Goal: Task Accomplishment & Management: Complete application form

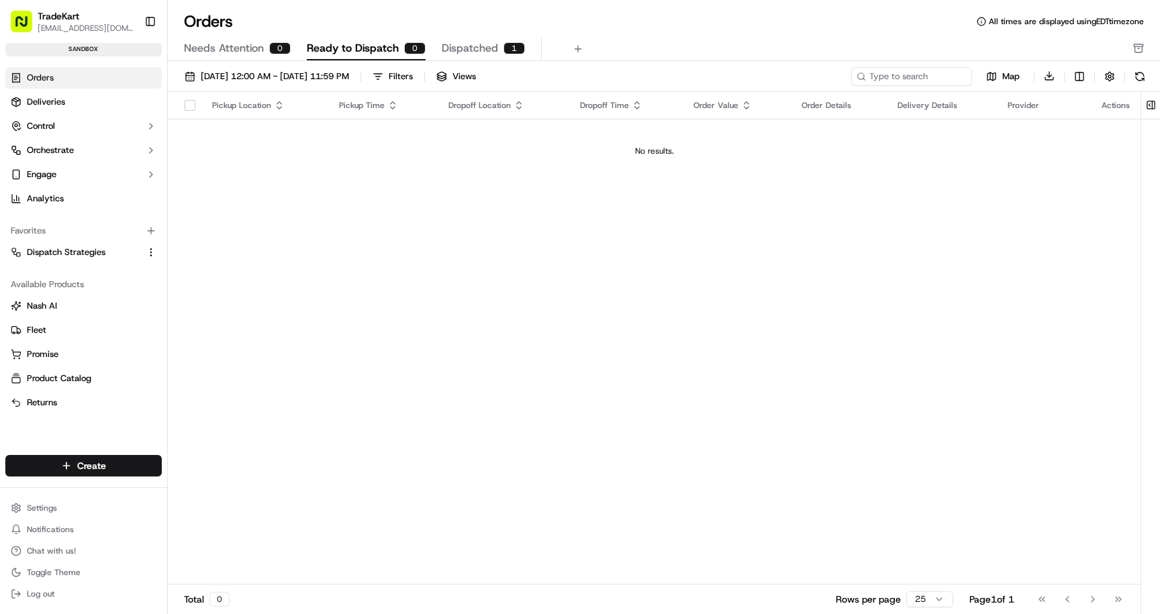
click at [467, 52] on span "Dispatched" at bounding box center [470, 48] width 56 height 16
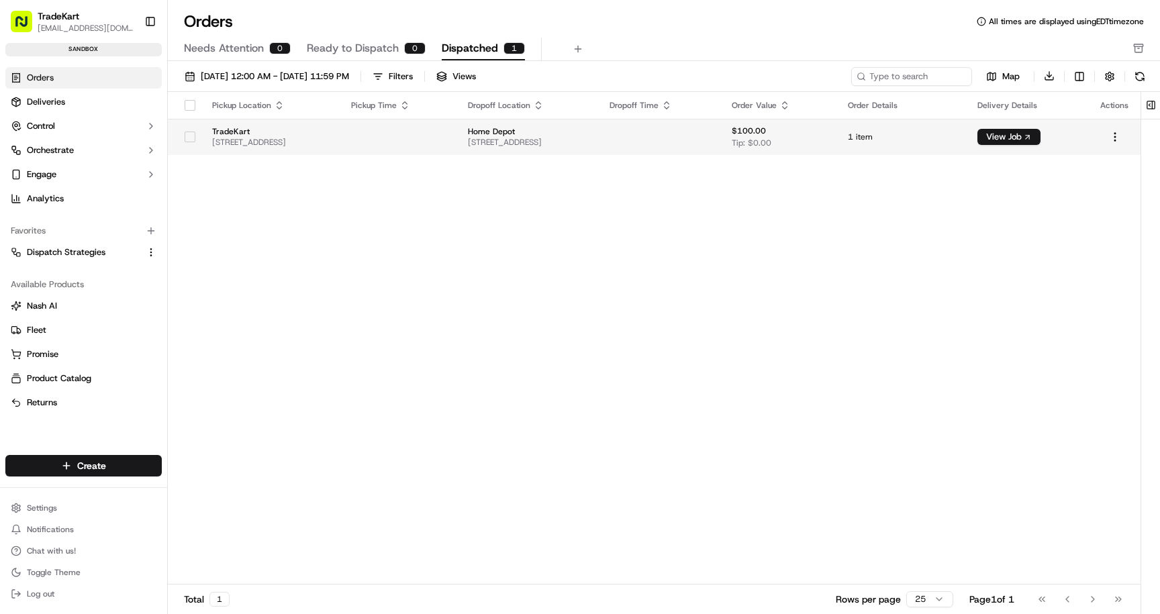
click at [416, 137] on td at bounding box center [399, 137] width 118 height 36
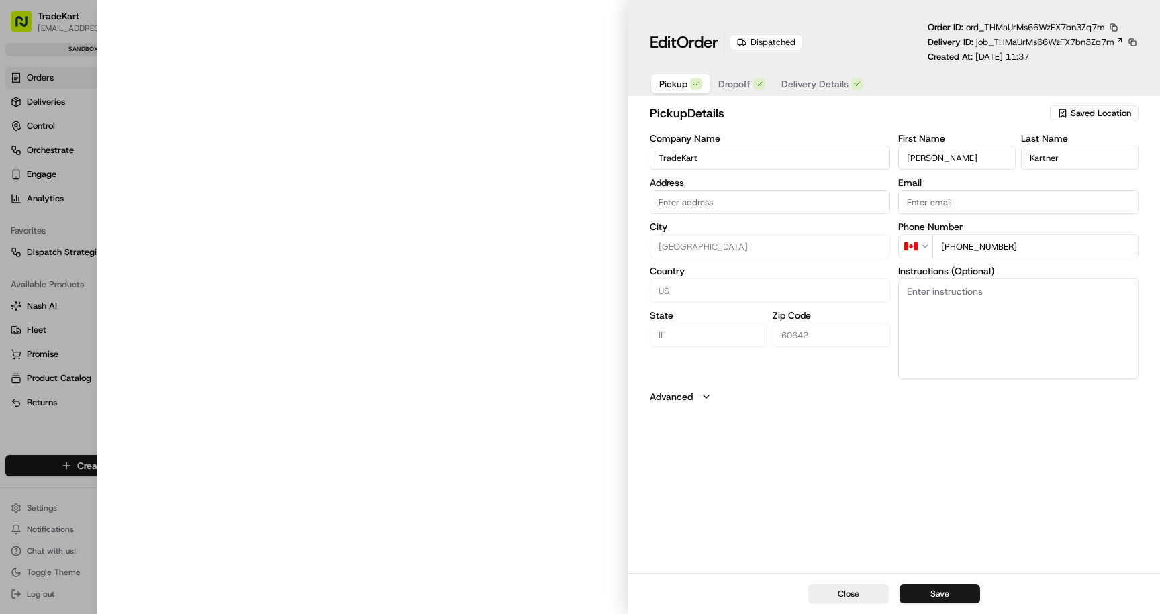
type input "[STREET_ADDRESS]"
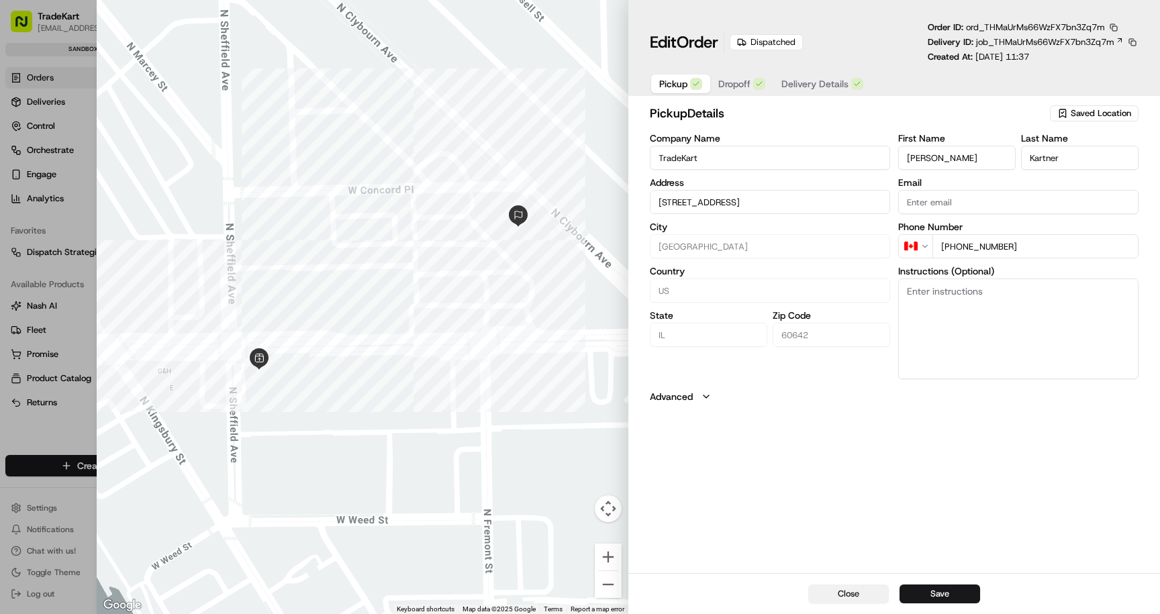
click at [888, 600] on button "Close" at bounding box center [848, 594] width 81 height 19
type input "+1"
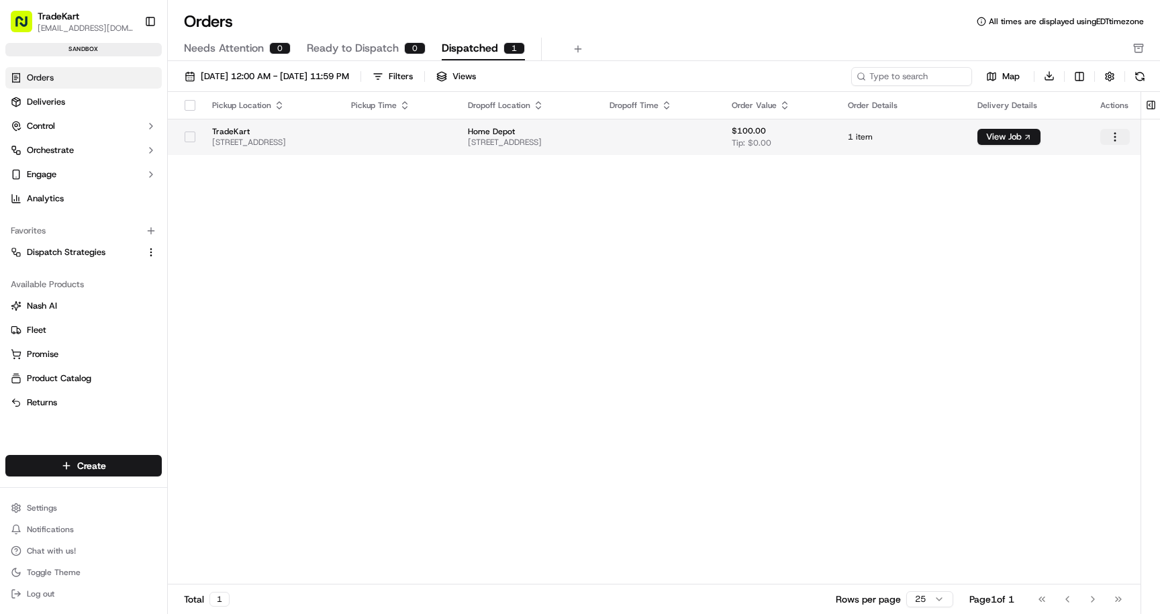
click at [1115, 134] on html "TradeKart cliftonkartner@tradekart.com Toggle Sidebar sandbox Orders Deliveries…" at bounding box center [580, 307] width 1160 height 614
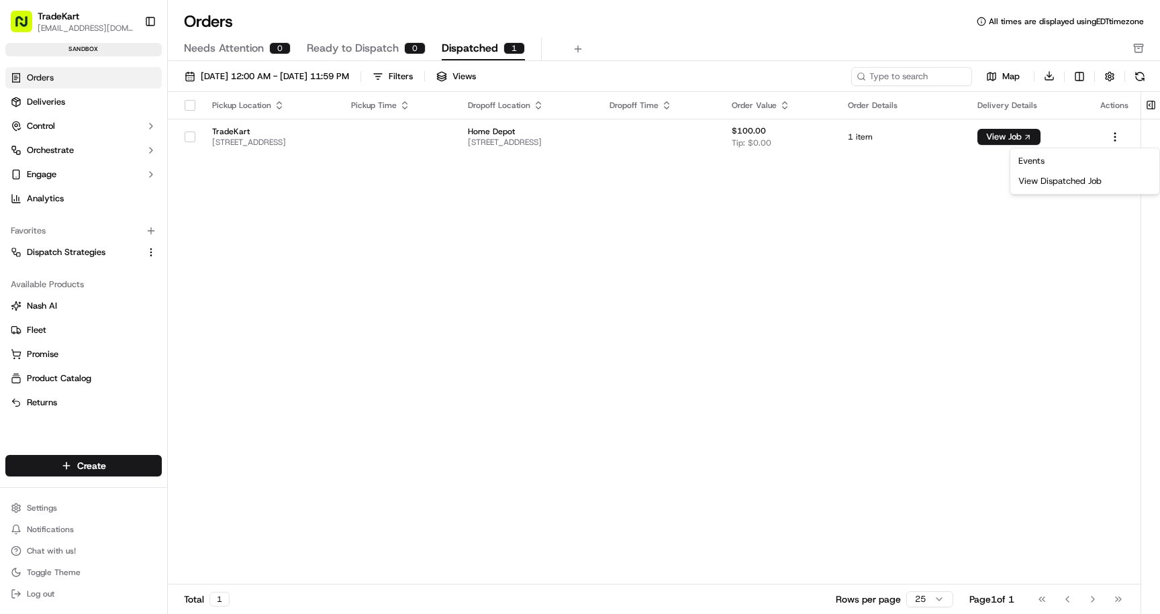
click at [802, 250] on html "TradeKart cliftonkartner@tradekart.com Toggle Sidebar sandbox Orders Deliveries…" at bounding box center [580, 307] width 1160 height 614
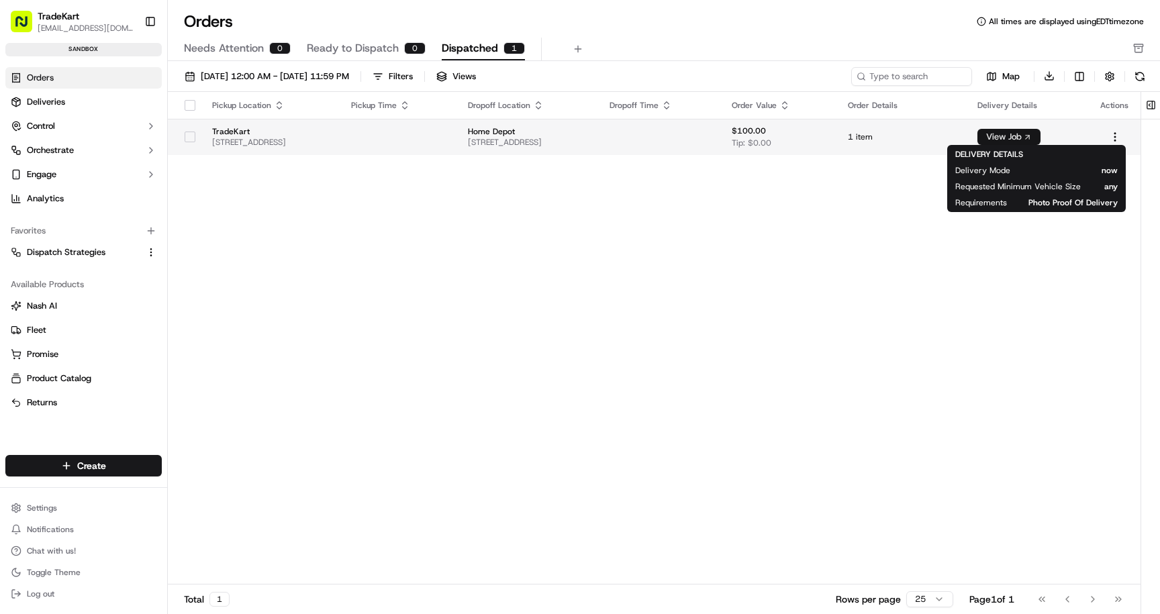
click at [1037, 136] on button "View Job" at bounding box center [1009, 137] width 63 height 16
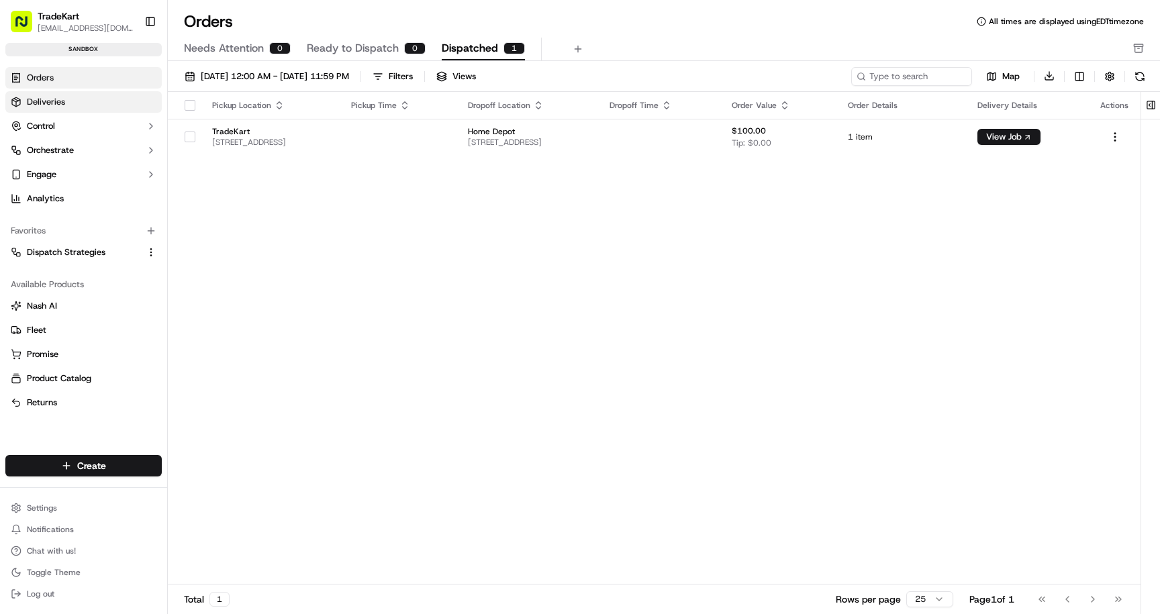
click at [68, 102] on link "Deliveries" at bounding box center [83, 101] width 156 height 21
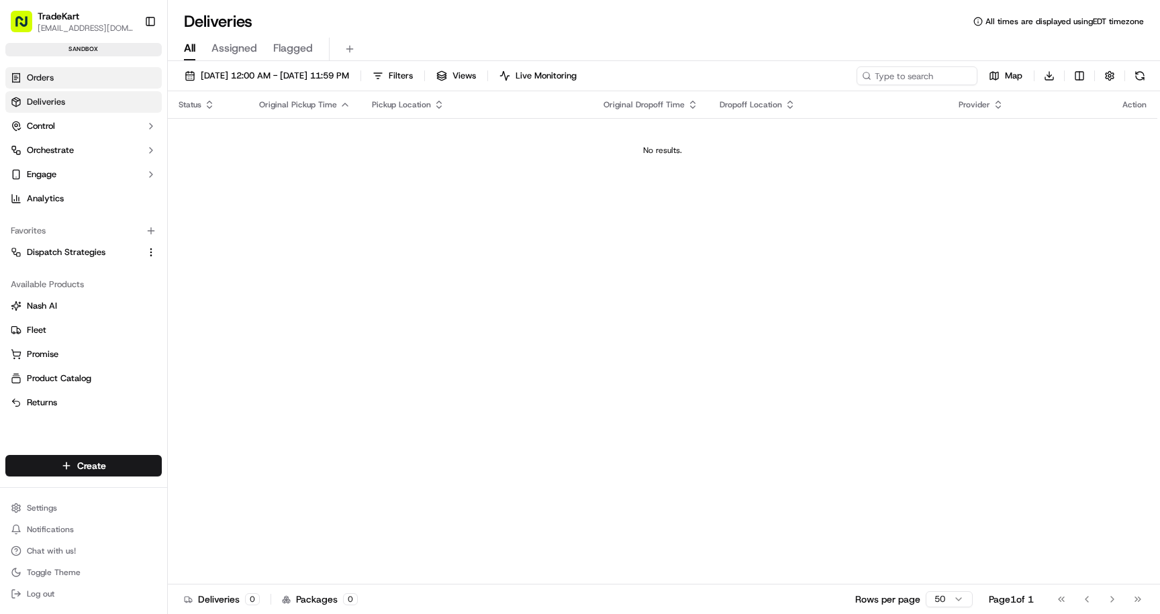
click at [84, 81] on link "Orders" at bounding box center [83, 77] width 156 height 21
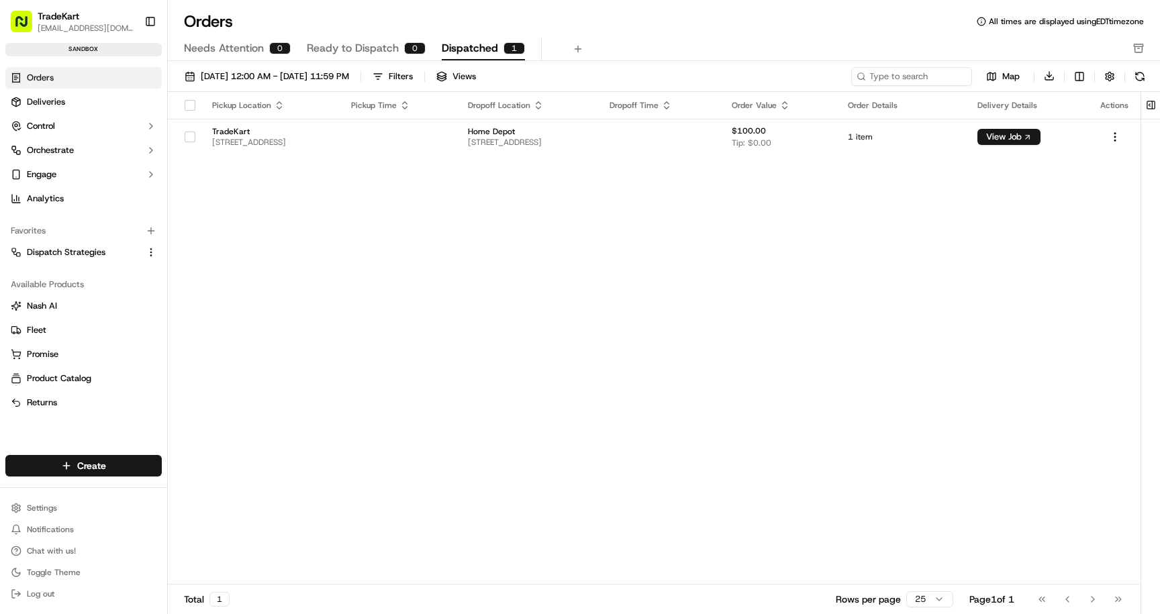
click at [368, 56] on span "Ready to Dispatch" at bounding box center [353, 48] width 92 height 16
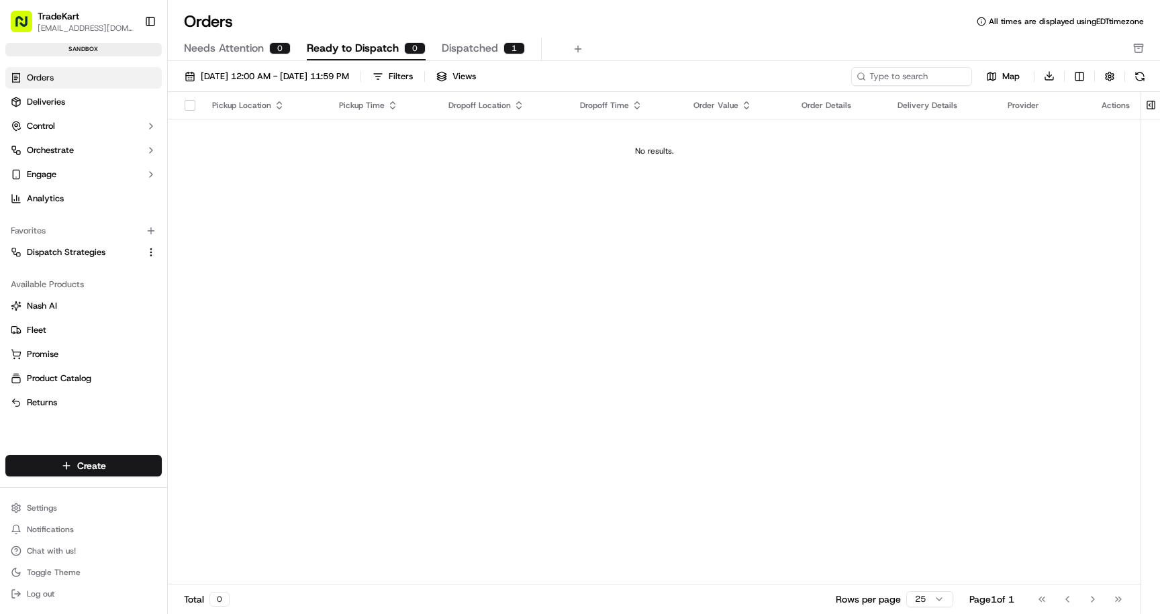
click at [237, 46] on span "Needs Attention" at bounding box center [224, 48] width 80 height 16
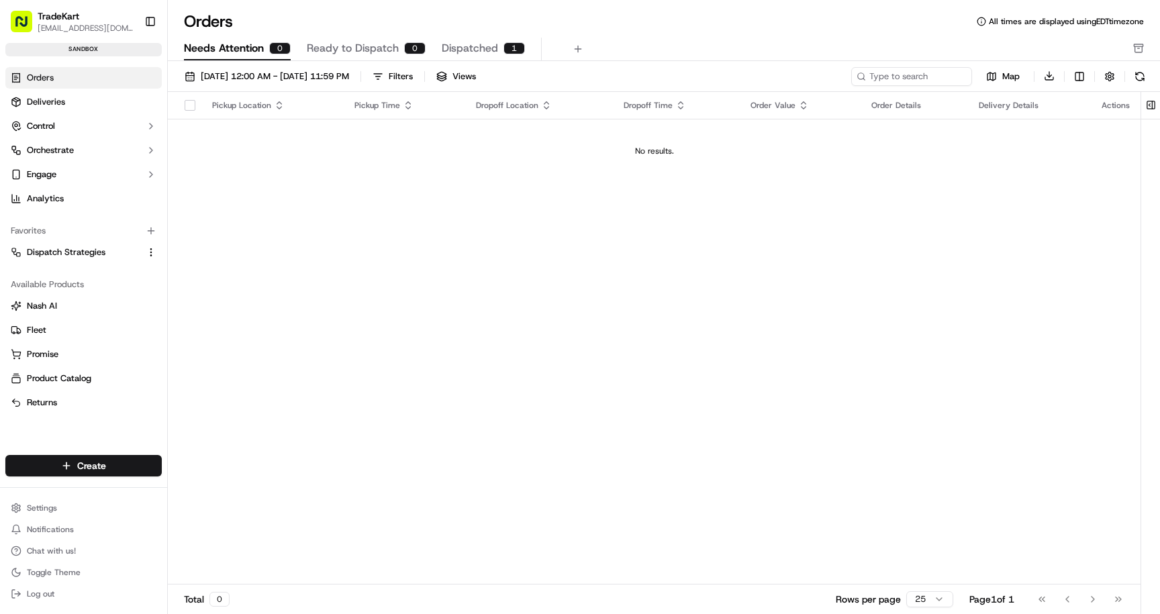
click at [446, 46] on span "Dispatched" at bounding box center [470, 48] width 56 height 16
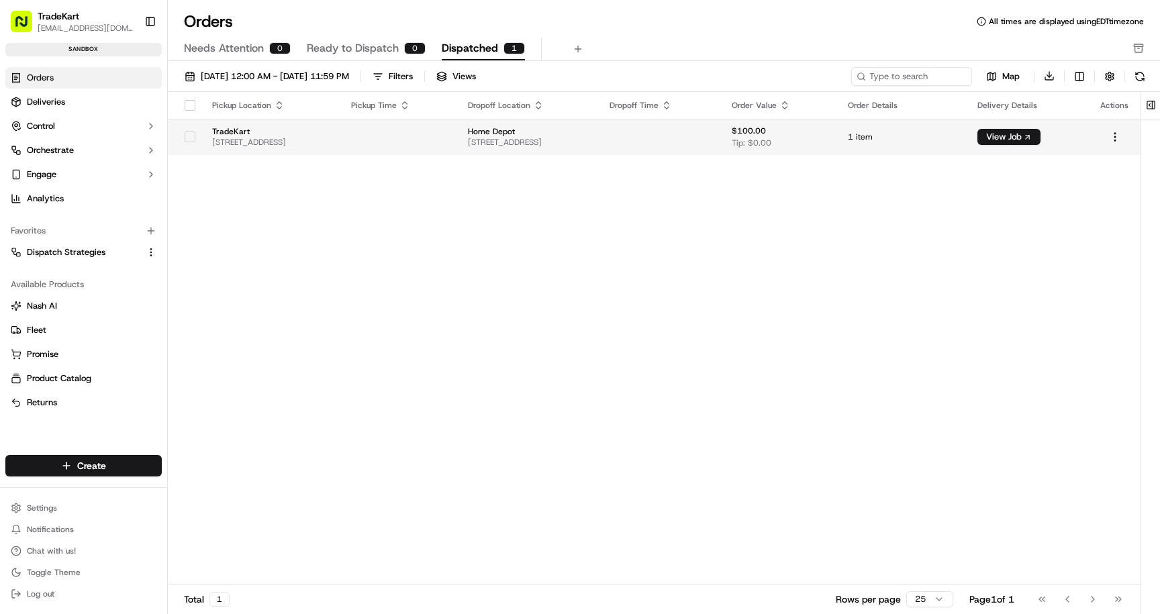
click at [419, 138] on td at bounding box center [399, 137] width 118 height 36
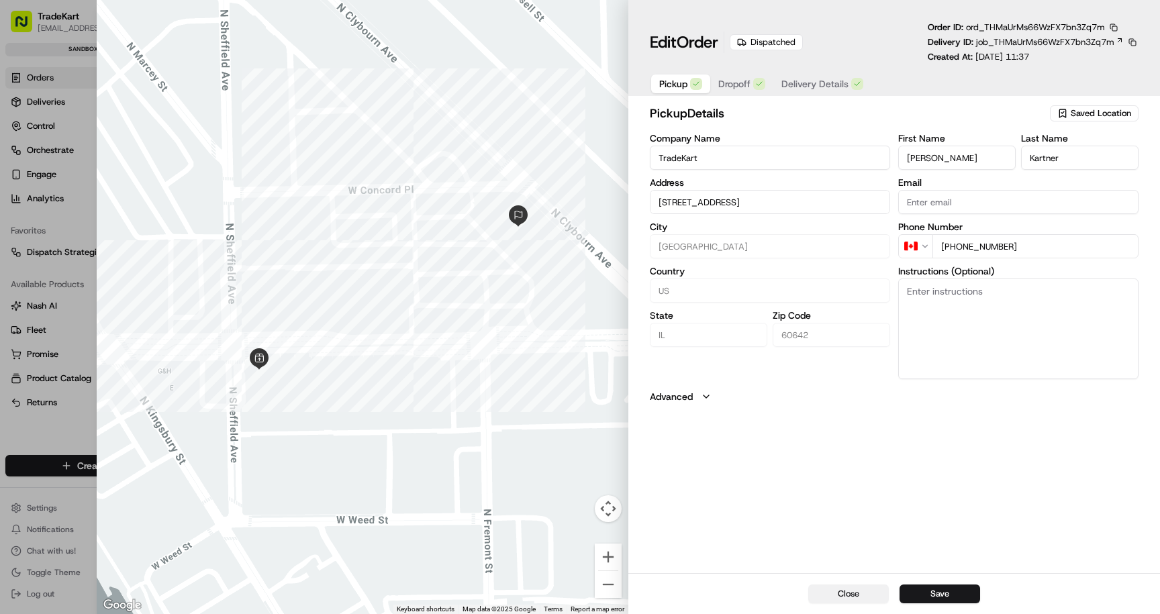
click at [856, 590] on button "Close" at bounding box center [848, 594] width 81 height 19
type input "+1"
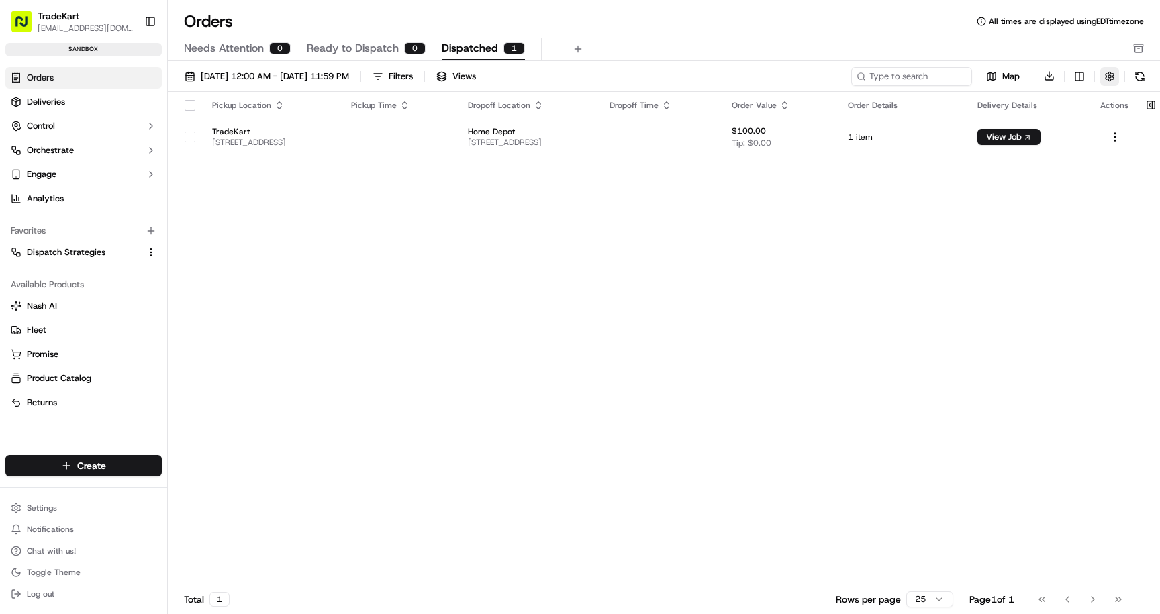
click at [1113, 79] on button "button" at bounding box center [1109, 76] width 19 height 19
click at [1119, 133] on html "TradeKart cliftonkartner@tradekart.com Toggle Sidebar sandbox Orders Deliveries…" at bounding box center [580, 307] width 1160 height 614
click at [811, 194] on html "TradeKart cliftonkartner@tradekart.com Toggle Sidebar sandbox Orders Deliveries…" at bounding box center [580, 307] width 1160 height 614
click at [588, 134] on span "Home Depot" at bounding box center [528, 131] width 120 height 11
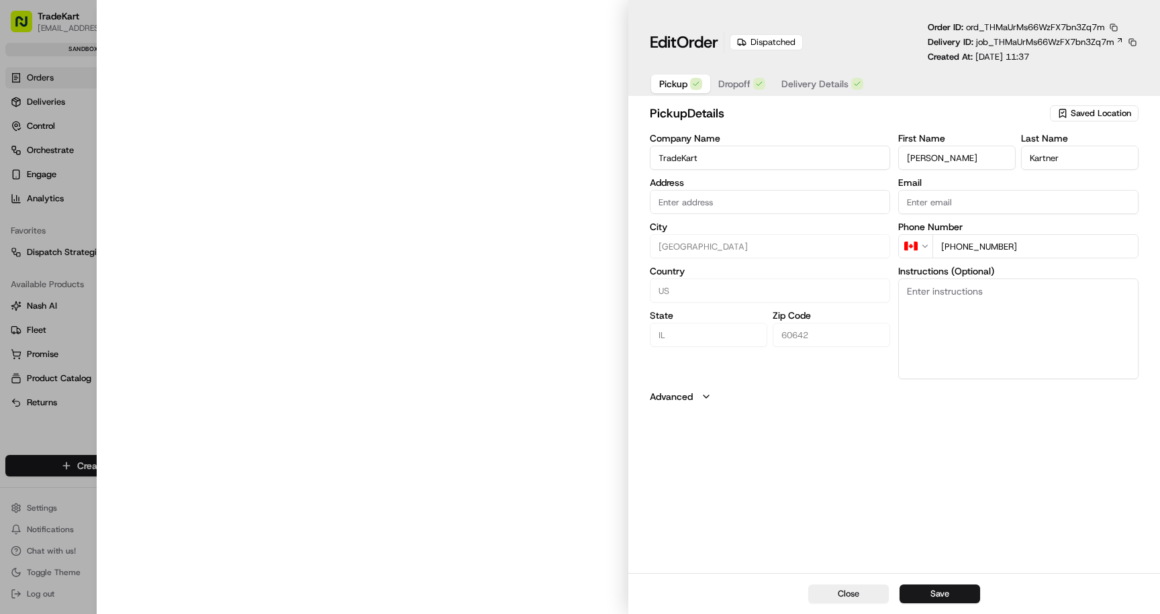
type input "[STREET_ADDRESS]"
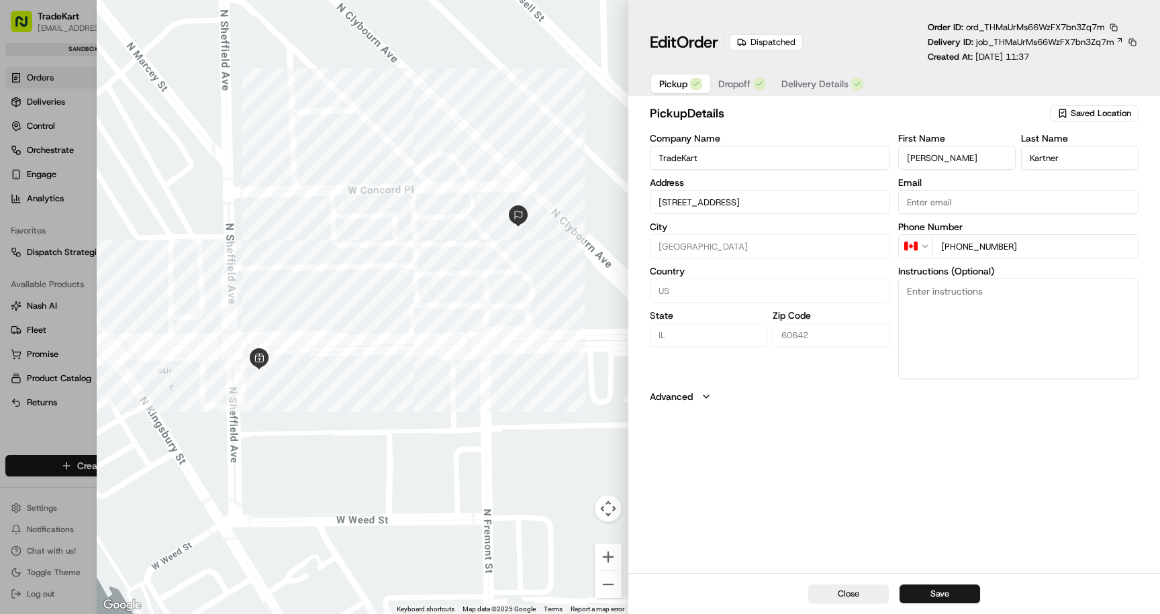
click at [807, 79] on span "Delivery Details" at bounding box center [815, 83] width 67 height 13
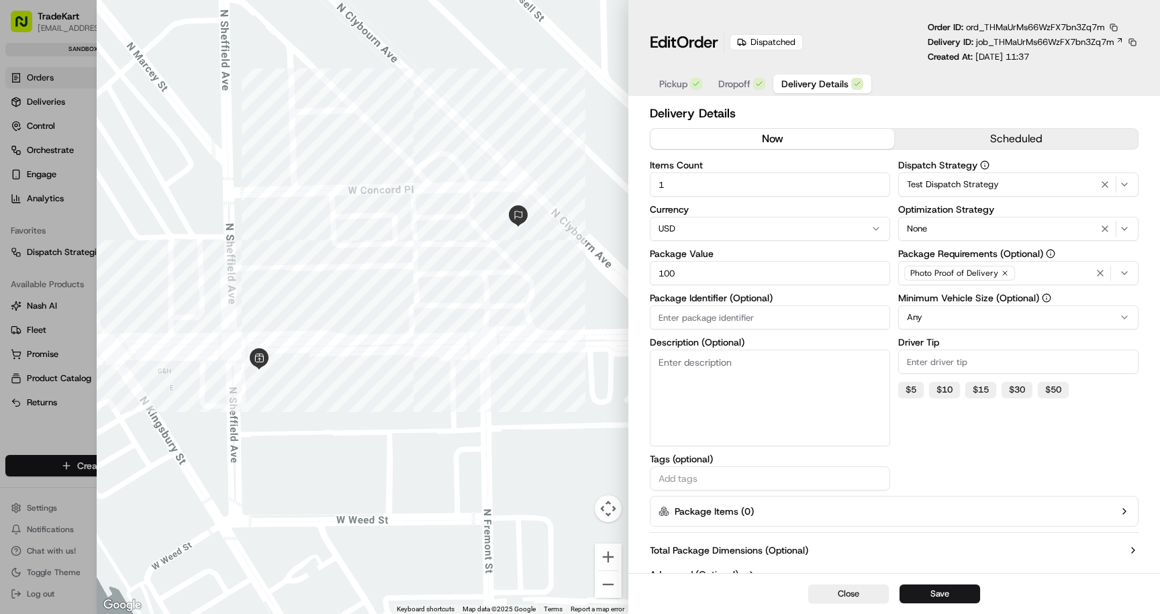
click at [741, 84] on span "Dropoff" at bounding box center [734, 83] width 32 height 13
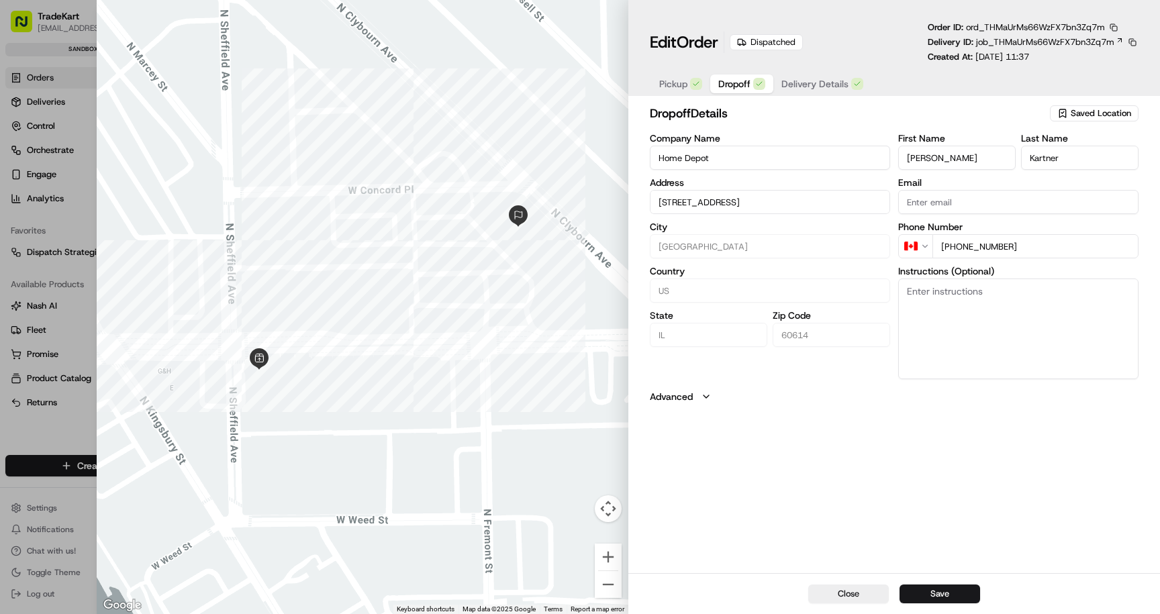
click at [688, 89] on button "Pickup" at bounding box center [680, 84] width 59 height 19
click at [831, 597] on button "Close" at bounding box center [848, 594] width 81 height 19
type input "+1"
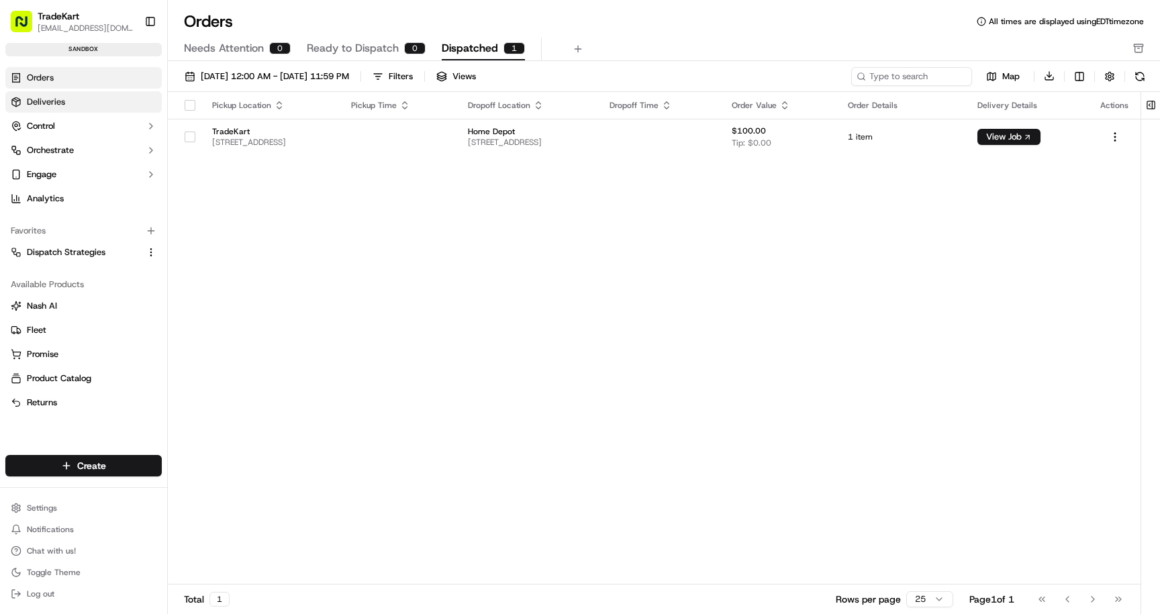
click at [74, 107] on link "Deliveries" at bounding box center [83, 101] width 156 height 21
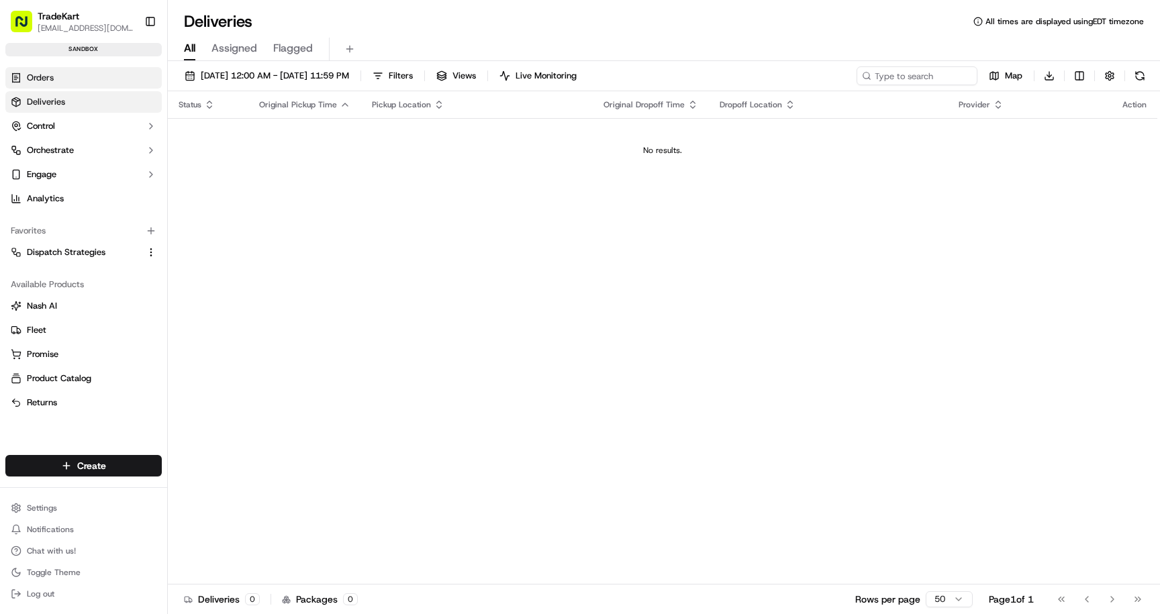
click at [85, 77] on link "Orders" at bounding box center [83, 77] width 156 height 21
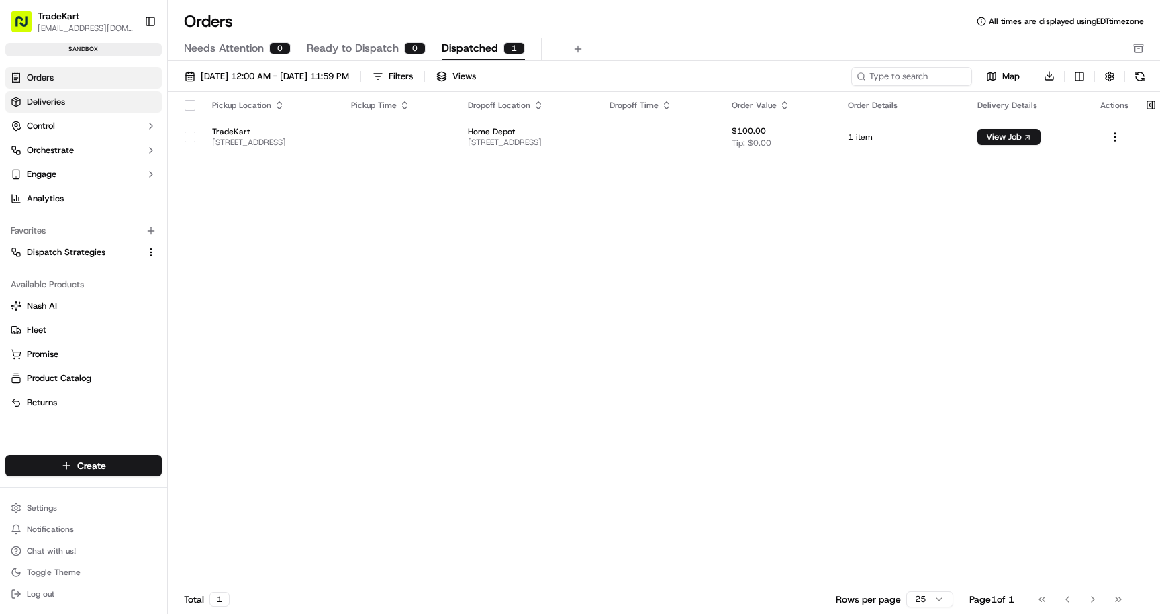
click at [85, 99] on link "Deliveries" at bounding box center [83, 101] width 156 height 21
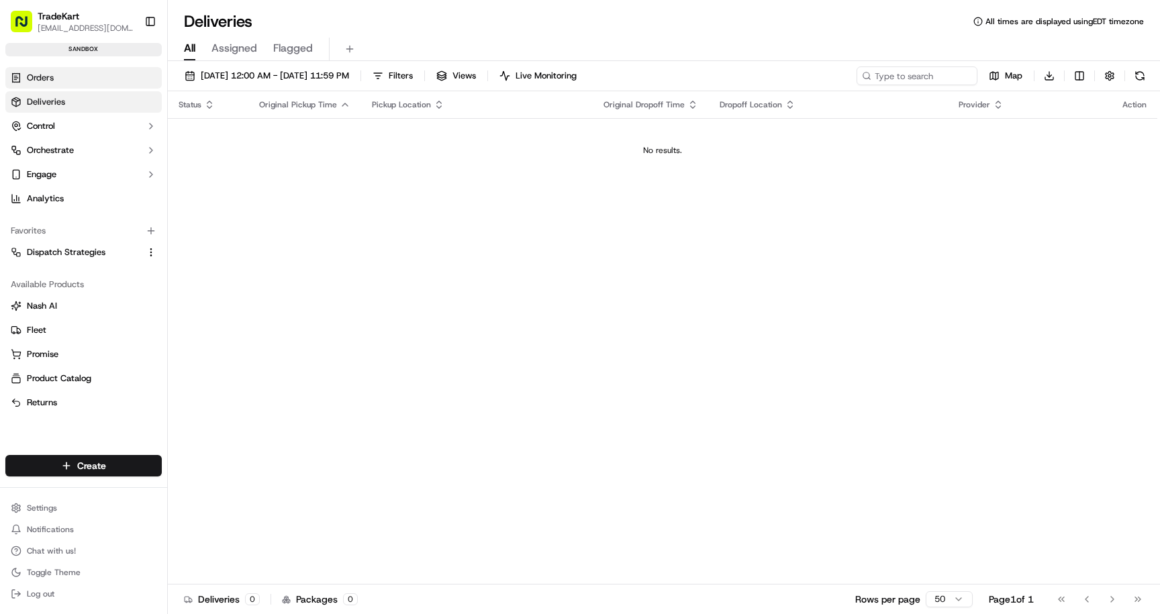
click at [75, 77] on link "Orders" at bounding box center [83, 77] width 156 height 21
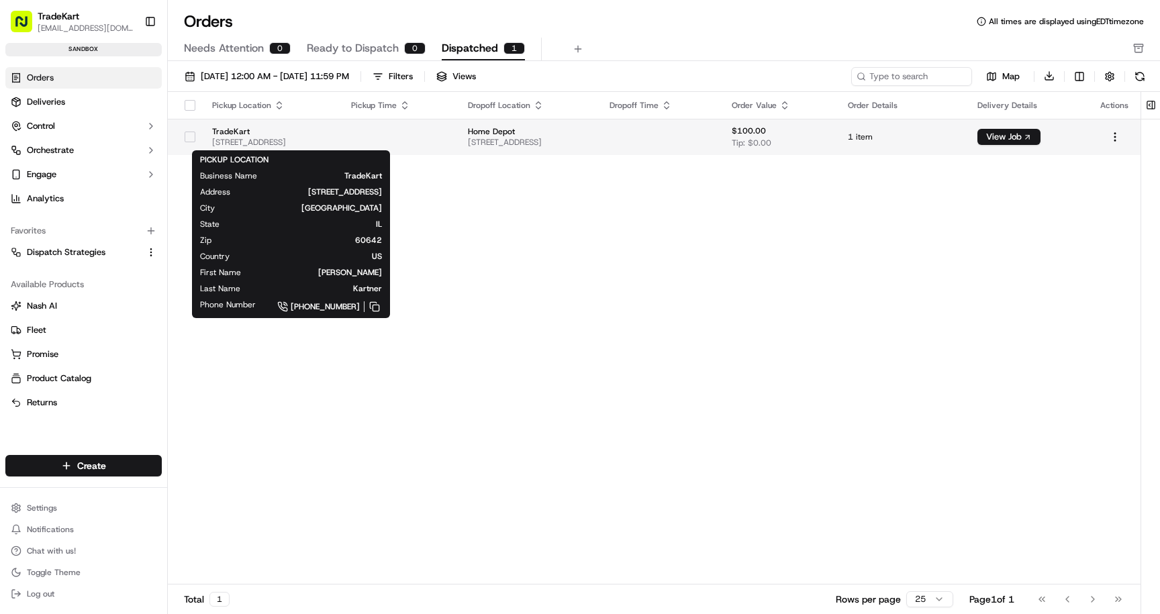
click at [295, 146] on span "[STREET_ADDRESS]" at bounding box center [271, 142] width 118 height 11
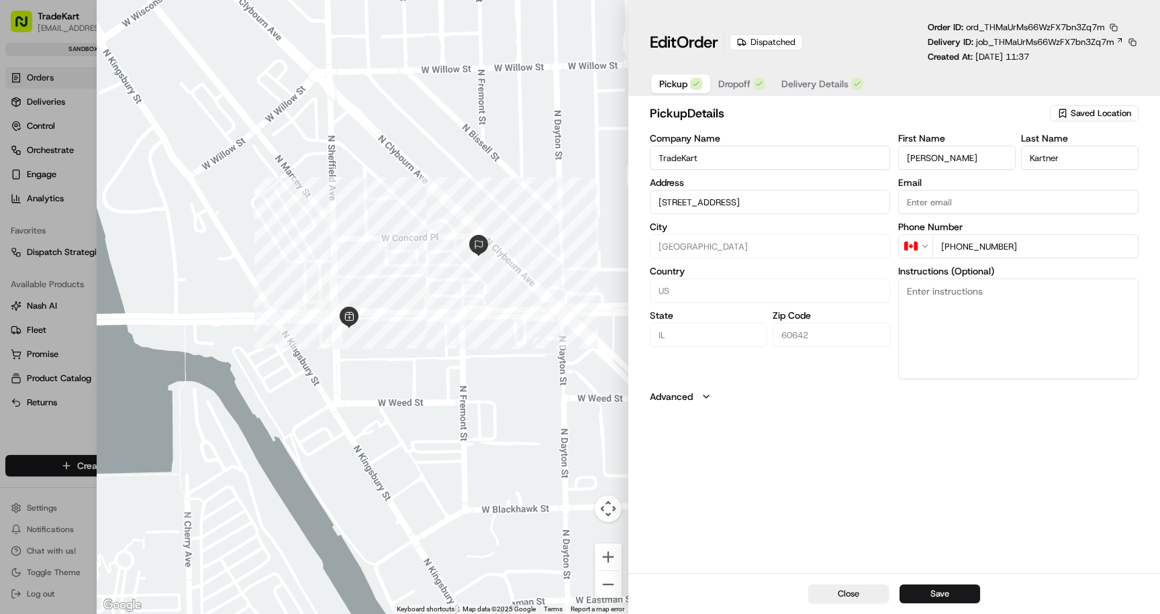
click at [701, 395] on icon "button" at bounding box center [706, 396] width 11 height 11
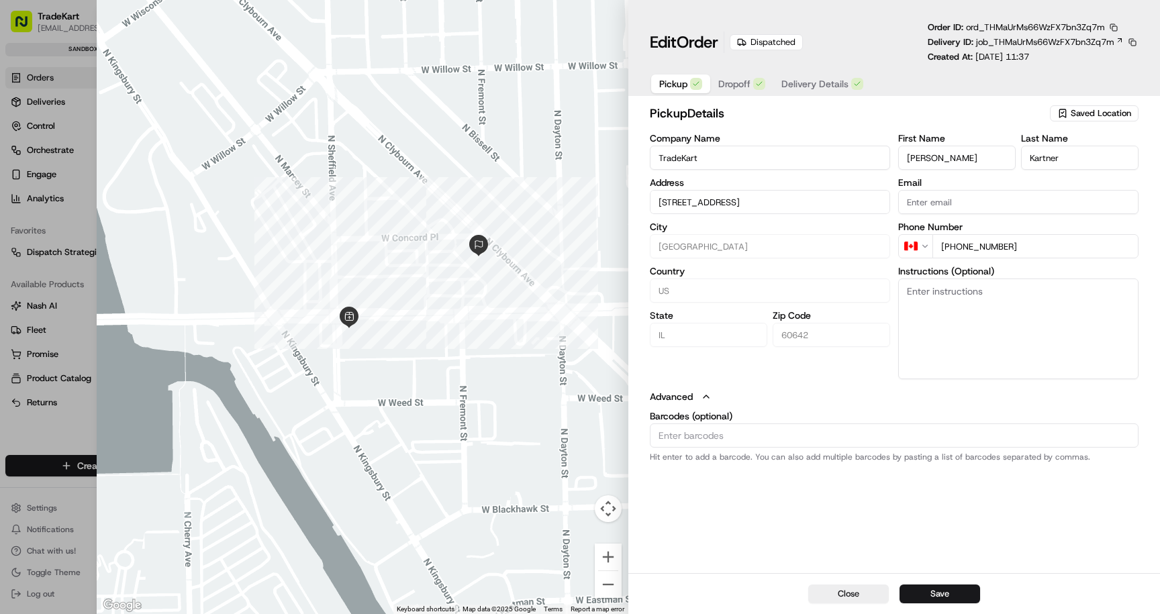
type input "+1"
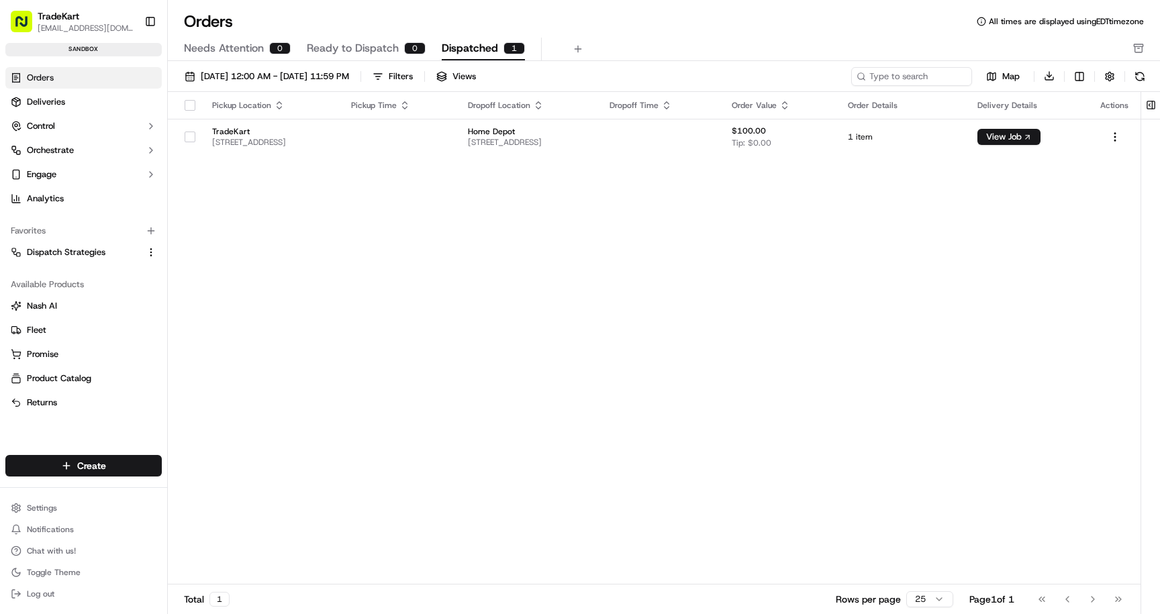
click at [144, 458] on html "TradeKart cliftonkartner@tradekart.com Toggle Sidebar sandbox Orders Deliveries…" at bounding box center [580, 307] width 1160 height 614
click at [259, 511] on link "Order" at bounding box center [243, 515] width 150 height 24
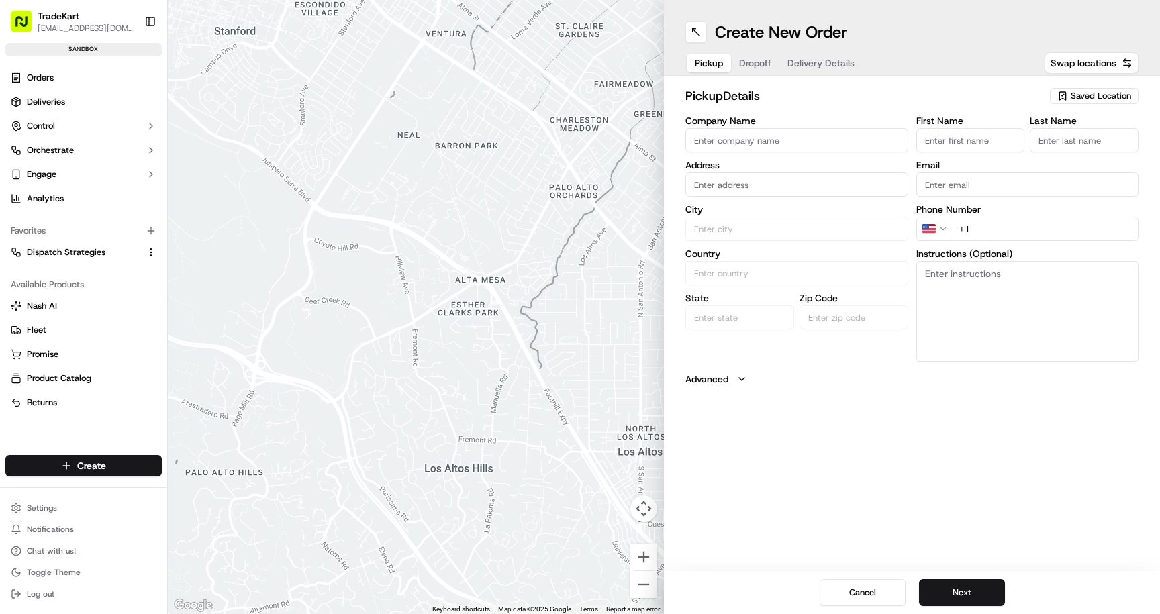
click at [751, 142] on input "Company Name" at bounding box center [797, 140] width 223 height 24
type input "TradeKart"
type input "[STREET_ADDRESS]"
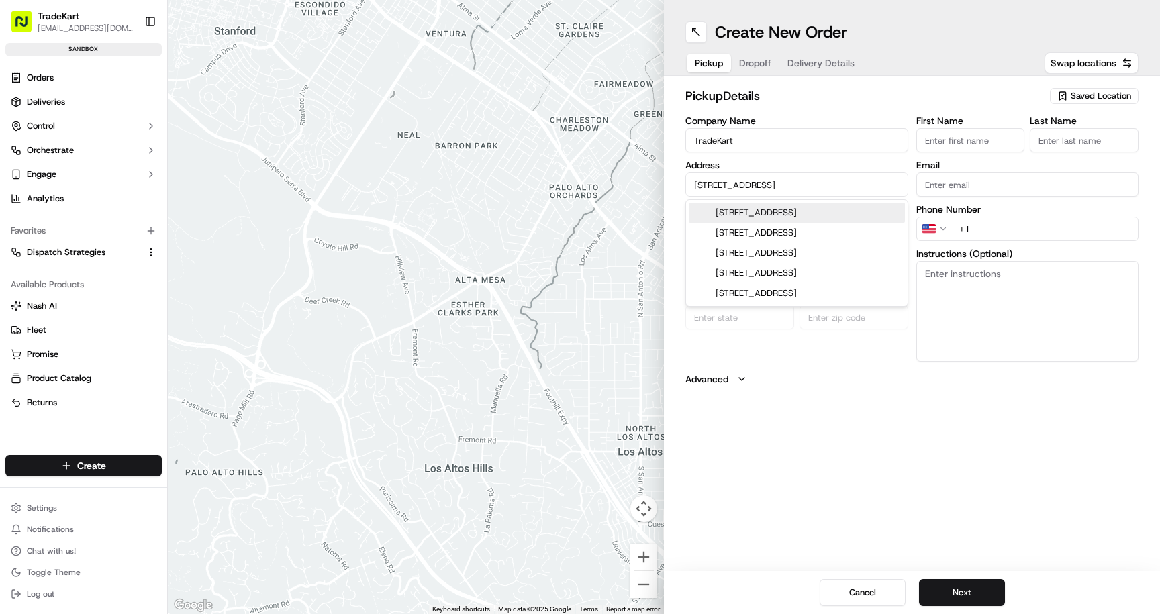
click at [949, 138] on input "First Name" at bounding box center [971, 140] width 109 height 24
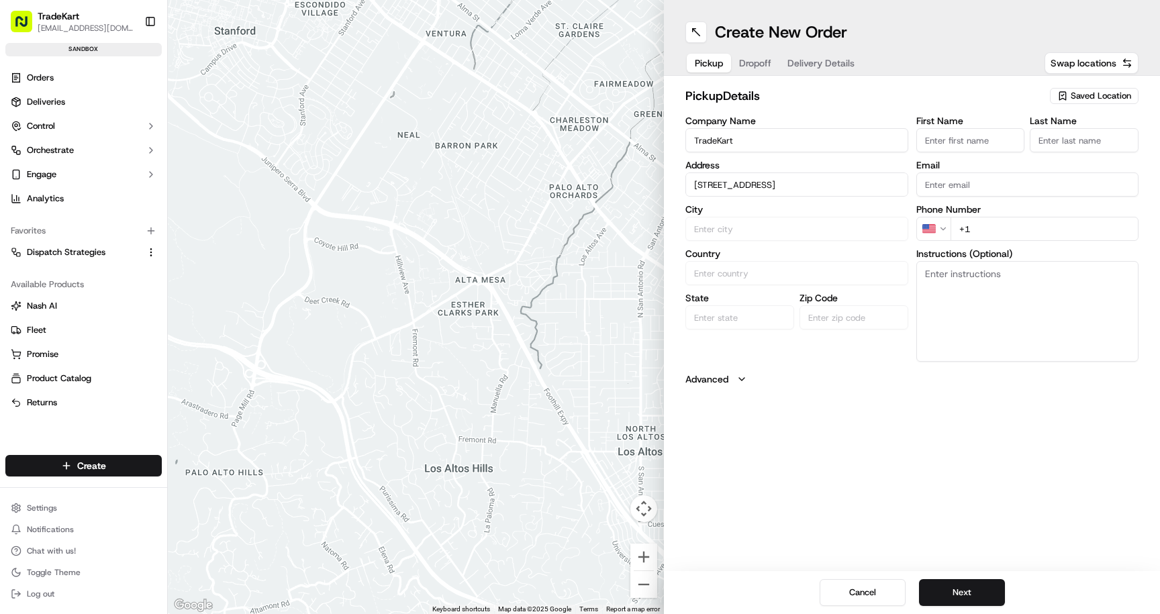
type input "[PERSON_NAME]"
drag, startPoint x: 1088, startPoint y: 138, endPoint x: 1091, endPoint y: 152, distance: 14.5
click at [1087, 138] on input "Last Name" at bounding box center [1084, 140] width 109 height 24
type input "Kartner"
click at [1012, 179] on input "Email" at bounding box center [1028, 185] width 223 height 24
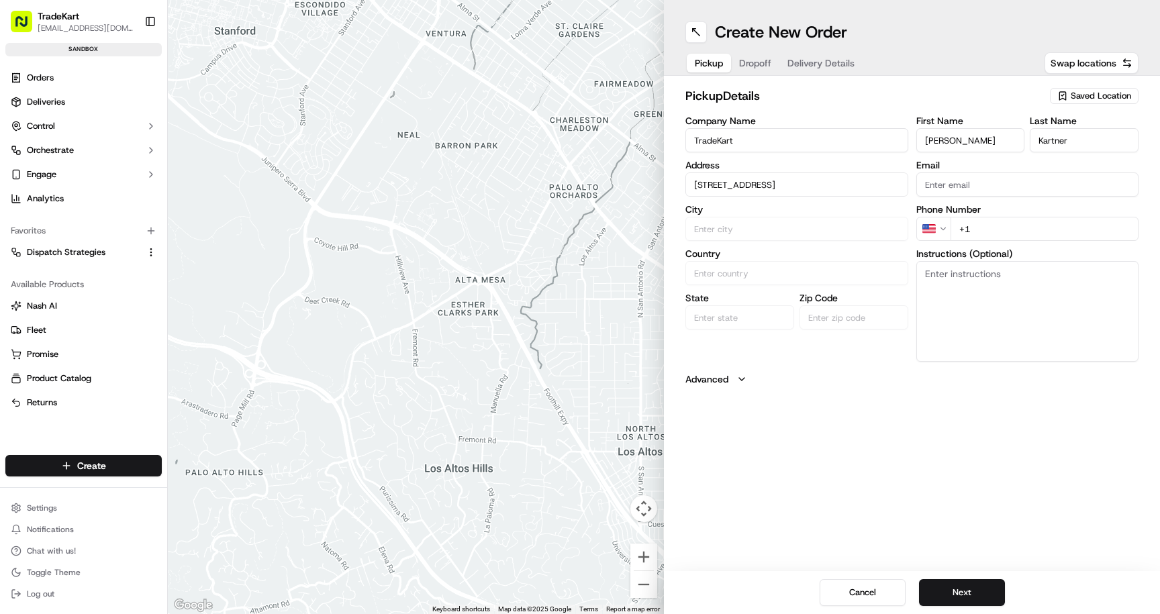
type input "[EMAIL_ADDRESS][DOMAIN_NAME]"
click at [800, 188] on input "[STREET_ADDRESS]" at bounding box center [797, 185] width 223 height 24
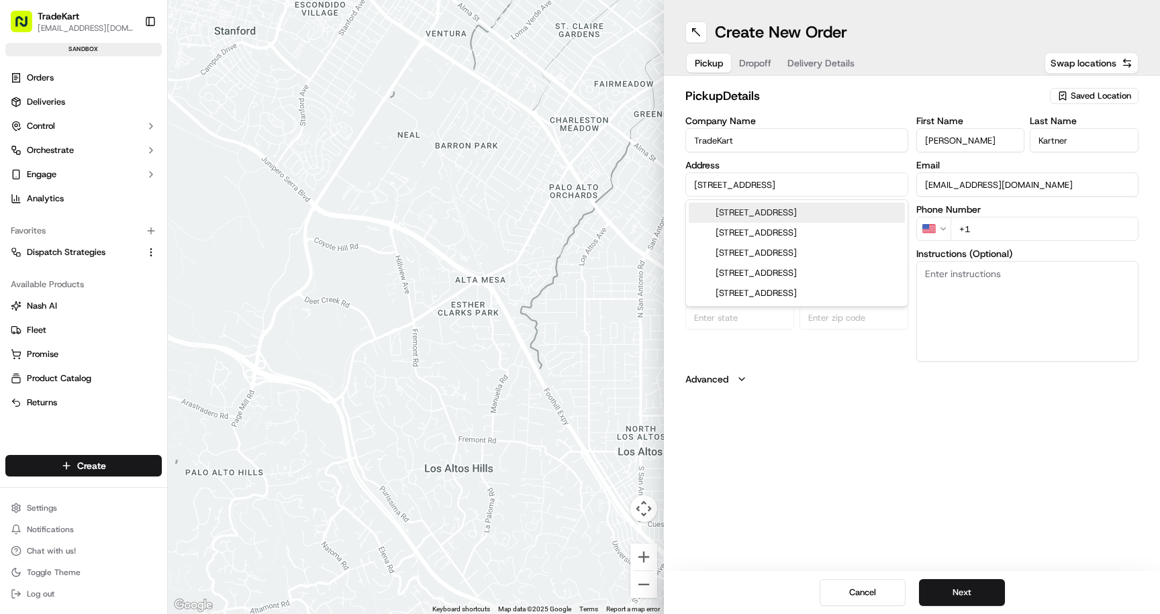
click at [726, 213] on div "939 West North Avenue, Chicago, IL" at bounding box center [797, 213] width 216 height 20
type input "[STREET_ADDRESS]"
type input "[GEOGRAPHIC_DATA]"
type input "United States"
type input "IL"
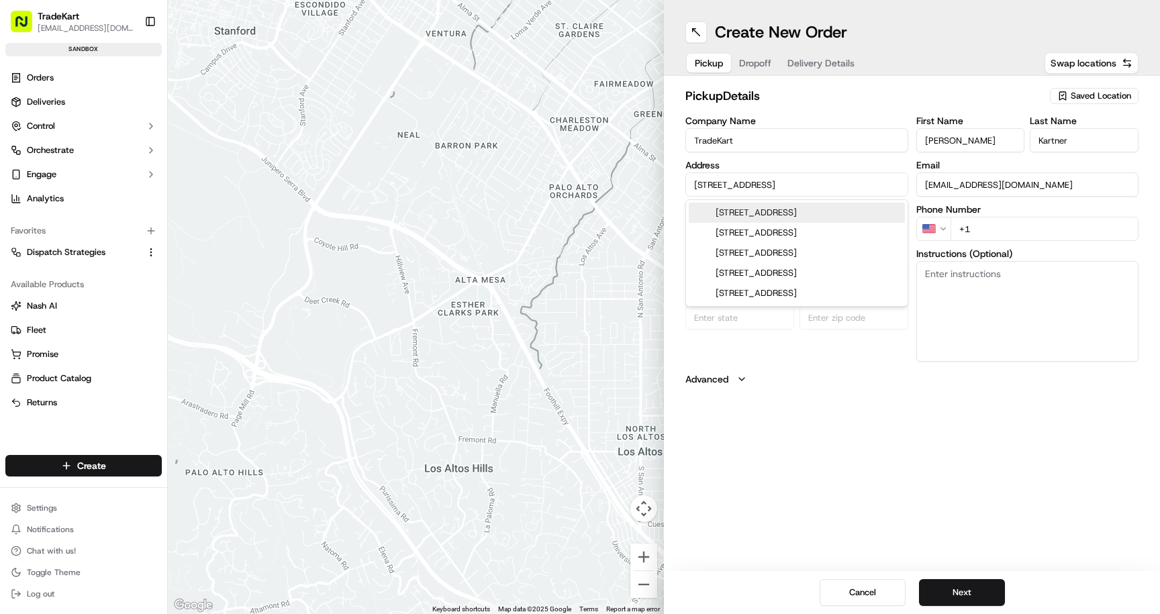
type input "60642"
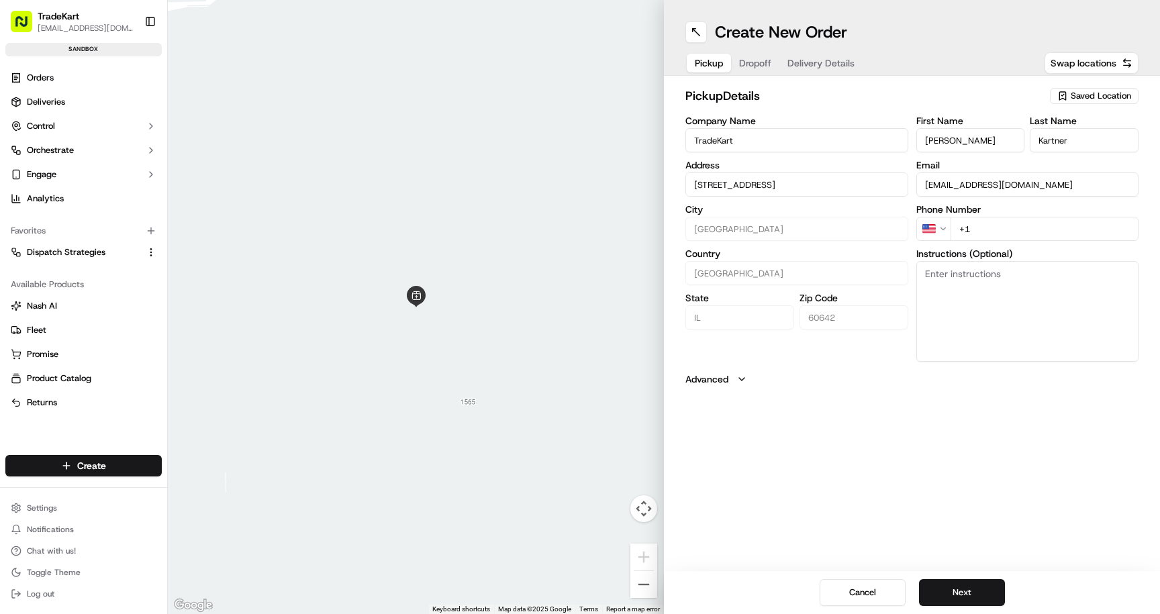
drag, startPoint x: 809, startPoint y: 389, endPoint x: 829, endPoint y: 385, distance: 19.8
click at [809, 389] on div "pickup Details Saved Location Company Name TradeKart Address 939 W North Ave, C…" at bounding box center [912, 236] width 496 height 321
click at [1041, 228] on input "+1" at bounding box center [1045, 229] width 189 height 24
type input "[PHONE_NUMBER]"
click at [704, 373] on label "Advanced" at bounding box center [707, 379] width 43 height 13
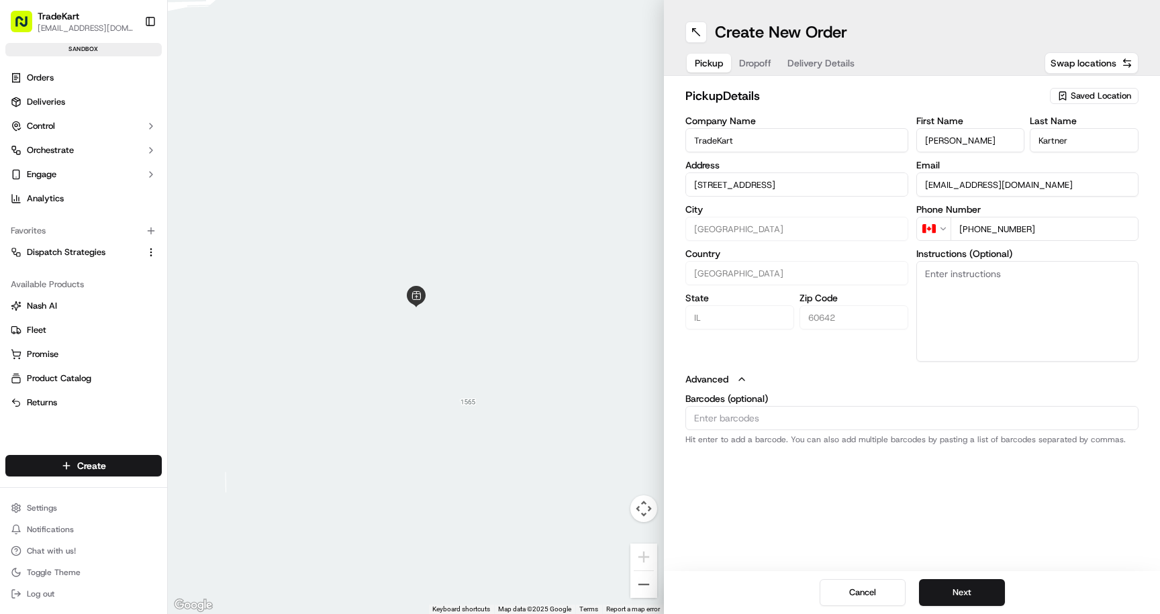
click at [781, 416] on input "Barcodes (optional)" at bounding box center [912, 418] width 453 height 24
paste input "WJ91570039"
type input "WJ91570039"
click at [821, 496] on div "Create New Order Pickup Dropoff Delivery Details Swap locations pickup Details …" at bounding box center [912, 307] width 496 height 614
click at [942, 303] on textarea "Instructions (Optional)" at bounding box center [1028, 311] width 223 height 101
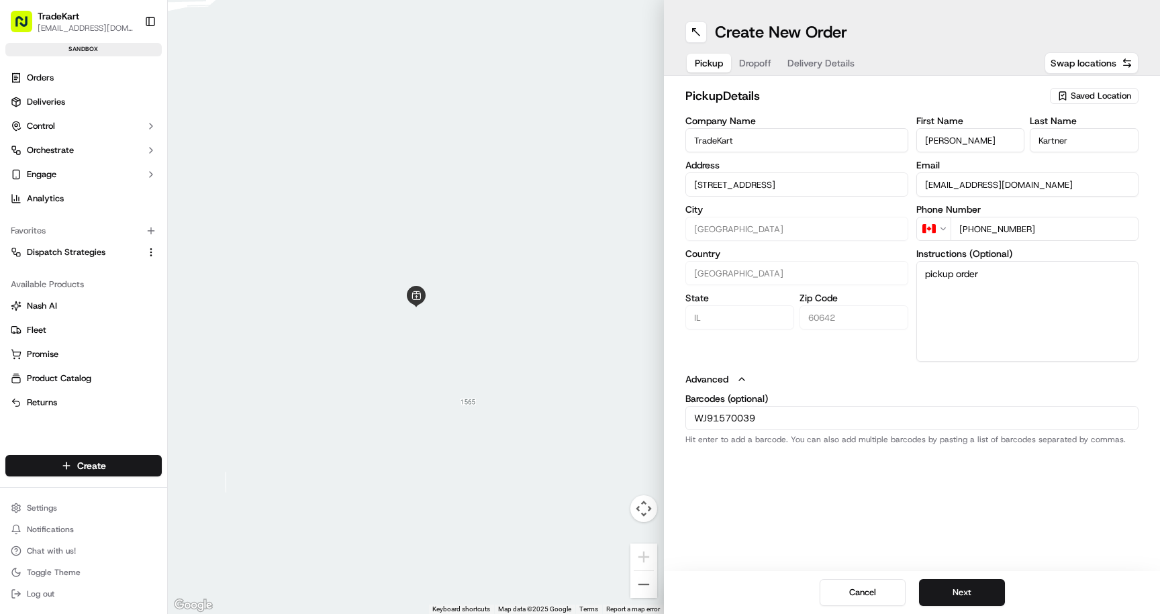
paste textarea "WJ91570039"
type textarea "pickup order WJ91570039 locker pin: 1111"
click at [984, 602] on button "Next" at bounding box center [962, 592] width 86 height 27
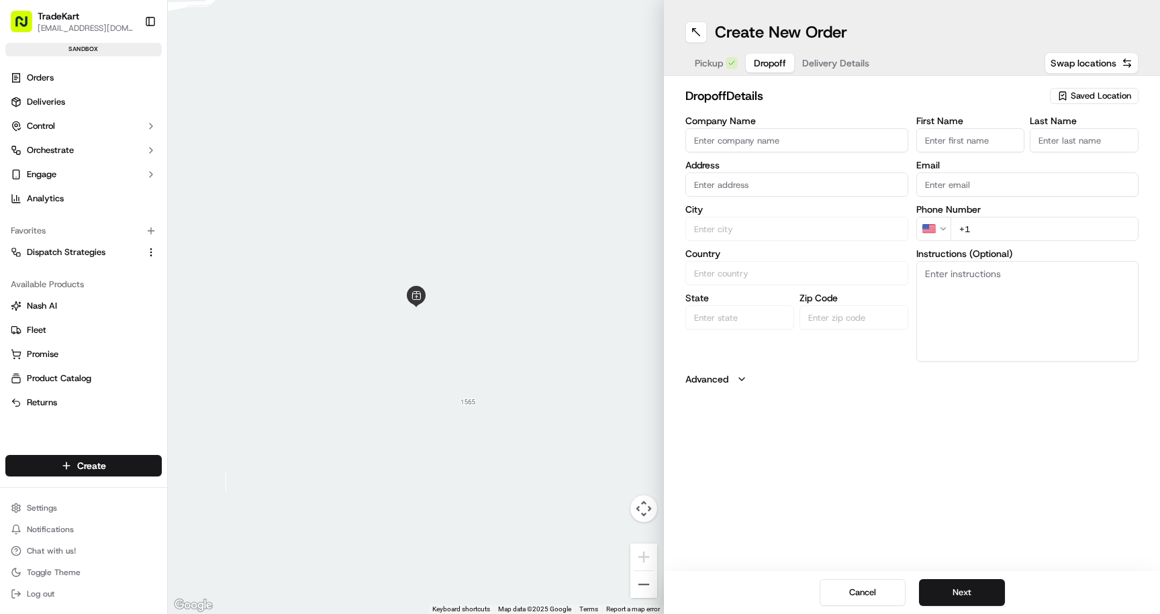
click at [777, 137] on input "Company Name" at bounding box center [797, 140] width 223 height 24
type input "home depot"
click at [726, 182] on input "text" at bounding box center [797, 185] width 223 height 24
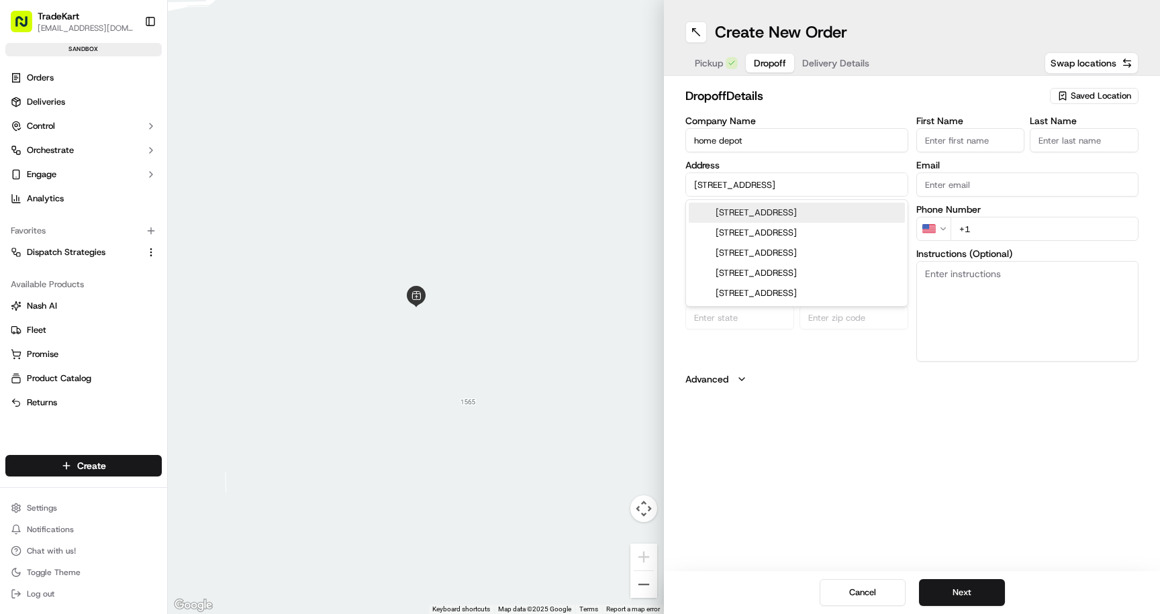
click at [773, 212] on div "900 West North Avenue, Chicago, IL" at bounding box center [797, 213] width 216 height 20
type input "[STREET_ADDRESS]"
type input "[GEOGRAPHIC_DATA]"
type input "United States"
type input "IL"
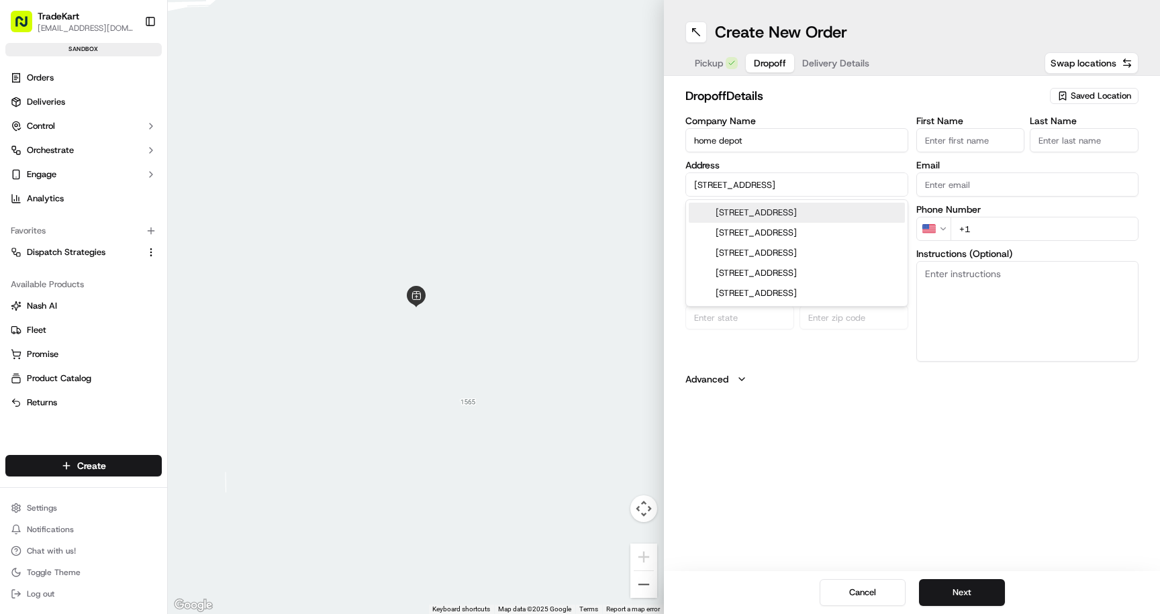
type input "60614"
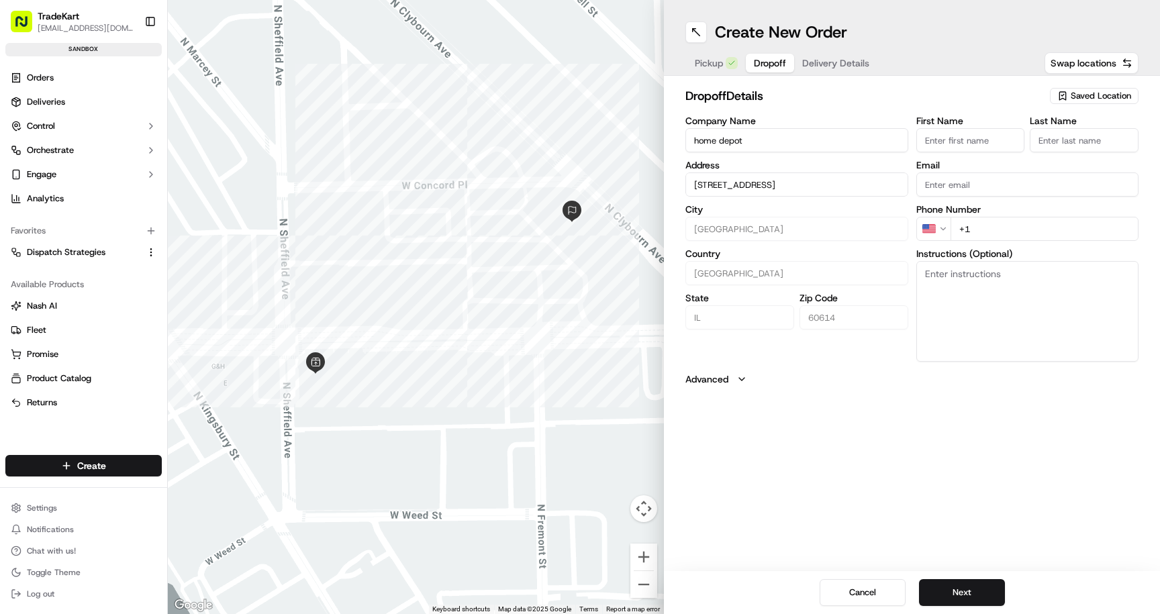
type input "[STREET_ADDRESS]"
click at [962, 142] on input "First Name" at bounding box center [971, 140] width 109 height 24
type input "[PERSON_NAME]"
type input "Kartner"
click at [1042, 185] on input "Email" at bounding box center [1028, 185] width 223 height 24
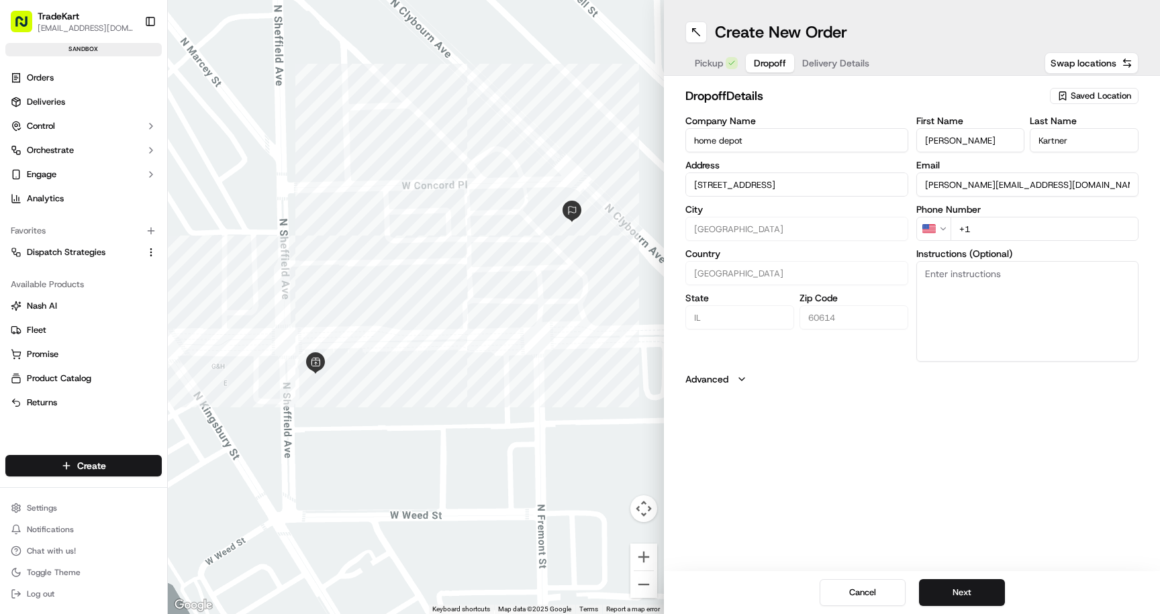
drag, startPoint x: 1008, startPoint y: 188, endPoint x: 861, endPoint y: 170, distance: 148.2
click at [861, 170] on div "Company Name home depot Address 900 W North Ave, Chicago, IL 60614, USA City Ch…" at bounding box center [912, 239] width 453 height 246
type input "[EMAIL_ADDRESS][DOMAIN_NAME]"
click at [1002, 234] on input "+1" at bounding box center [1045, 229] width 189 height 24
type input "[PHONE_NUMBER]"
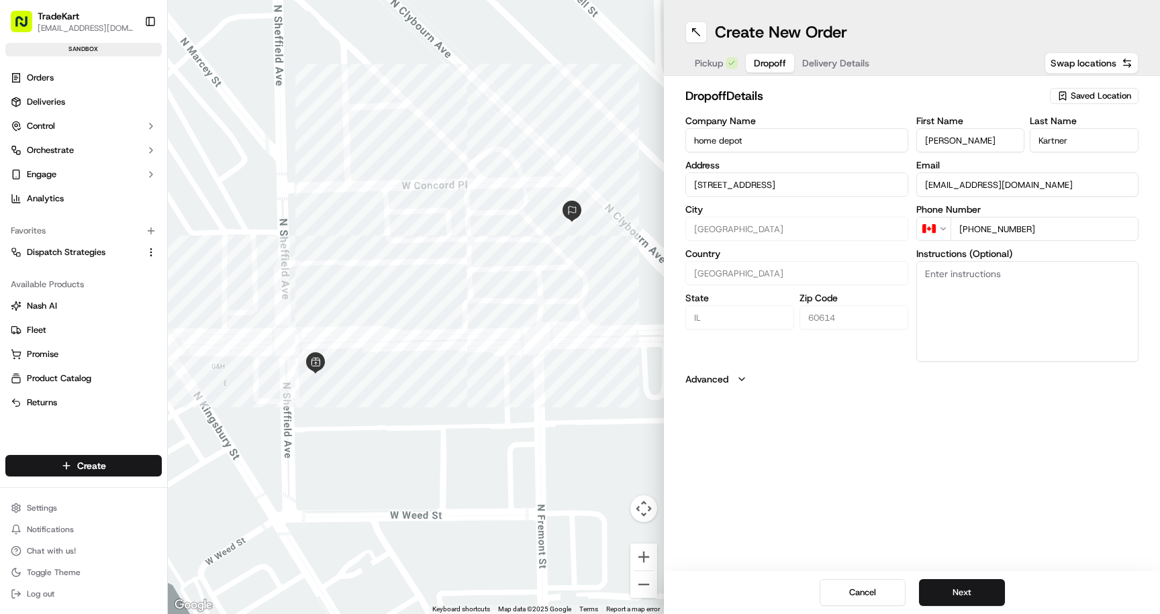
click at [966, 303] on textarea "Instructions (Optional)" at bounding box center [1028, 311] width 223 height 101
click at [745, 376] on icon "button" at bounding box center [742, 379] width 11 height 11
click at [971, 593] on button "Next" at bounding box center [962, 592] width 86 height 27
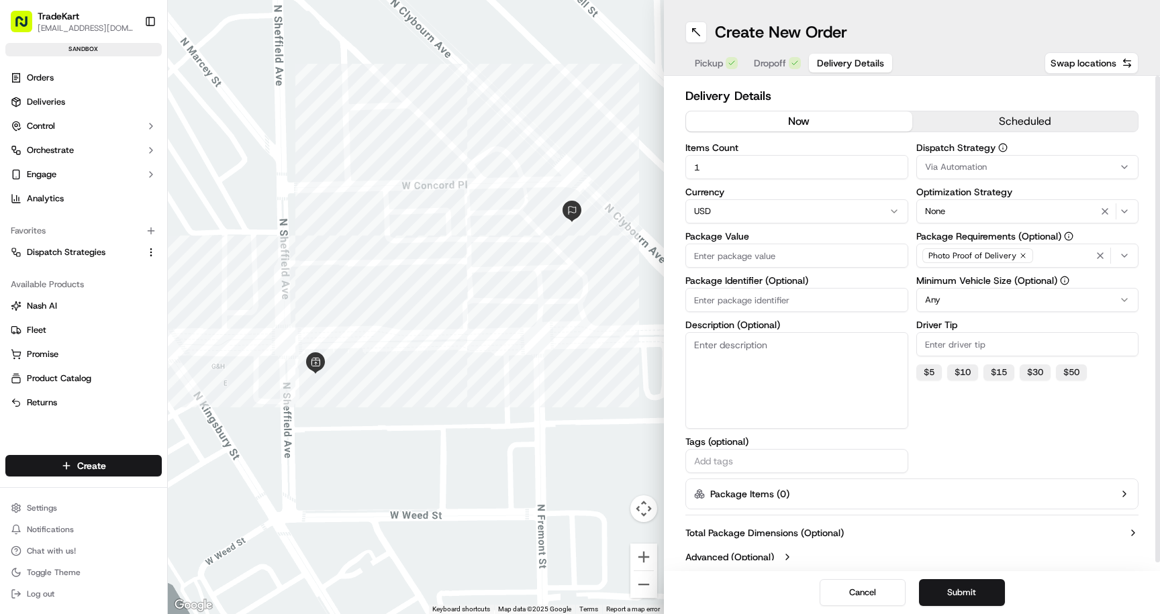
click at [741, 248] on input "Package Value" at bounding box center [797, 256] width 223 height 24
type input "11"
click at [970, 593] on button "Submit" at bounding box center [962, 592] width 86 height 27
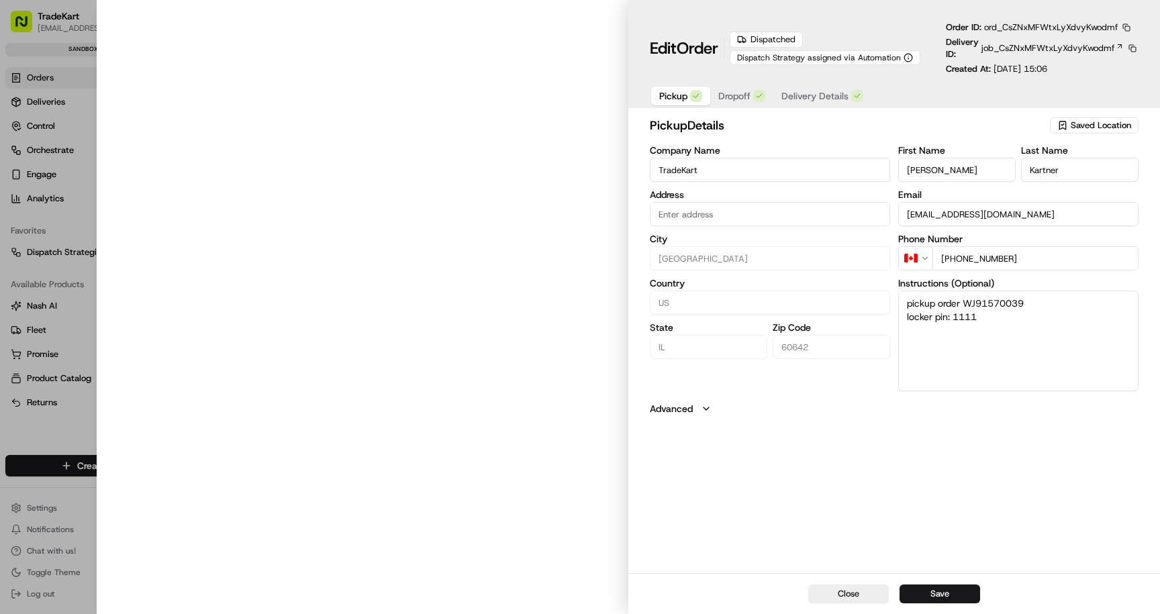
type input "[STREET_ADDRESS]"
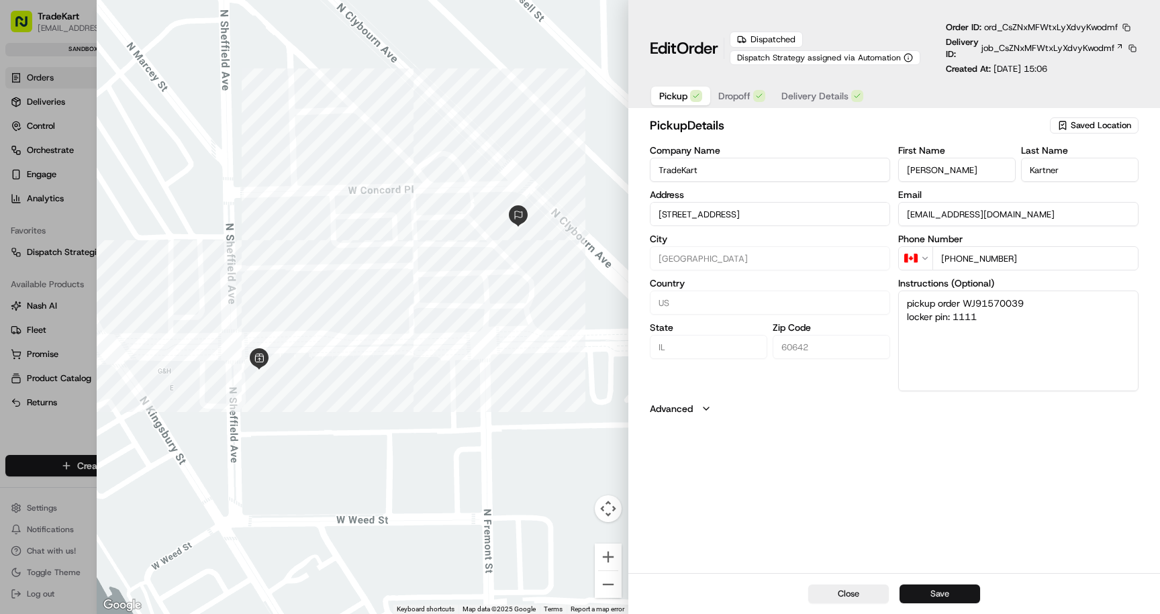
click at [970, 593] on button "Save" at bounding box center [940, 594] width 81 height 19
type input "+1"
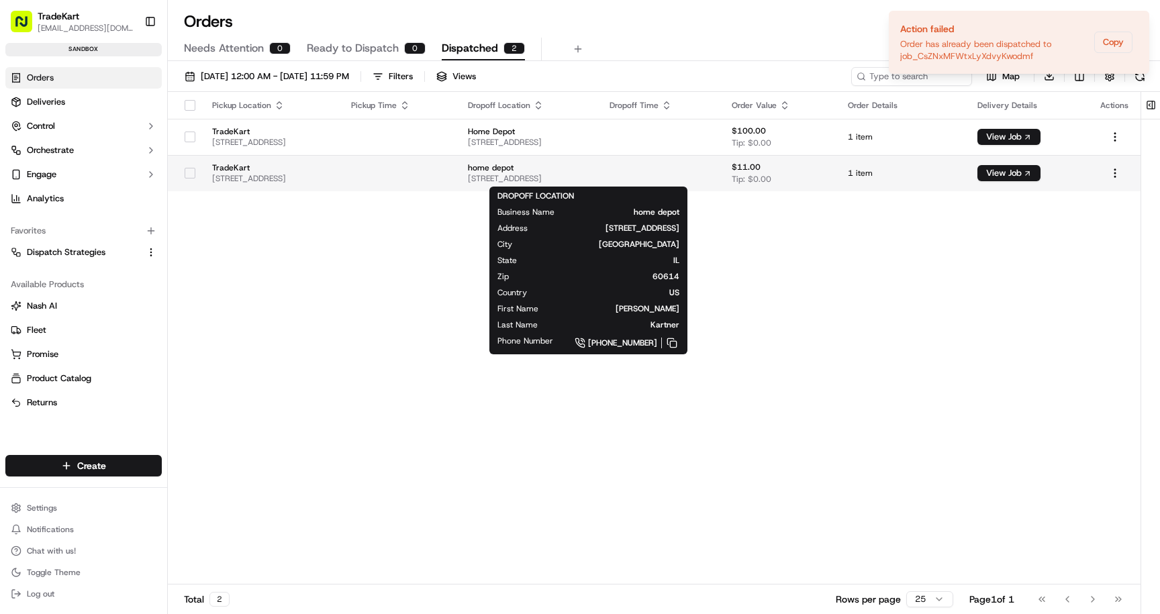
click at [588, 166] on span "home depot" at bounding box center [528, 167] width 120 height 11
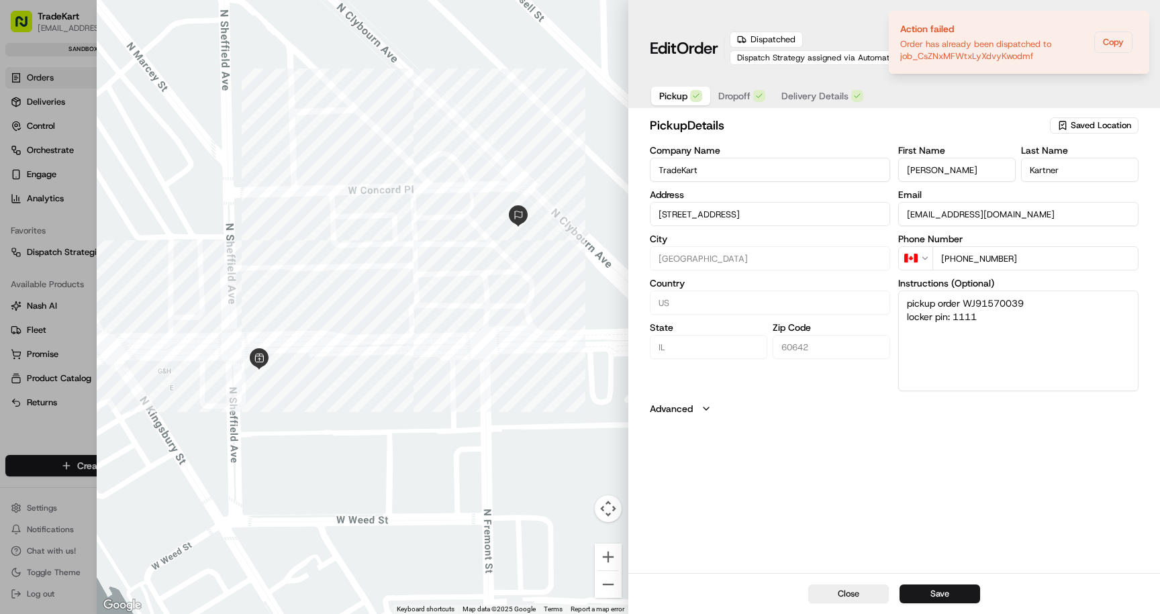
click at [955, 590] on button "Save" at bounding box center [940, 594] width 81 height 19
type input "+1"
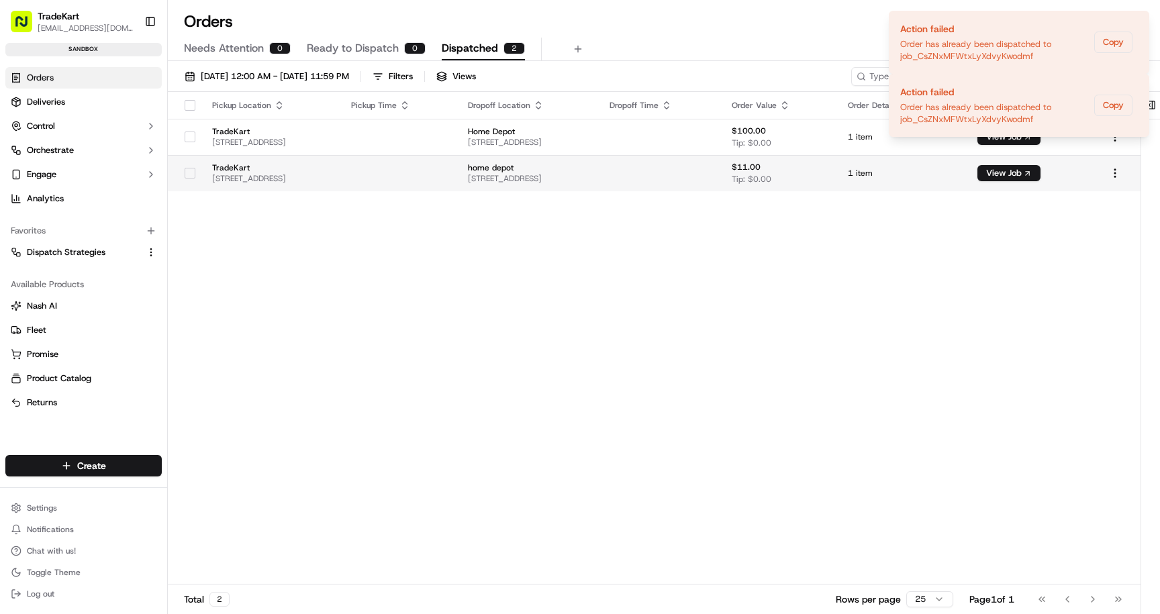
click at [588, 178] on span "[STREET_ADDRESS]" at bounding box center [528, 178] width 120 height 11
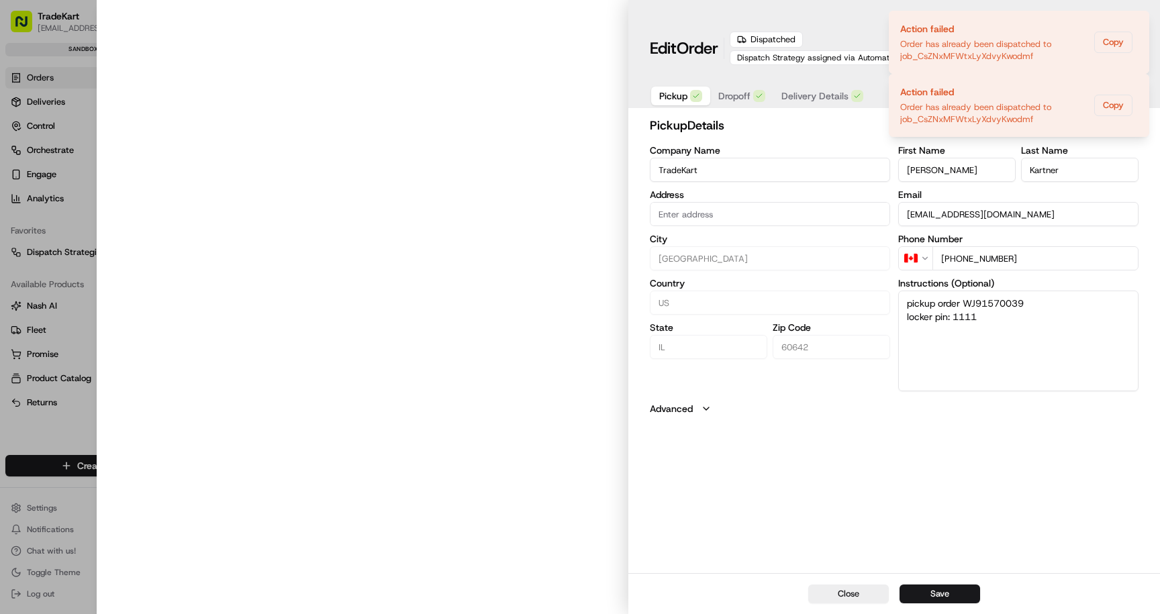
type input "[STREET_ADDRESS]"
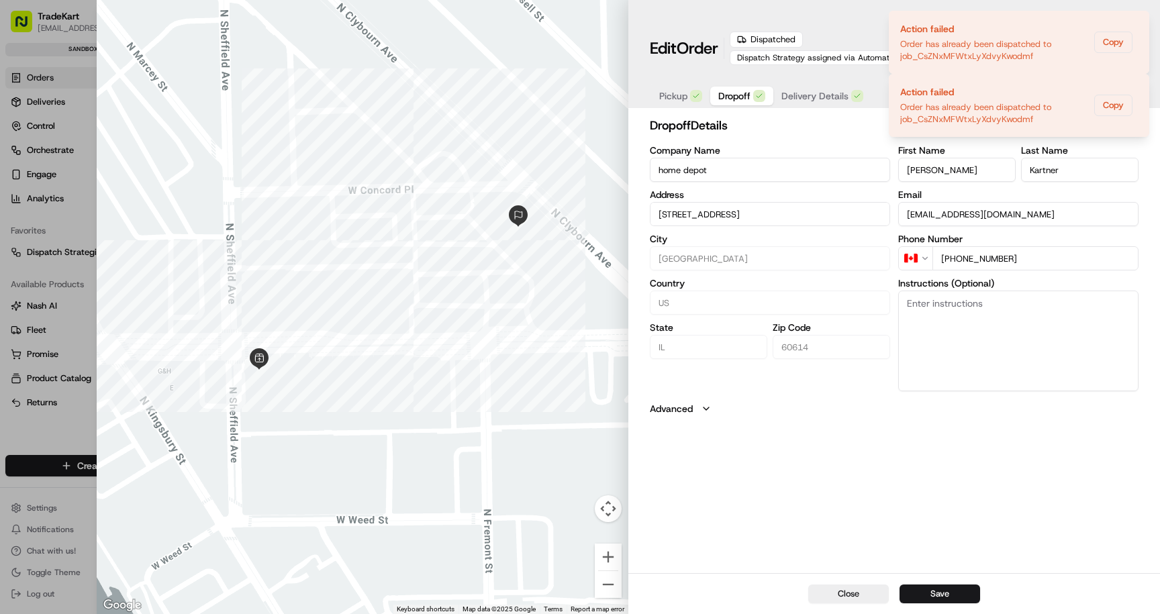
click at [739, 97] on span "Dropoff" at bounding box center [734, 95] width 32 height 13
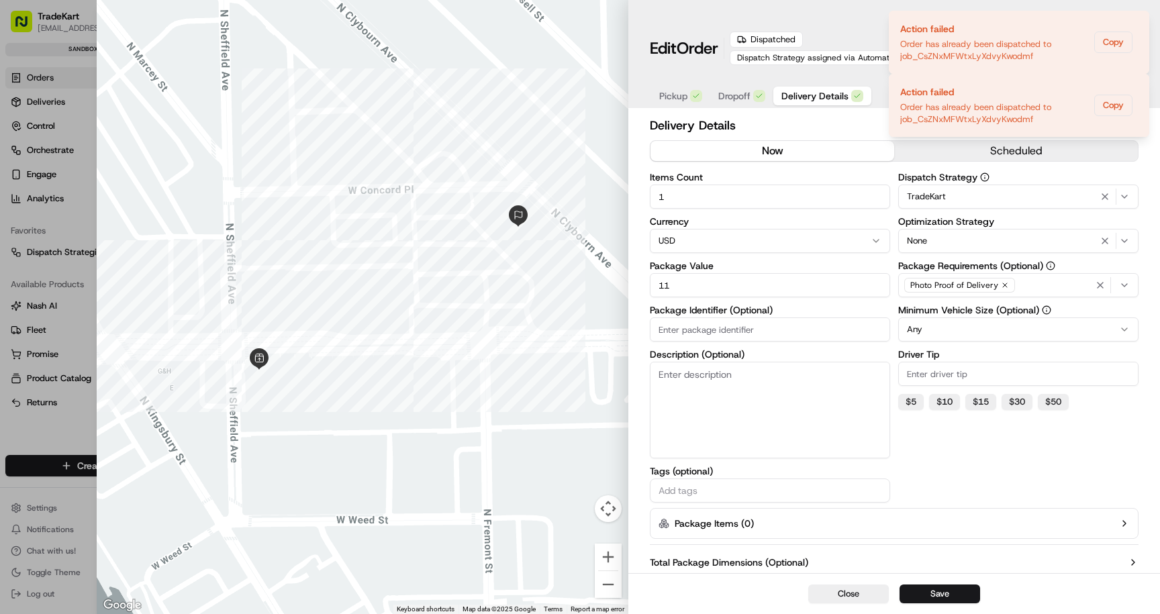
click at [808, 99] on span "Delivery Details" at bounding box center [815, 95] width 67 height 13
click at [888, 590] on button "Close" at bounding box center [848, 594] width 81 height 19
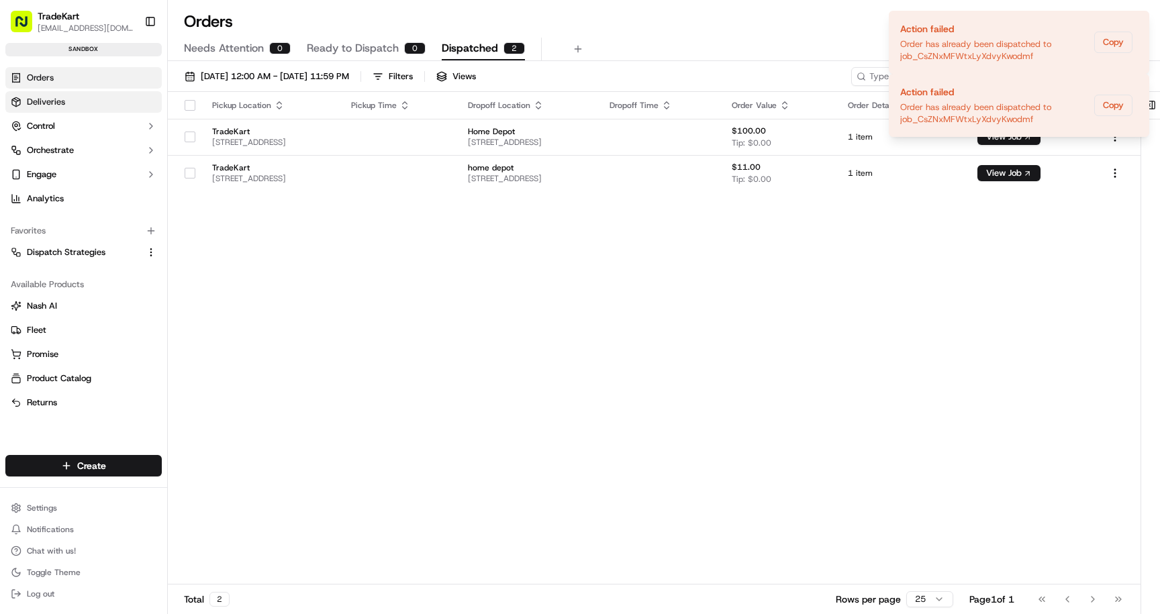
click at [58, 109] on link "Deliveries" at bounding box center [83, 101] width 156 height 21
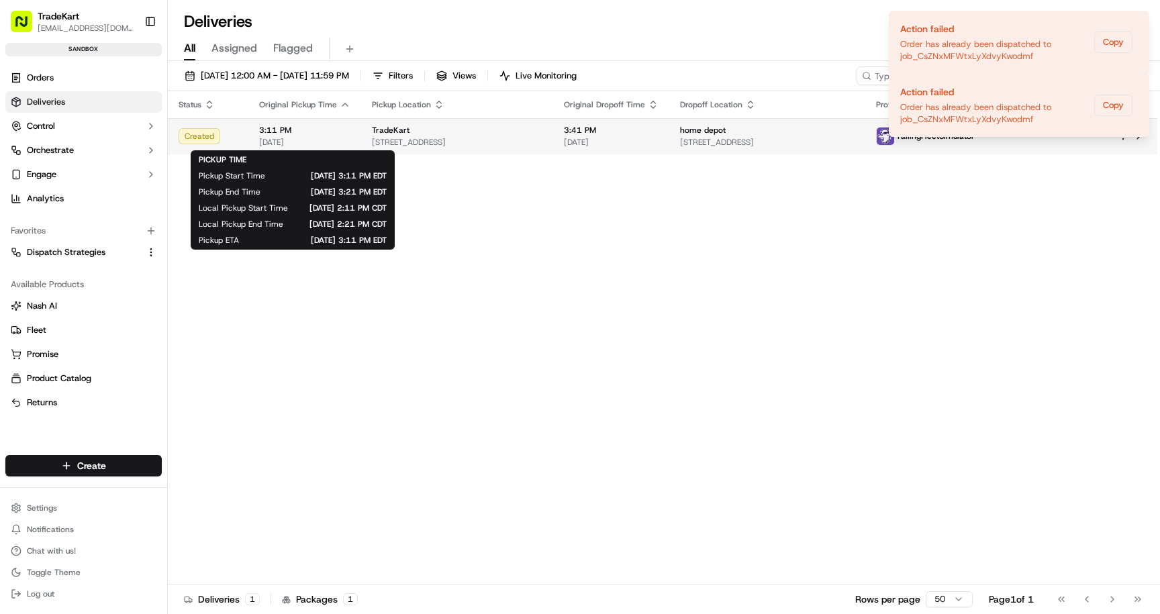
click at [313, 143] on span "[DATE]" at bounding box center [304, 142] width 91 height 11
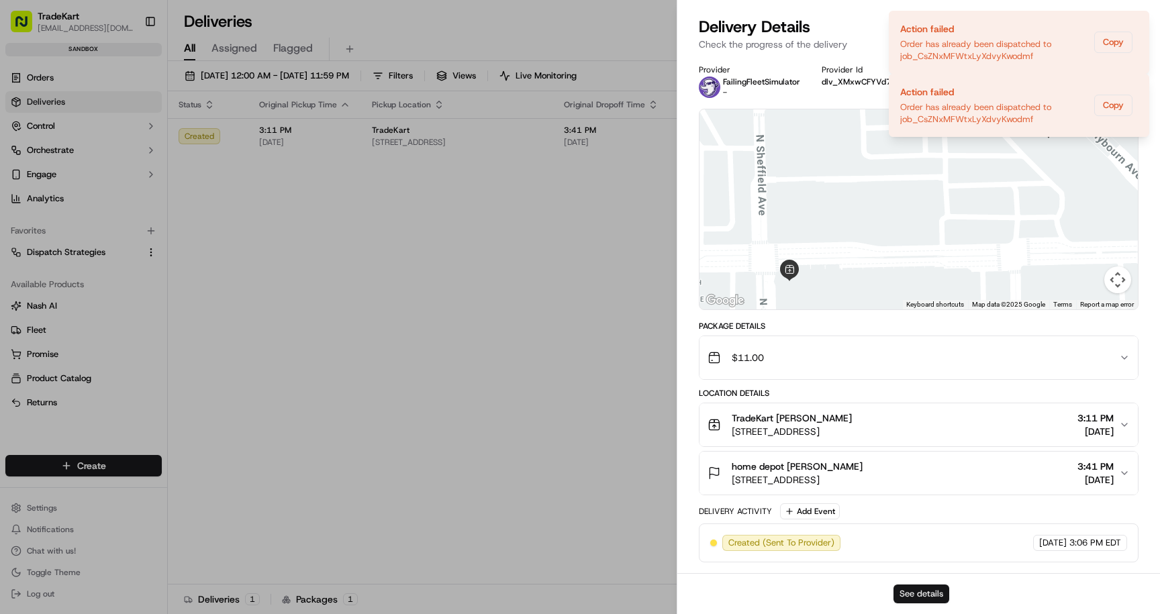
click at [937, 591] on button "See details" at bounding box center [922, 594] width 56 height 19
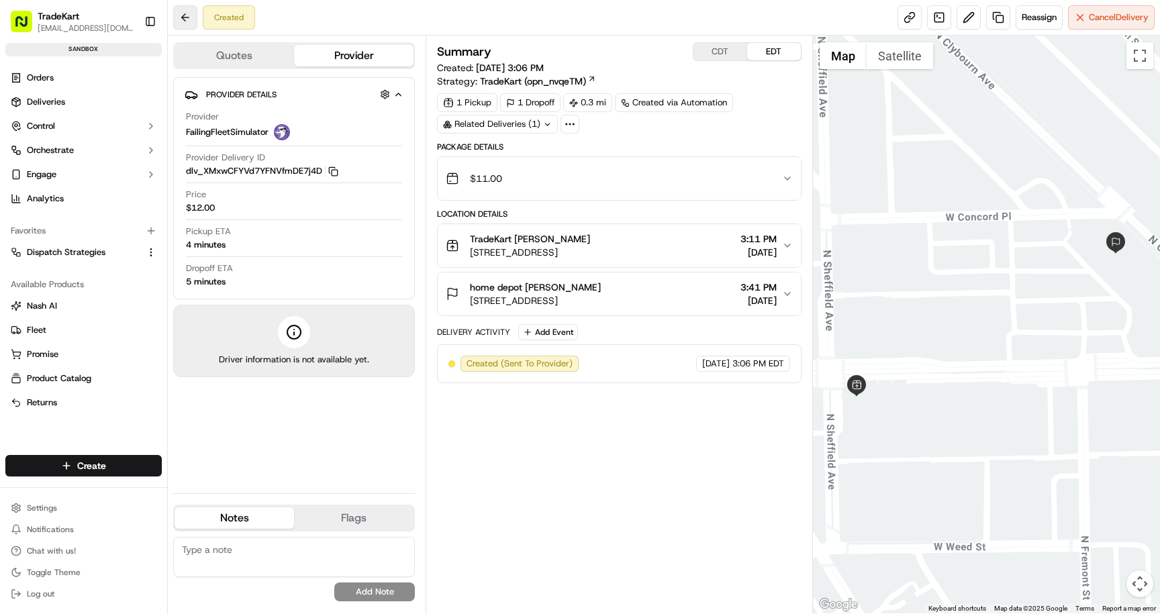
click at [182, 15] on button at bounding box center [185, 17] width 24 height 24
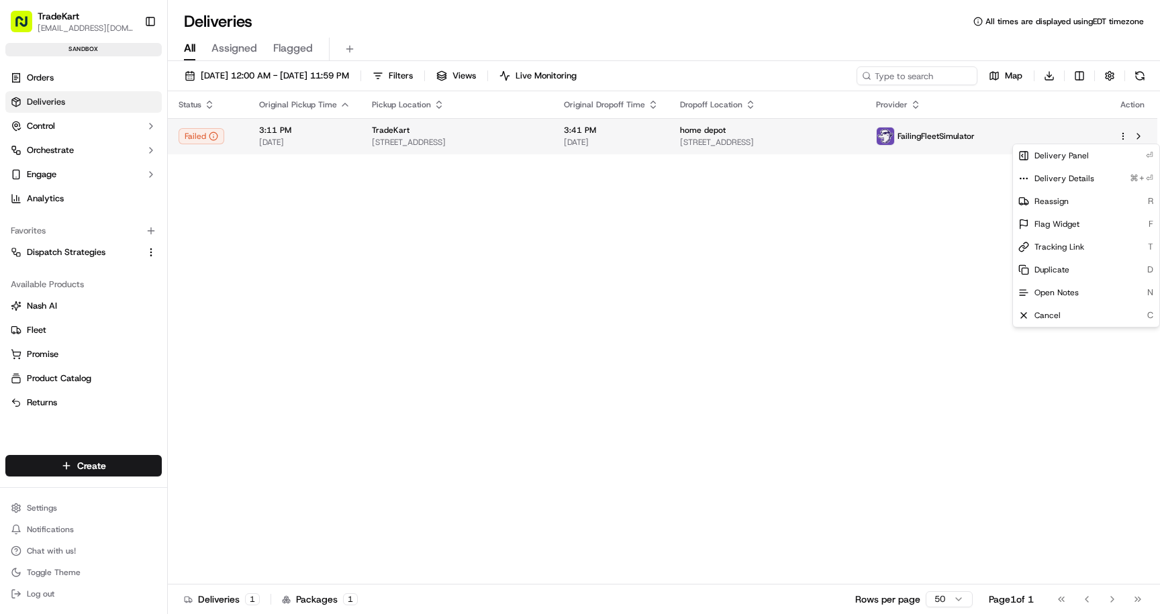
click at [1121, 134] on html "TradeKart cliftonkartner@tradekart.com Toggle Sidebar sandbox Orders Deliveries…" at bounding box center [580, 307] width 1160 height 614
click at [1076, 271] on div "Duplicate D" at bounding box center [1086, 270] width 146 height 23
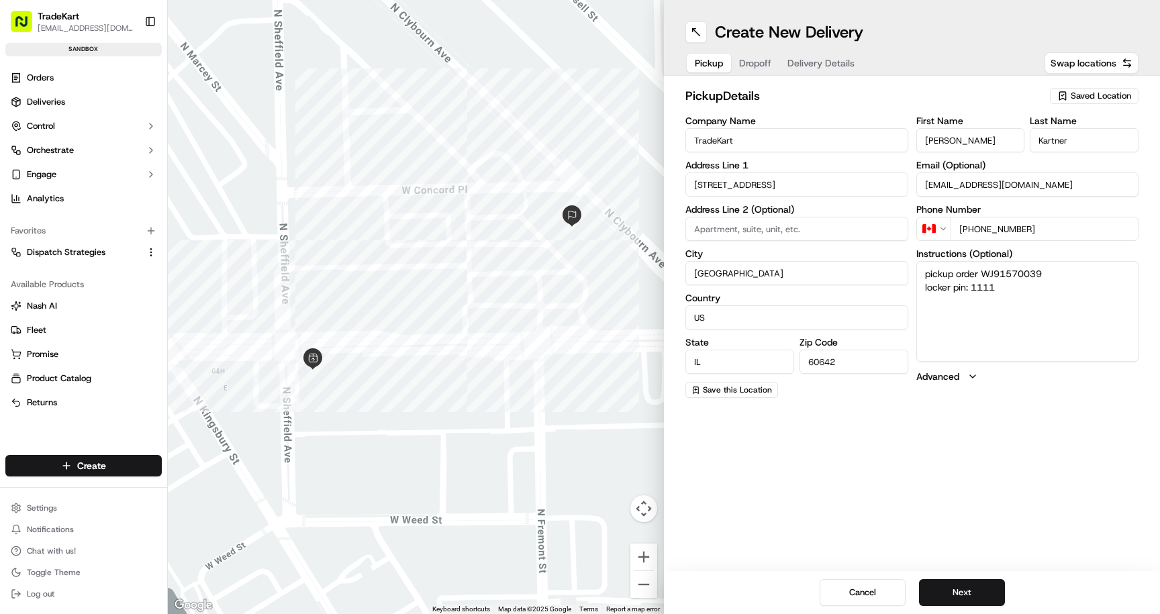
click at [797, 66] on span "Delivery Details" at bounding box center [821, 62] width 67 height 13
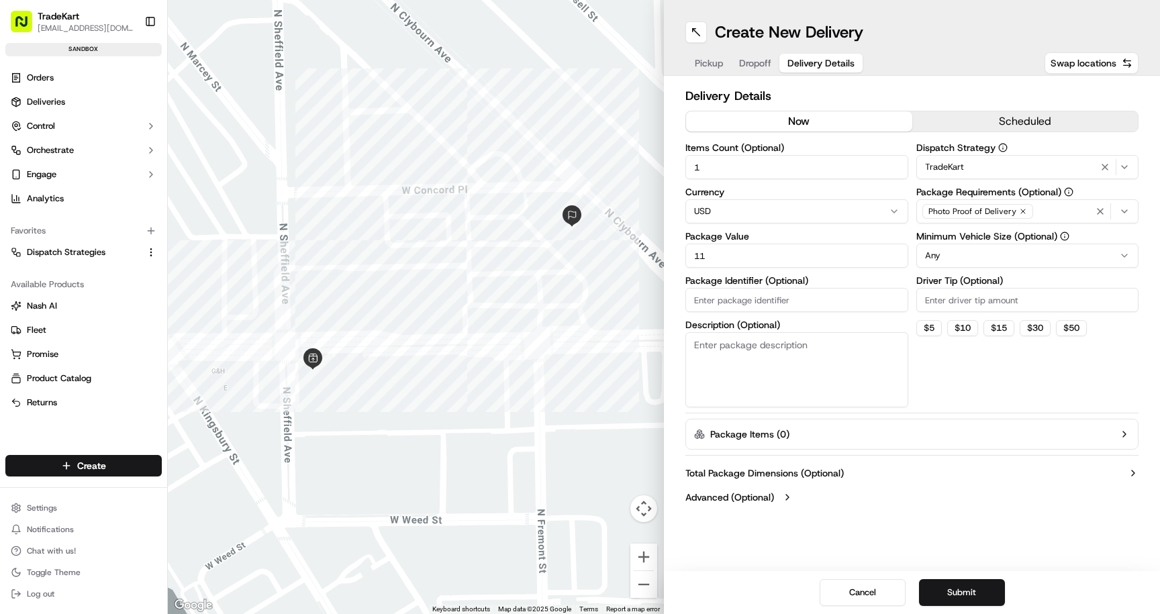
click at [1009, 165] on div "TradeKart" at bounding box center [1028, 167] width 216 height 16
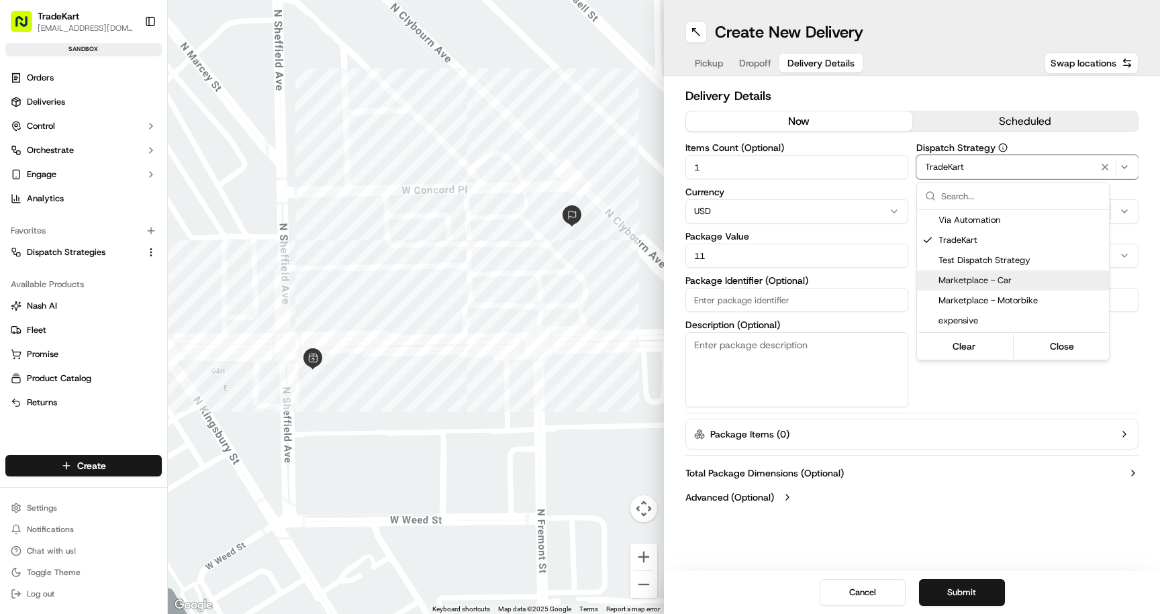
click at [1039, 281] on span "Marketplace - Car" at bounding box center [1021, 281] width 165 height 12
click at [998, 493] on html "TradeKart cliftonkartner@tradekart.com Toggle Sidebar sandbox Orders Deliveries…" at bounding box center [580, 307] width 1160 height 614
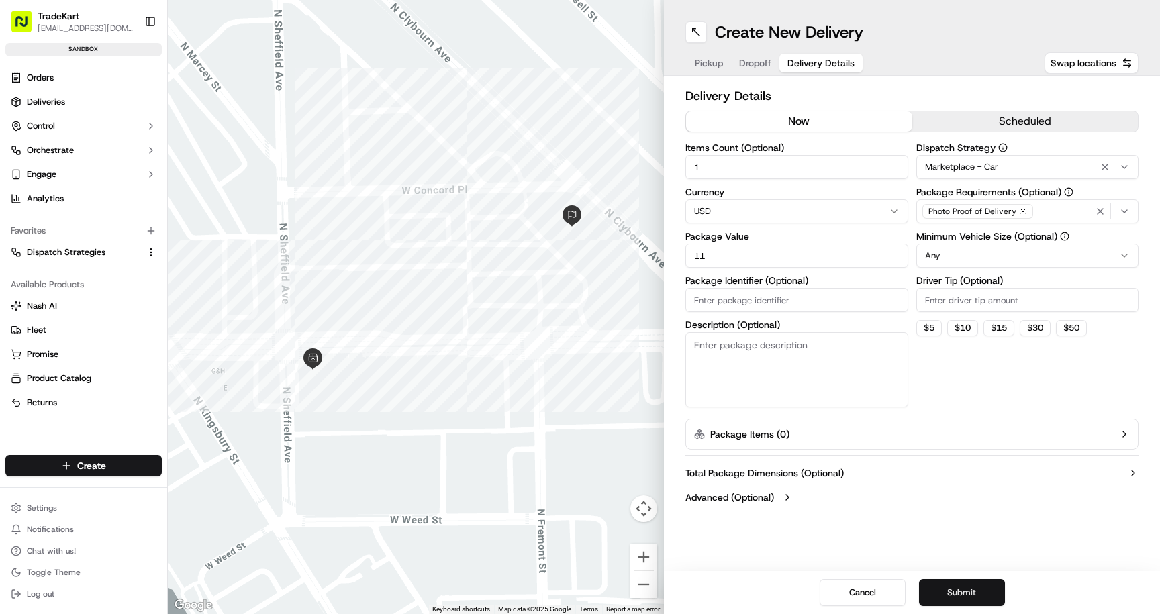
click at [989, 585] on button "Submit" at bounding box center [962, 592] width 86 height 27
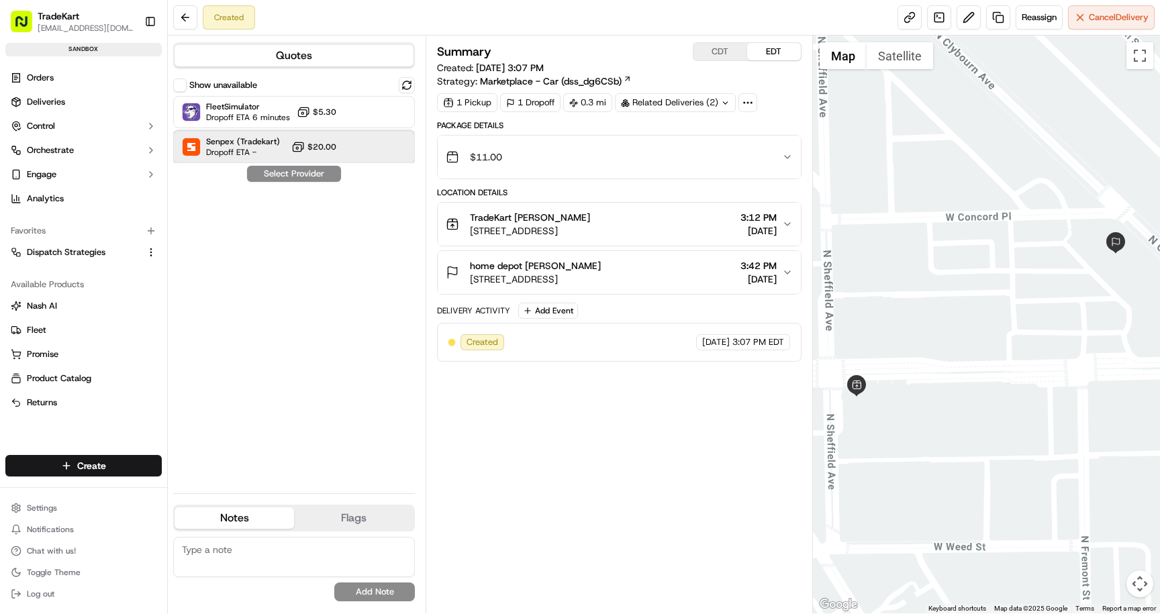
click at [362, 155] on div "Senpex (Tradekart) Dropoff ETA - $20.00" at bounding box center [294, 147] width 242 height 32
click at [305, 176] on button "Assign Provider" at bounding box center [293, 174] width 95 height 16
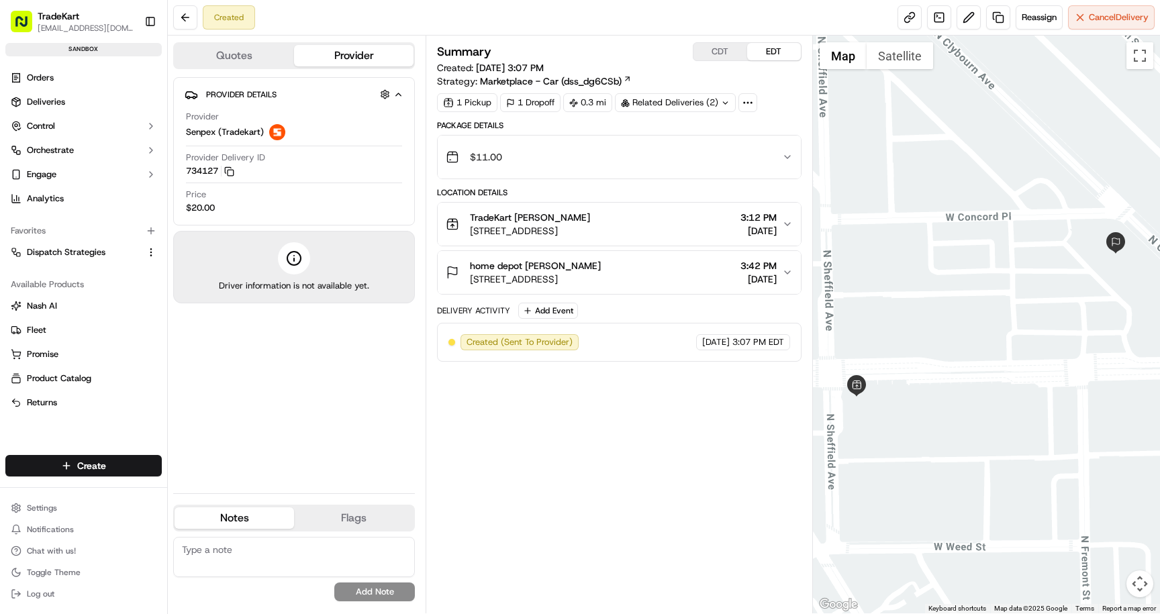
click at [590, 212] on div "TradeKart [PERSON_NAME]" at bounding box center [530, 217] width 120 height 13
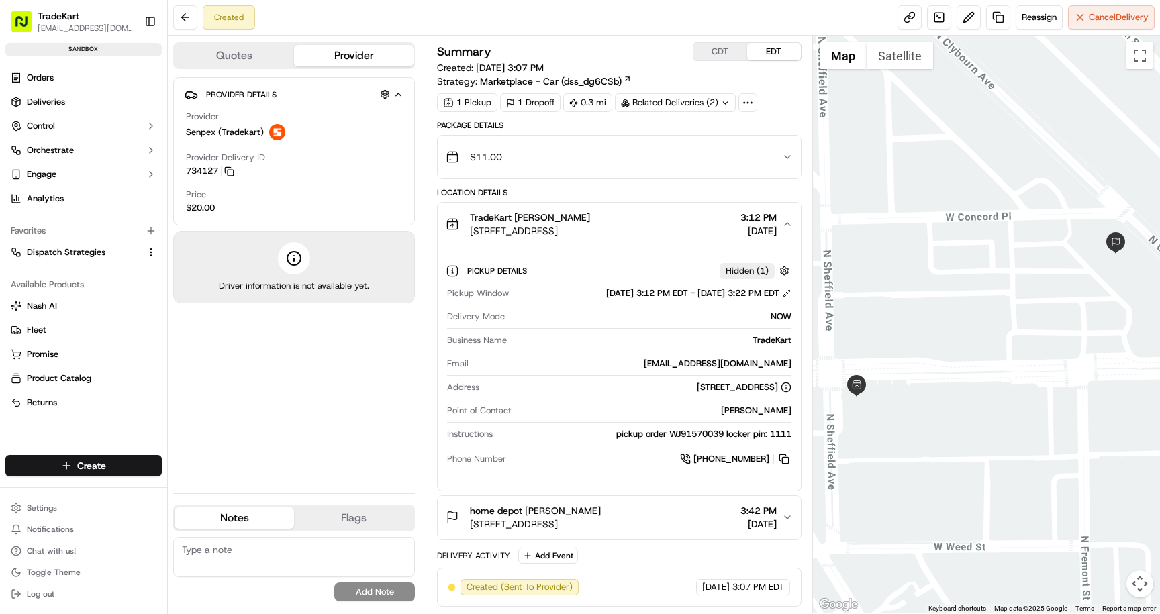
click at [683, 512] on div "home depot Clifton Kartner 900 W North Ave, Chicago, IL 60614, USA 3:42 PM 09/1…" at bounding box center [614, 517] width 336 height 27
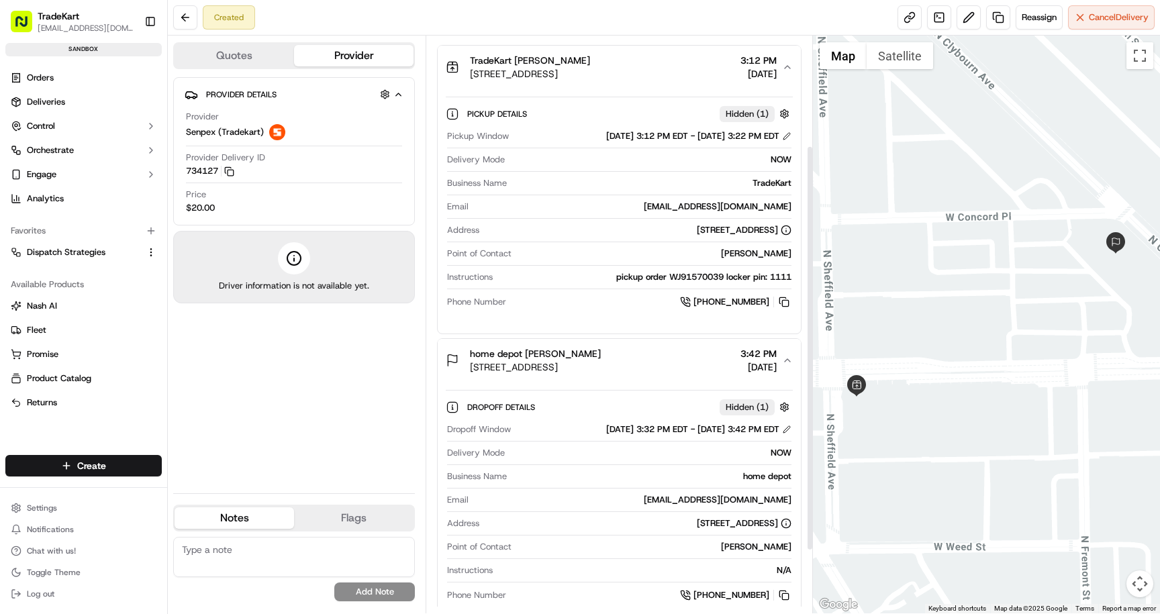
scroll to position [154, 0]
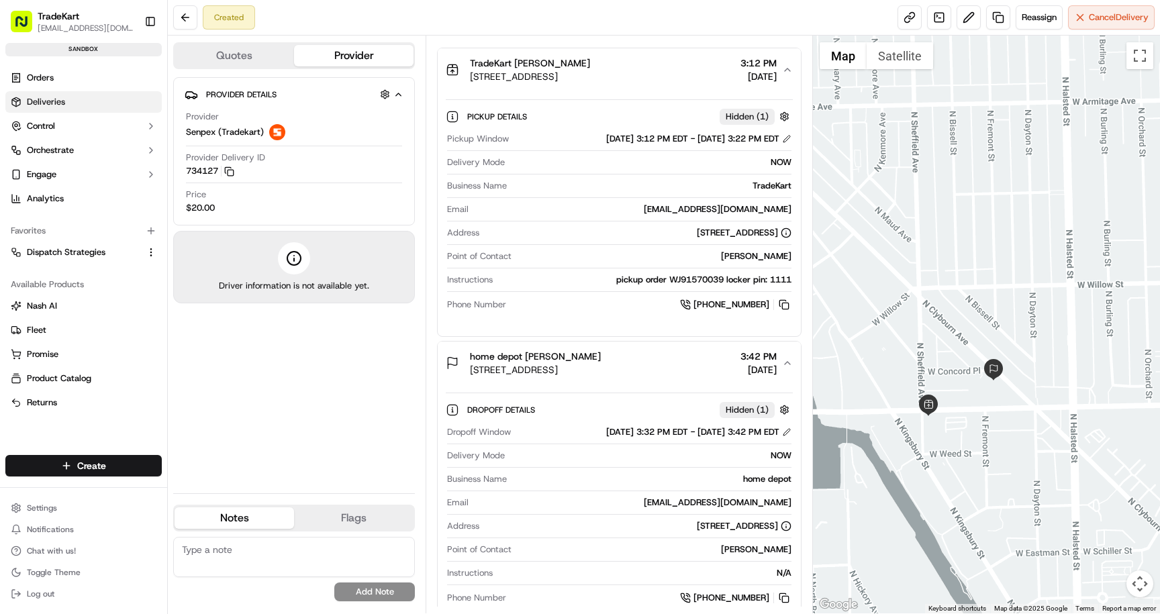
click at [48, 100] on span "Deliveries" at bounding box center [46, 102] width 38 height 12
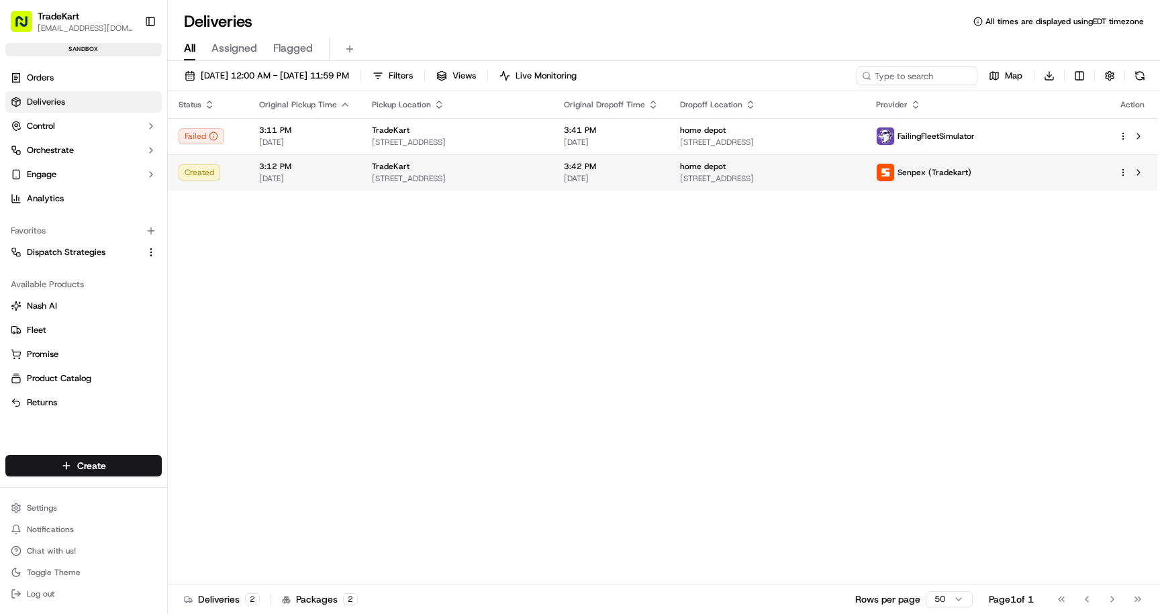
click at [1125, 173] on html "TradeKart cliftonkartner@tradekart.com Toggle Sidebar sandbox Orders Deliveries…" at bounding box center [580, 307] width 1160 height 614
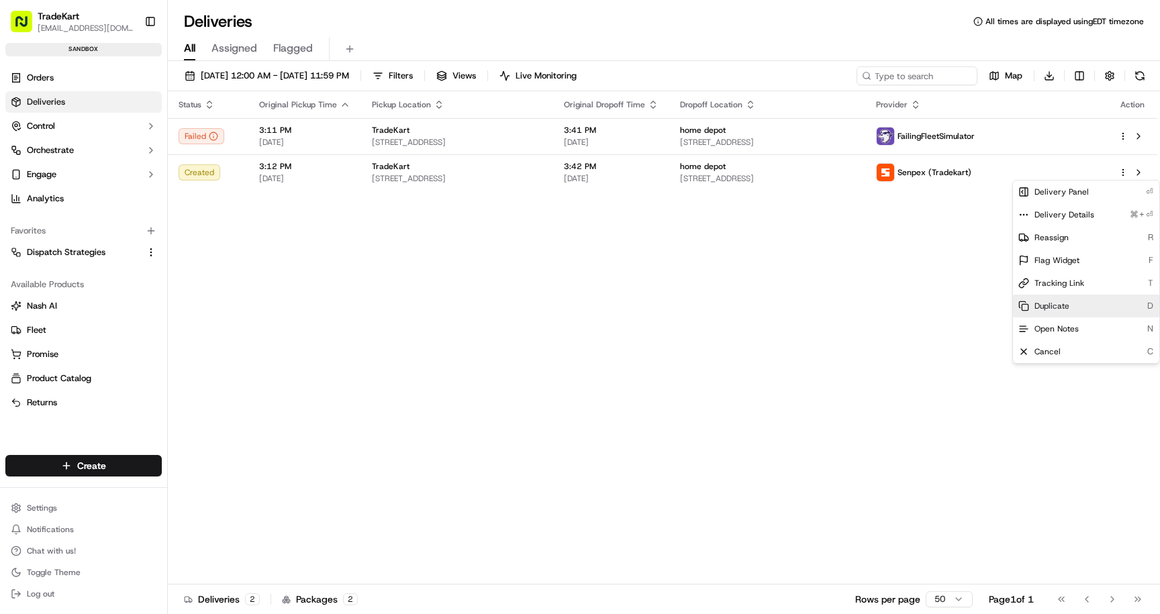
click at [1074, 310] on div "Duplicate D" at bounding box center [1086, 306] width 146 height 23
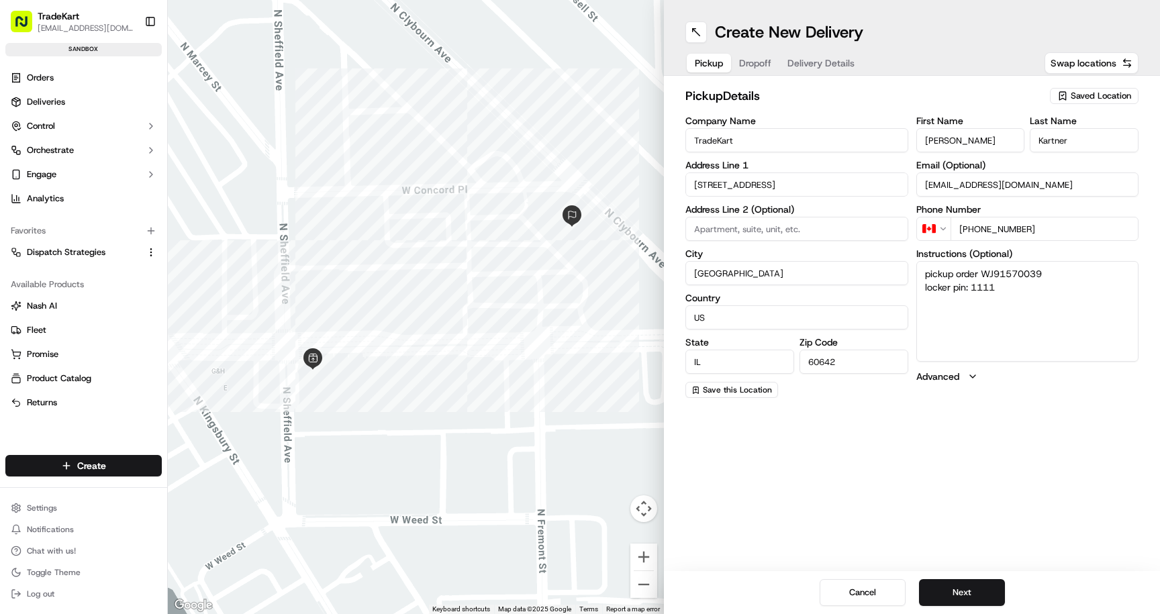
drag, startPoint x: 1107, startPoint y: 330, endPoint x: 971, endPoint y: 252, distance: 156.7
click at [971, 252] on div "Instructions (Optional) pickup order WJ91570039 locker pin: 1111" at bounding box center [1028, 305] width 223 height 113
click at [946, 376] on label "Advanced" at bounding box center [938, 376] width 43 height 13
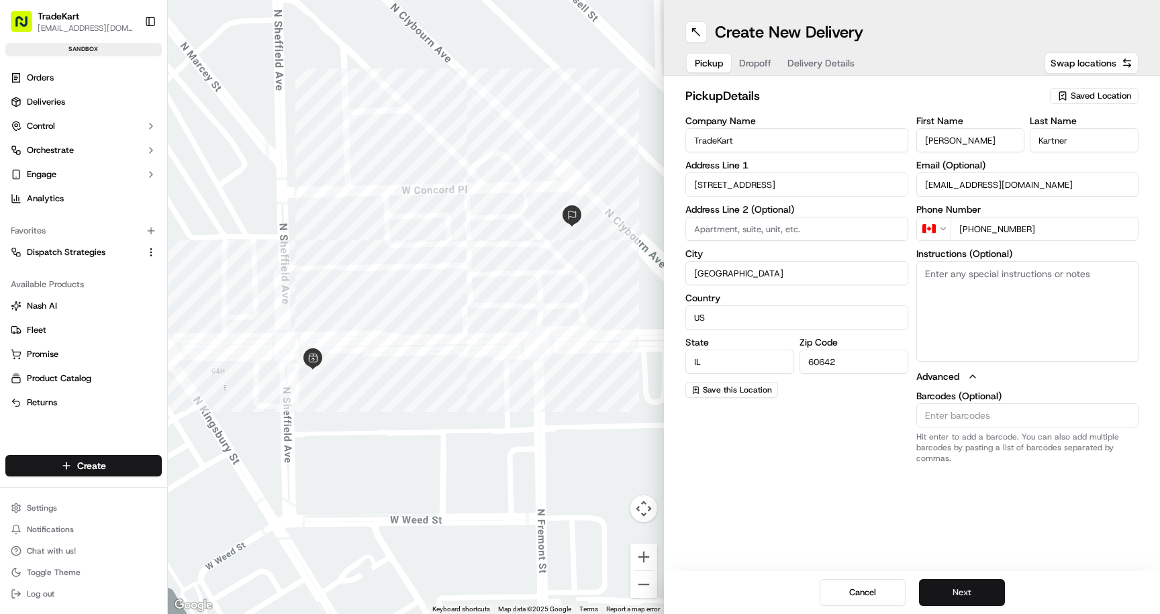
click at [967, 594] on button "Next" at bounding box center [962, 592] width 86 height 27
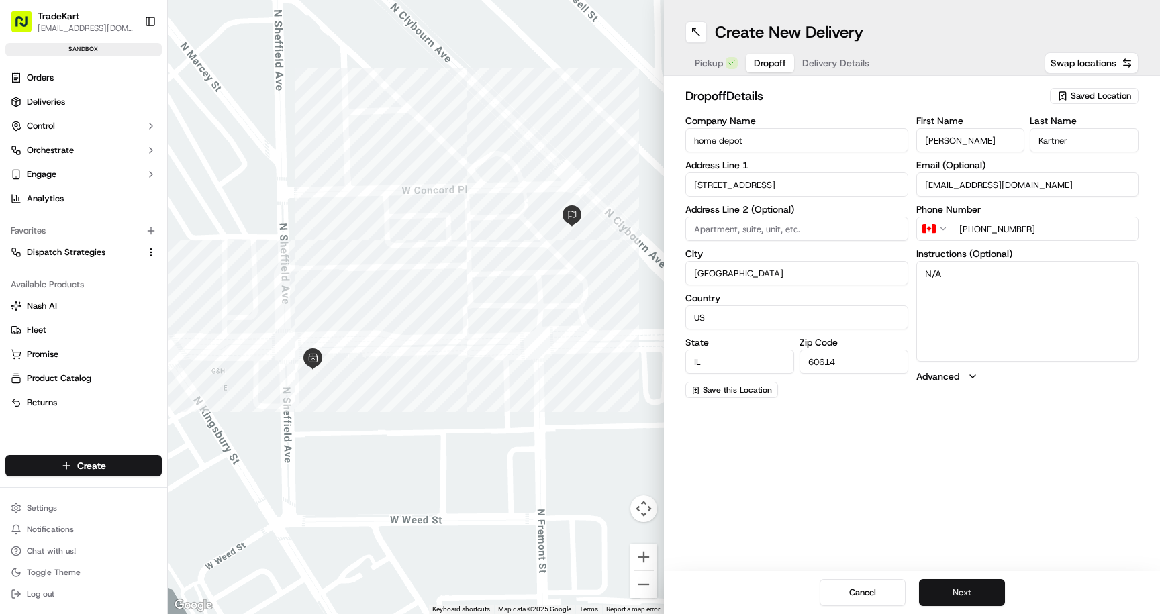
click at [967, 594] on button "Next" at bounding box center [962, 592] width 86 height 27
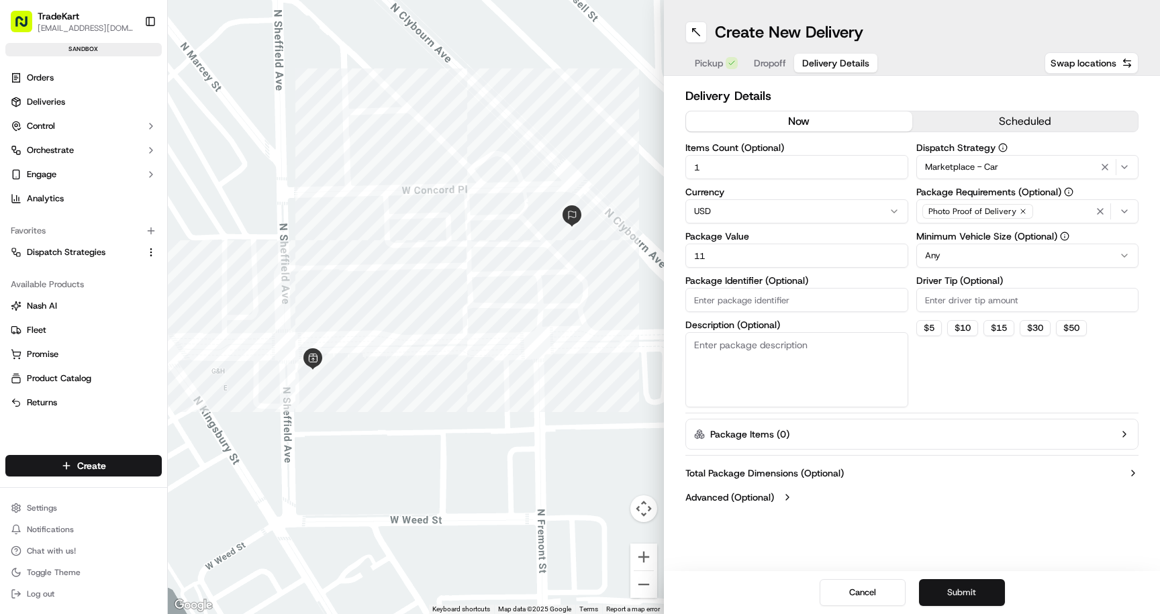
click at [968, 594] on button "Submit" at bounding box center [962, 592] width 86 height 27
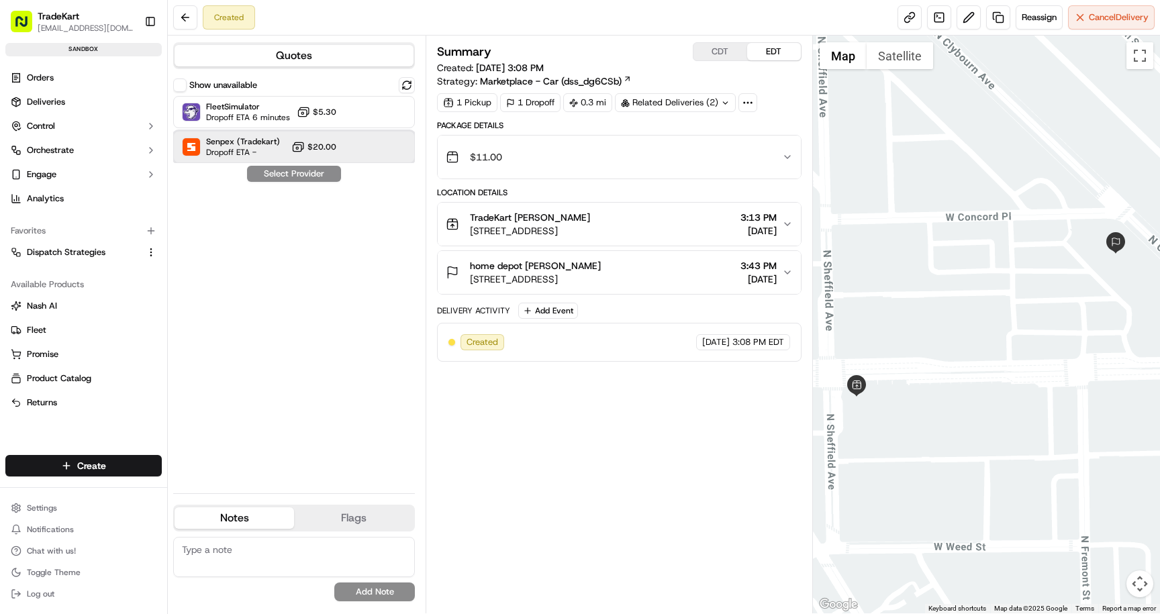
click at [326, 154] on div "Senpex (Tradekart) Dropoff ETA - $20.00" at bounding box center [294, 147] width 242 height 32
click at [301, 176] on button "Assign Provider" at bounding box center [293, 174] width 95 height 16
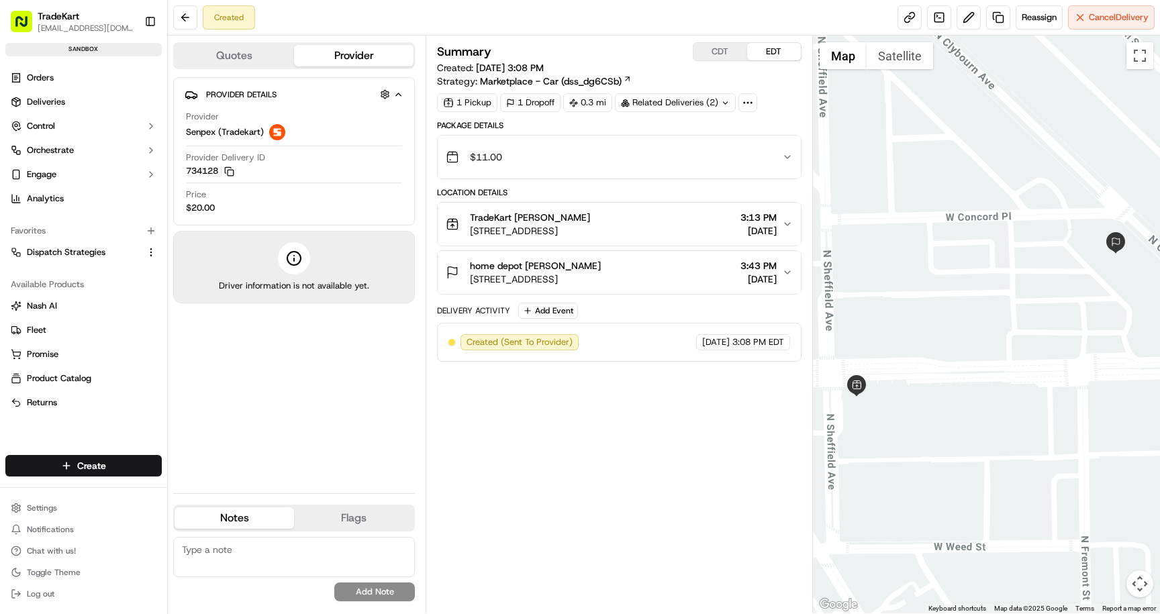
click at [786, 220] on icon "button" at bounding box center [787, 224] width 11 height 11
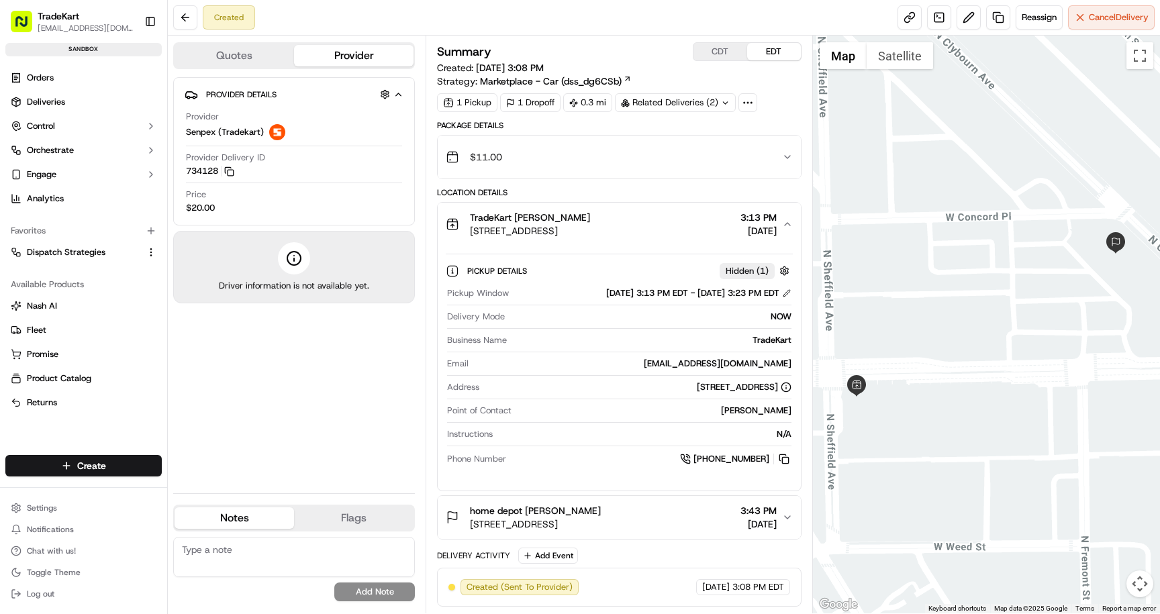
click at [783, 434] on div "N/A" at bounding box center [644, 434] width 293 height 12
click at [968, 23] on button at bounding box center [969, 17] width 24 height 24
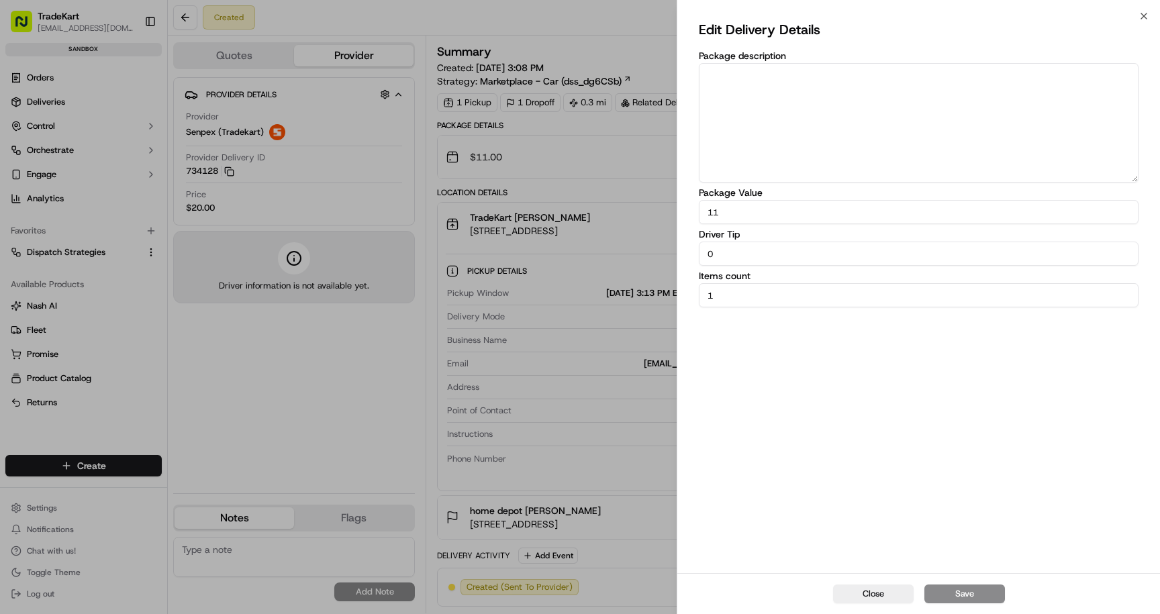
click at [876, 144] on textarea "Package description" at bounding box center [919, 123] width 440 height 120
click at [1143, 16] on div "Edit Delivery Details Package description Package Value 11 Driver Tip 0 Items c…" at bounding box center [918, 294] width 483 height 557
click at [1148, 13] on icon "button" at bounding box center [1144, 16] width 11 height 11
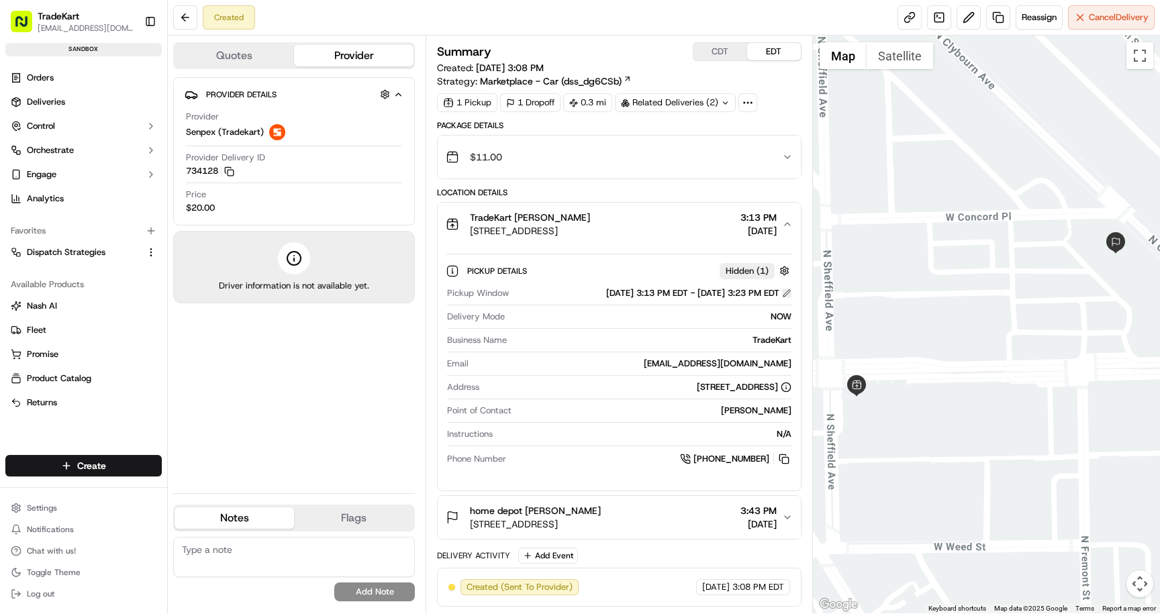
click at [788, 293] on button at bounding box center [786, 293] width 9 height 9
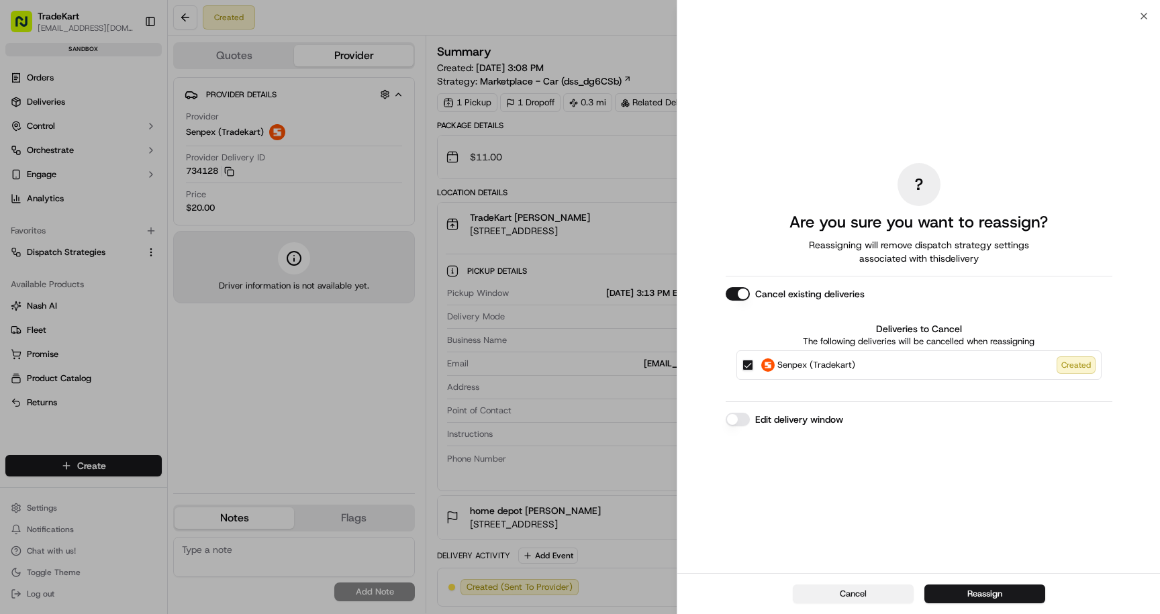
click at [899, 597] on button "Cancel" at bounding box center [853, 594] width 121 height 19
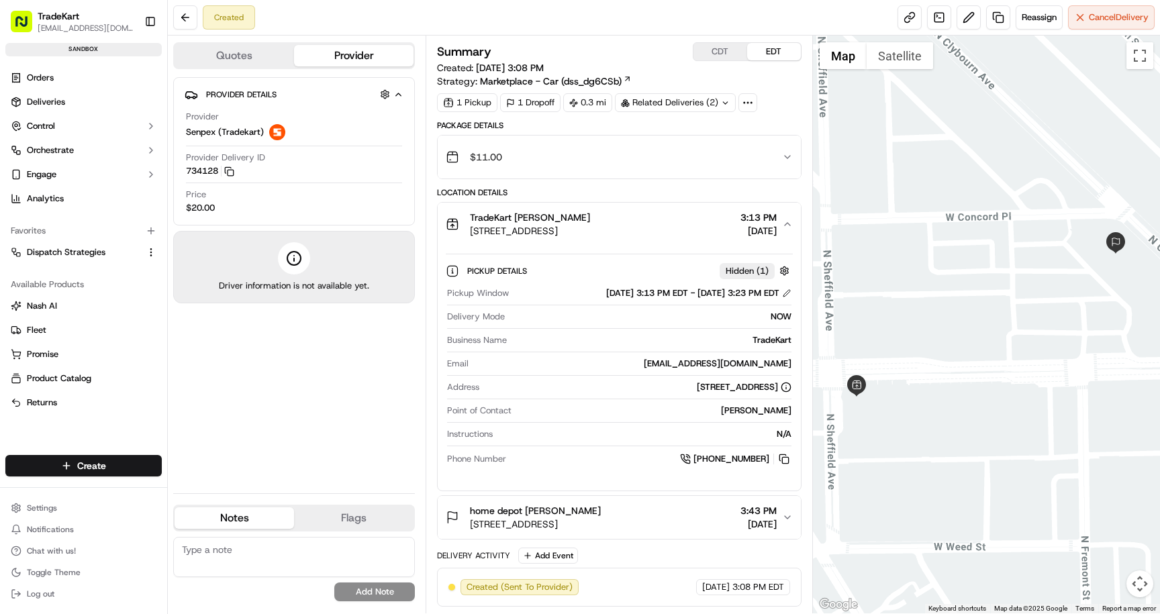
click at [786, 434] on div "N/A" at bounding box center [644, 434] width 293 height 12
click at [790, 269] on button "button" at bounding box center [784, 271] width 17 height 17
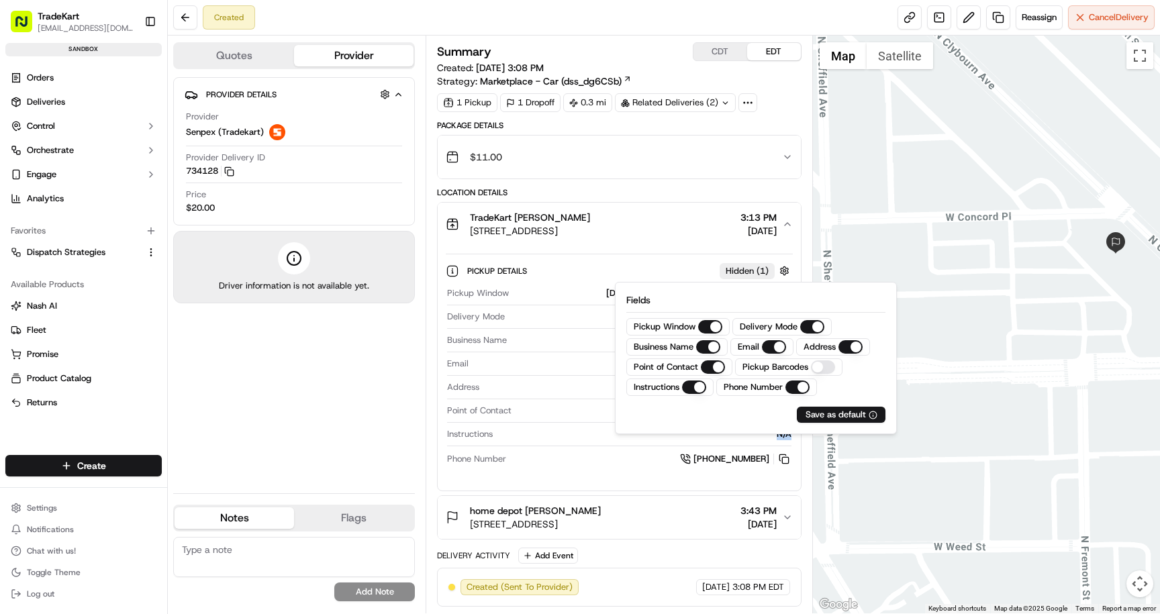
click at [821, 373] on Barcodes "Pickup Barcodes" at bounding box center [823, 367] width 24 height 13
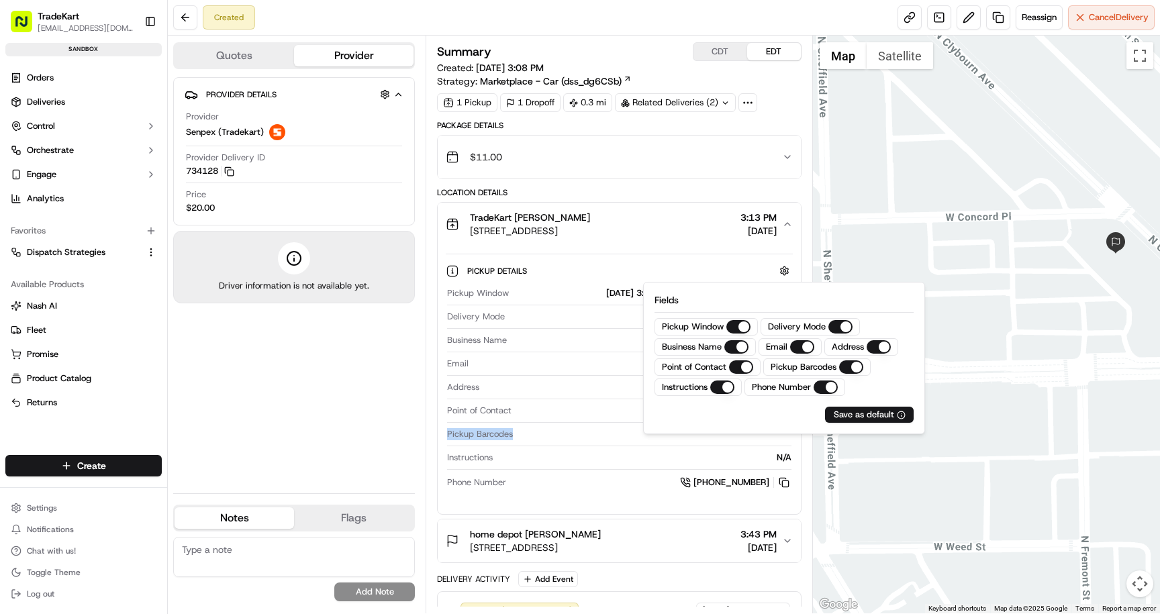
click at [517, 426] on div "Pickup Window 09/15/2025 3:13 PM EDT - 09/15/2025 3:23 PM EDT Delivery Mode NOW…" at bounding box center [619, 389] width 346 height 214
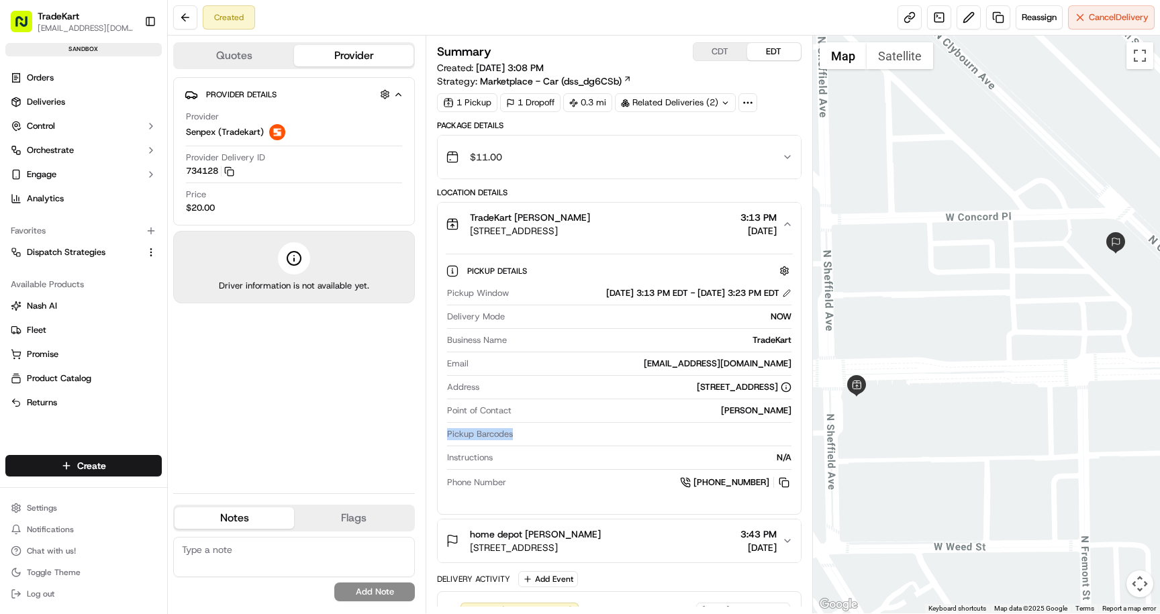
click at [755, 434] on div "Pickup Barcodes" at bounding box center [619, 434] width 344 height 12
click at [787, 272] on button "button" at bounding box center [784, 271] width 17 height 17
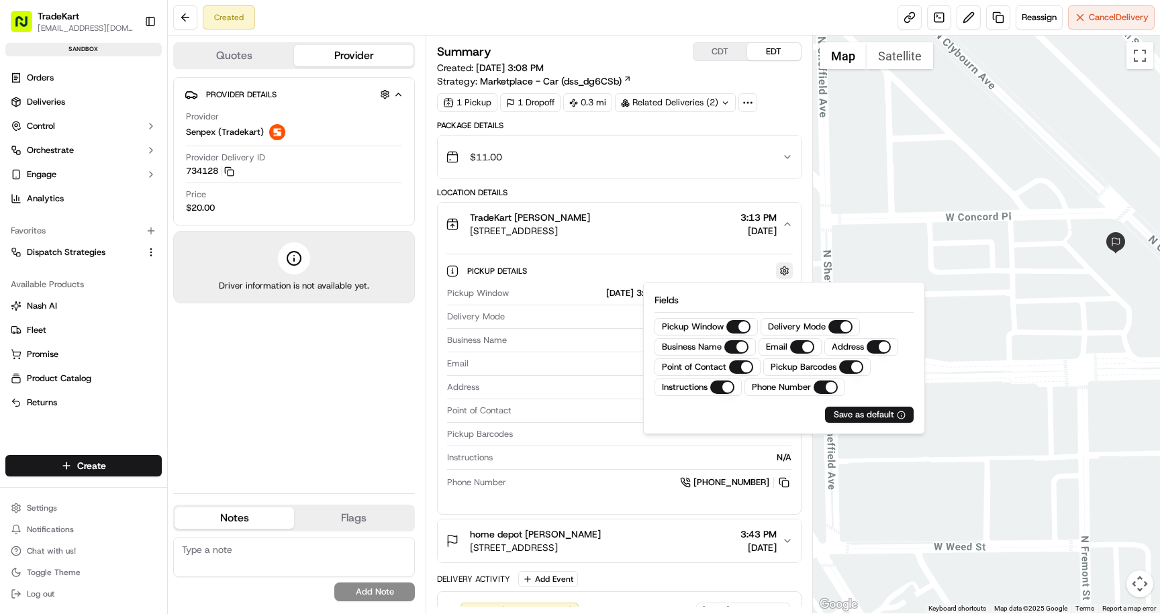
click at [787, 271] on button "button" at bounding box center [784, 271] width 17 height 17
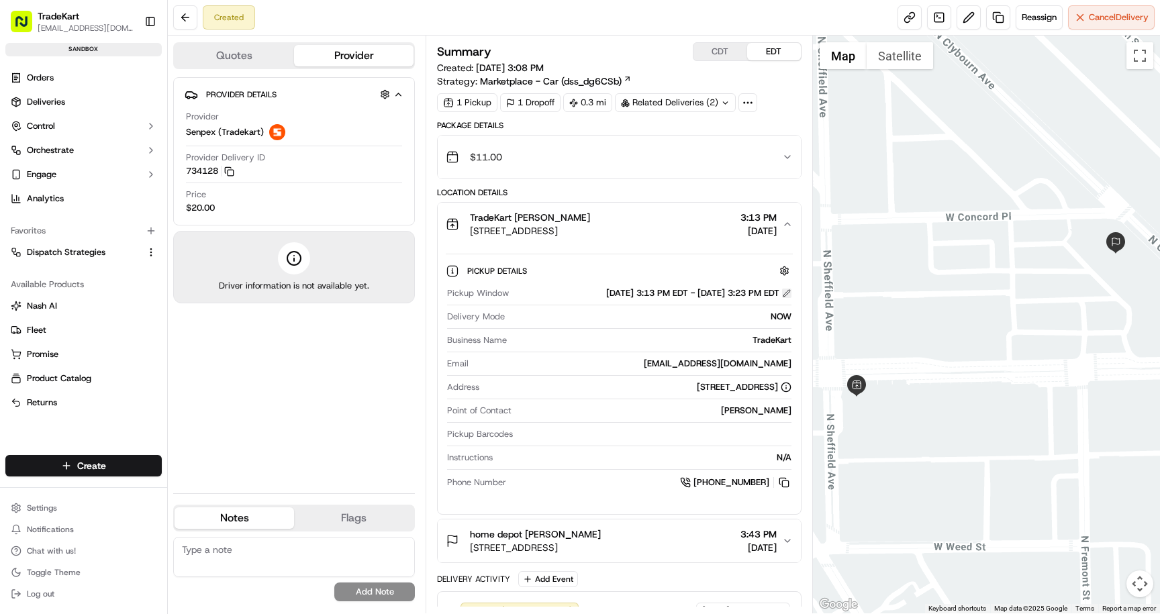
click at [788, 293] on button at bounding box center [786, 293] width 9 height 9
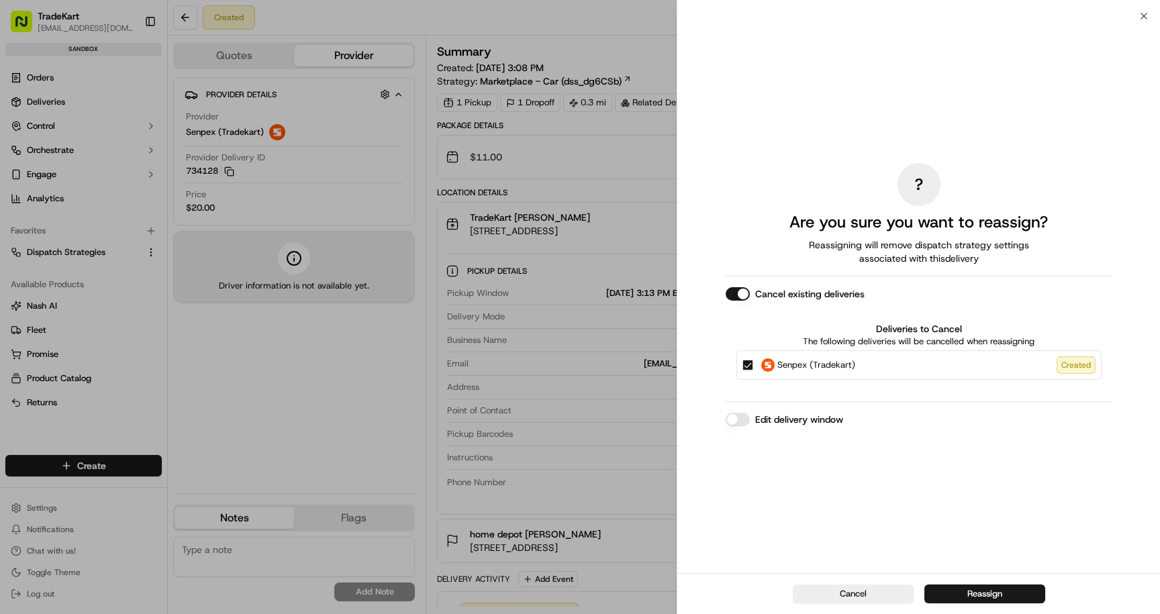
click at [735, 418] on button "Edit delivery window" at bounding box center [738, 419] width 24 height 13
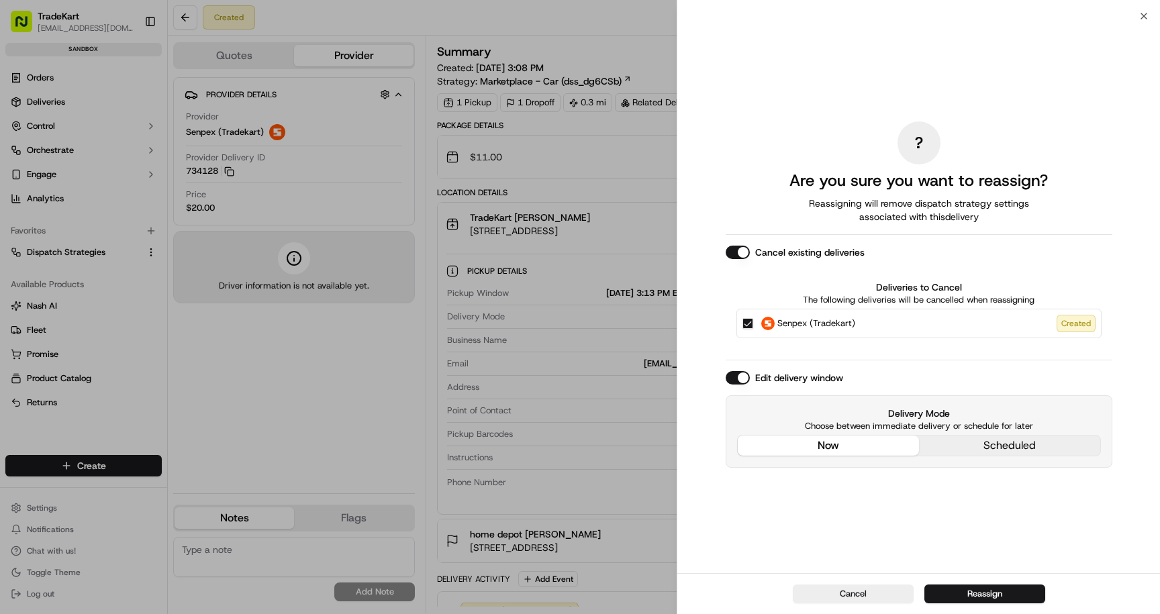
click at [735, 376] on button "Edit delivery window" at bounding box center [738, 377] width 24 height 13
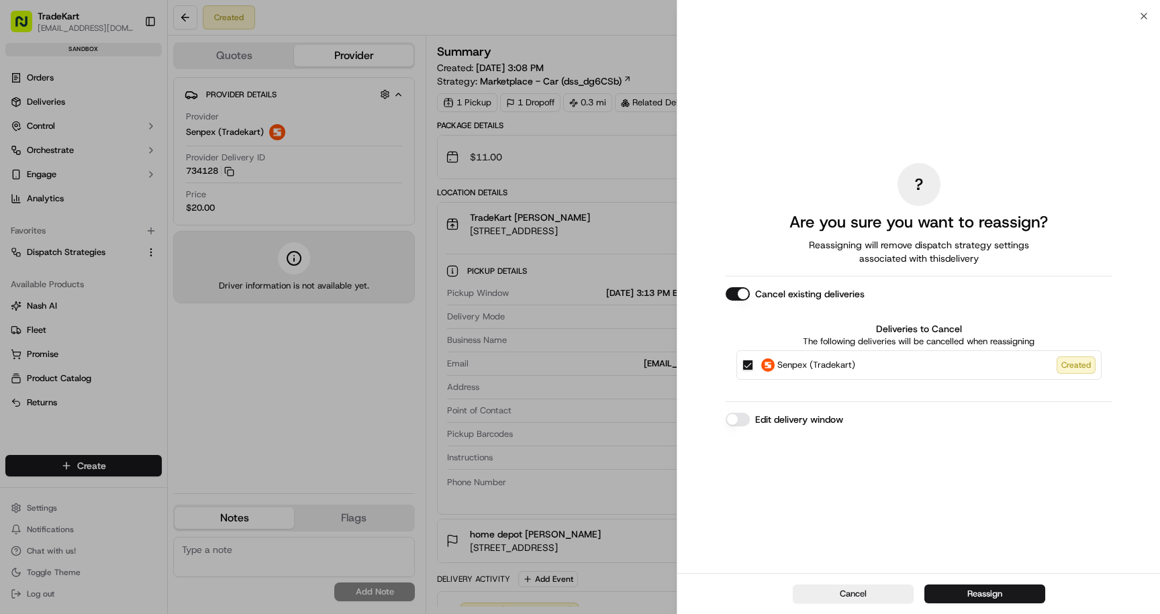
click at [874, 595] on button "Cancel" at bounding box center [853, 594] width 121 height 19
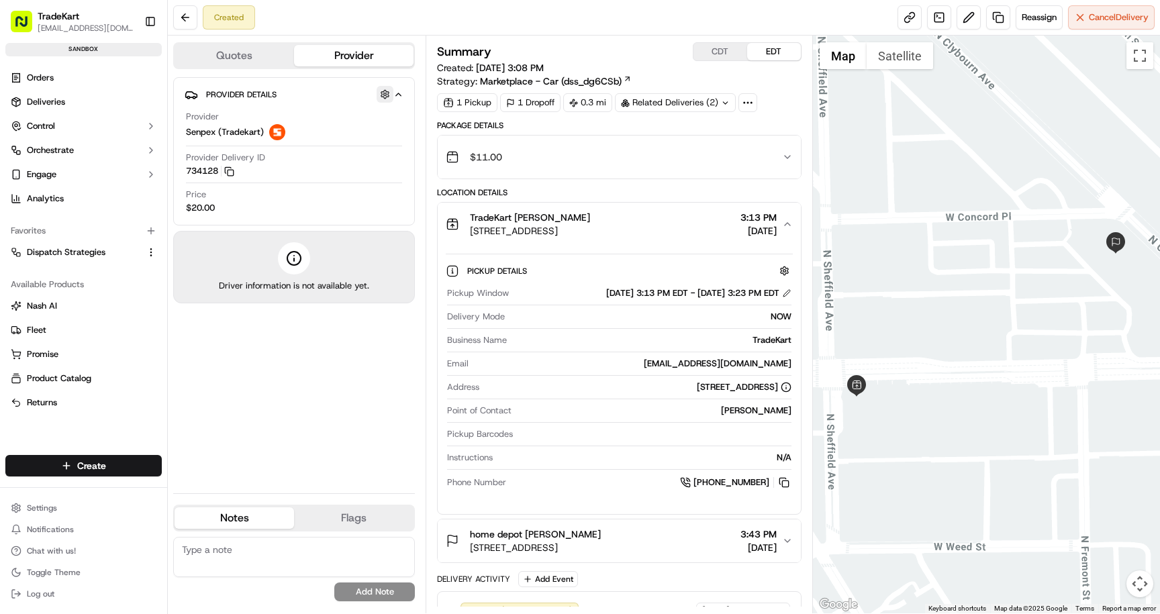
click at [385, 95] on button "button" at bounding box center [385, 94] width 17 height 17
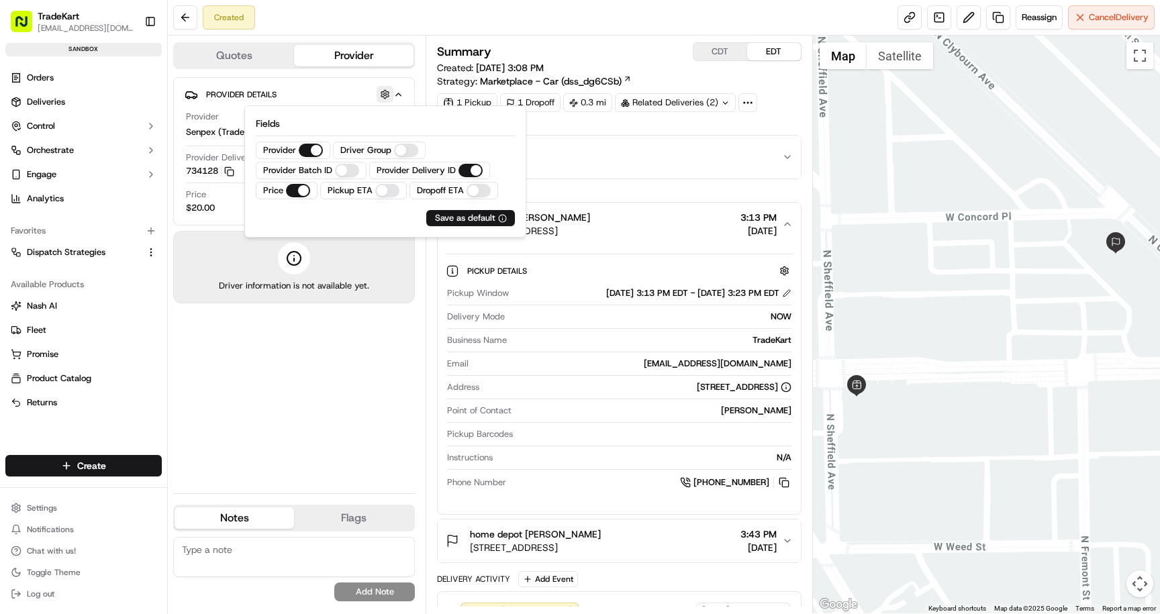
click at [385, 95] on button "button" at bounding box center [385, 94] width 17 height 17
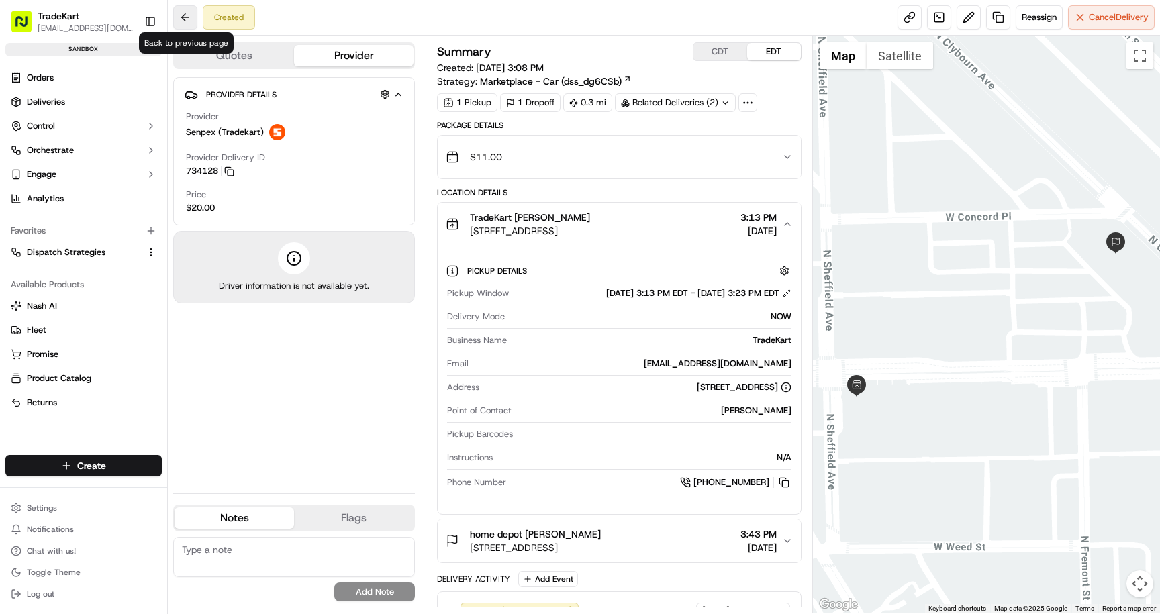
click at [185, 19] on button at bounding box center [185, 17] width 24 height 24
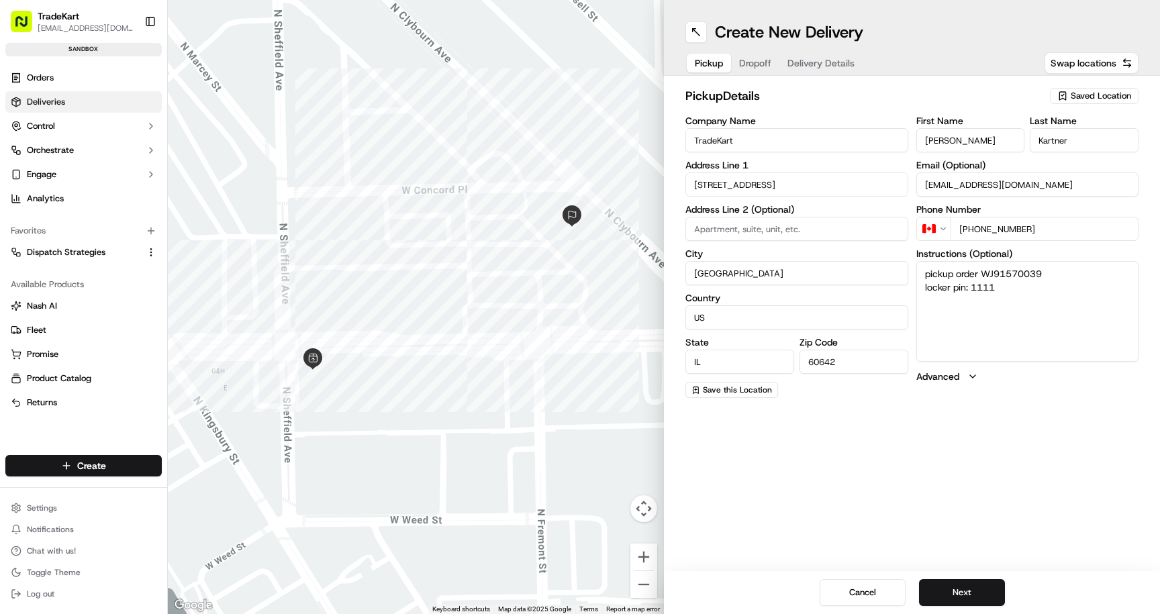
click at [82, 105] on link "Deliveries" at bounding box center [83, 101] width 156 height 21
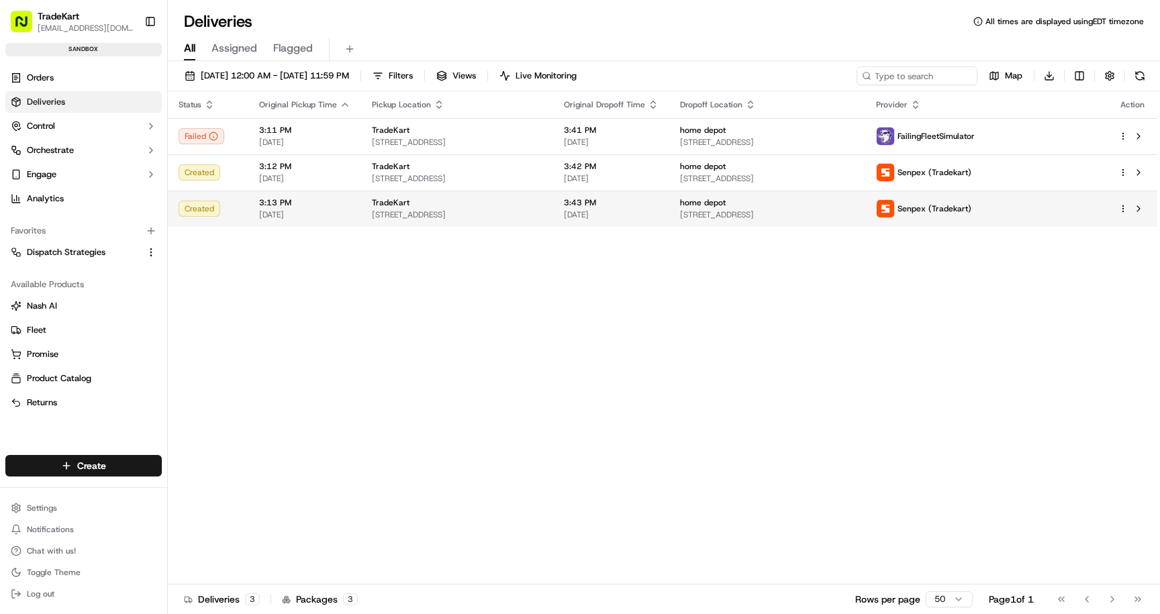
click at [625, 223] on td "3:43 PM 09/15/2025" at bounding box center [611, 209] width 116 height 36
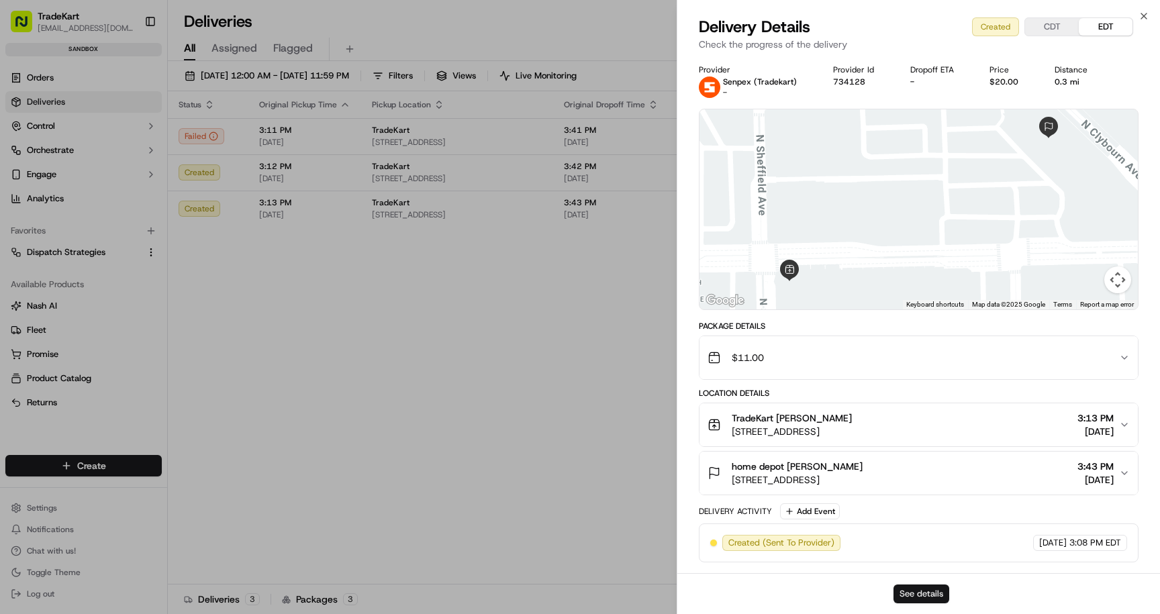
click at [942, 592] on button "See details" at bounding box center [922, 594] width 56 height 19
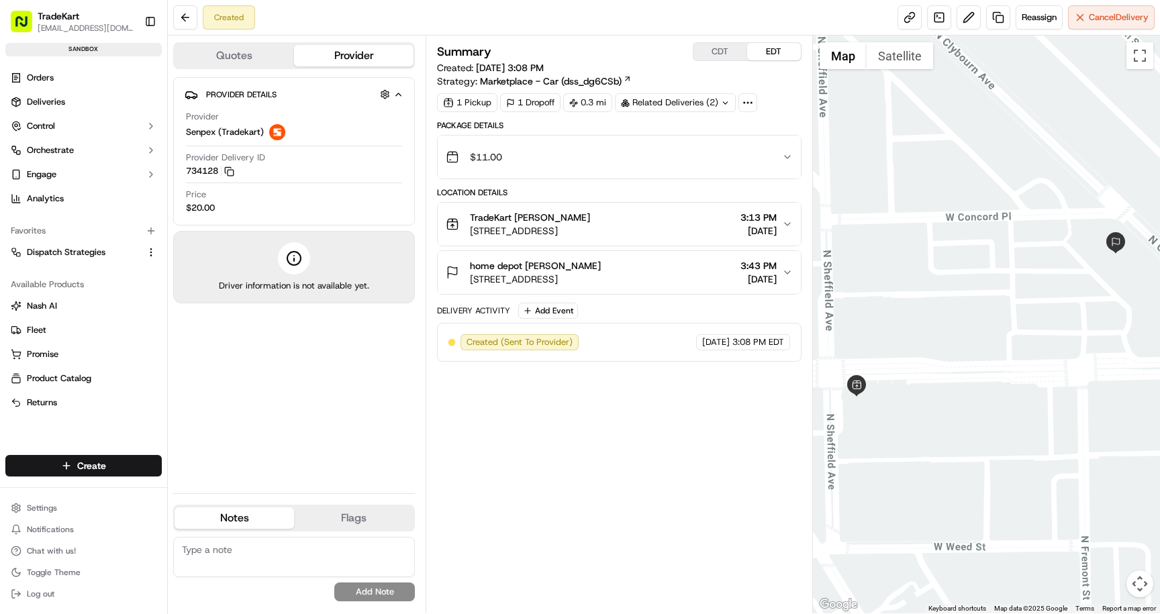
click at [714, 228] on div "TradeKart Clifton Kartner 939 W North Ave, Chicago, IL 60642, USA 3:13 PM 09/15…" at bounding box center [614, 224] width 336 height 27
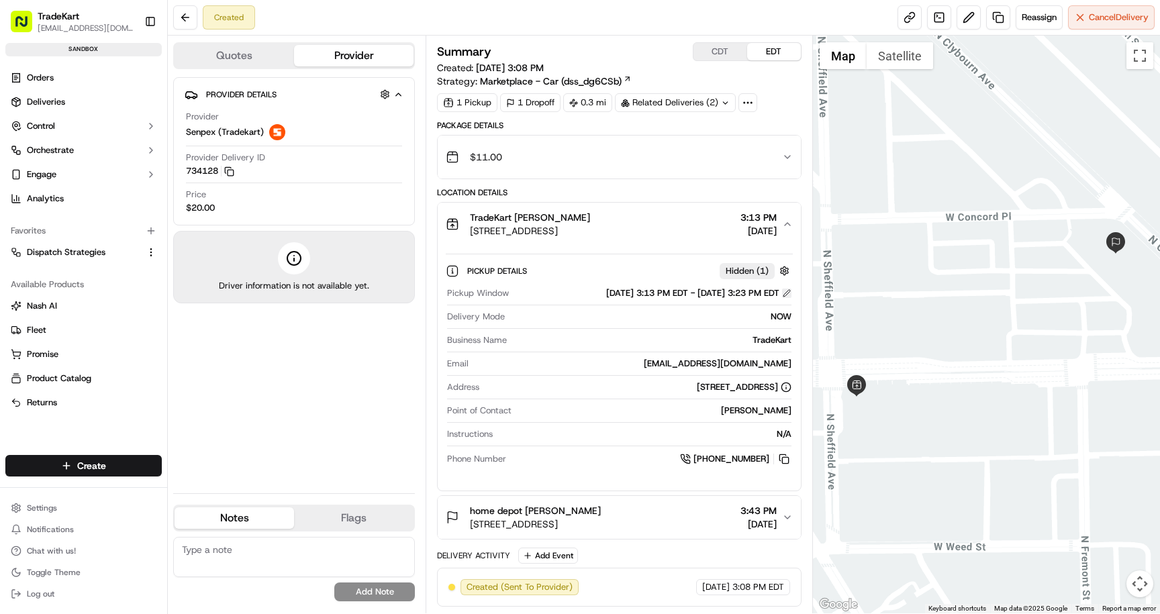
click at [786, 295] on button at bounding box center [786, 293] width 9 height 9
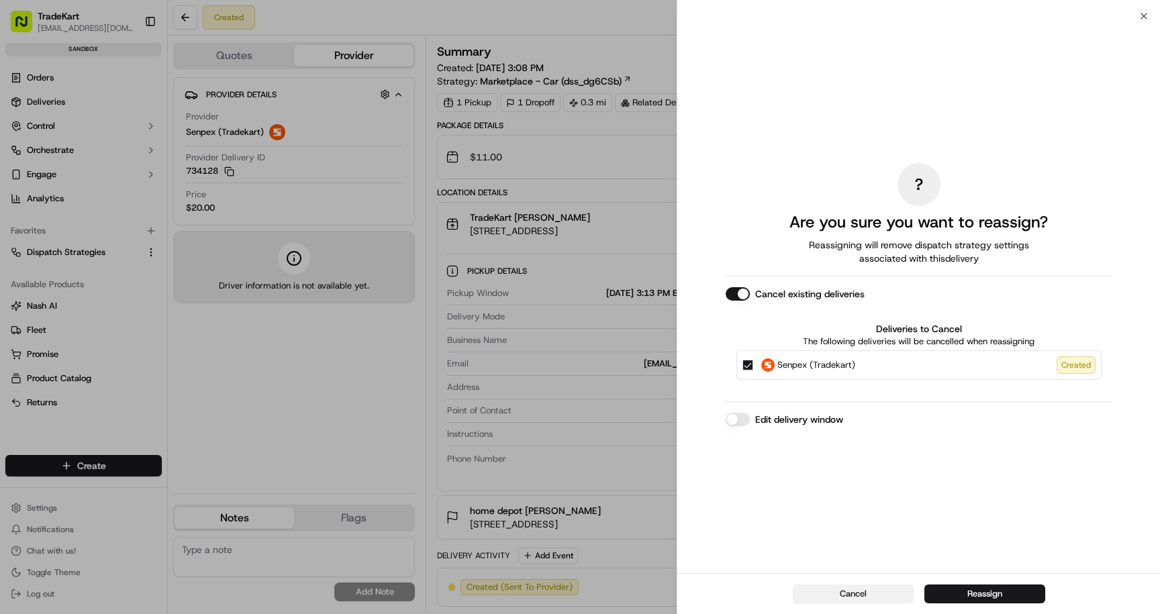
click at [851, 594] on button "Cancel" at bounding box center [853, 594] width 121 height 19
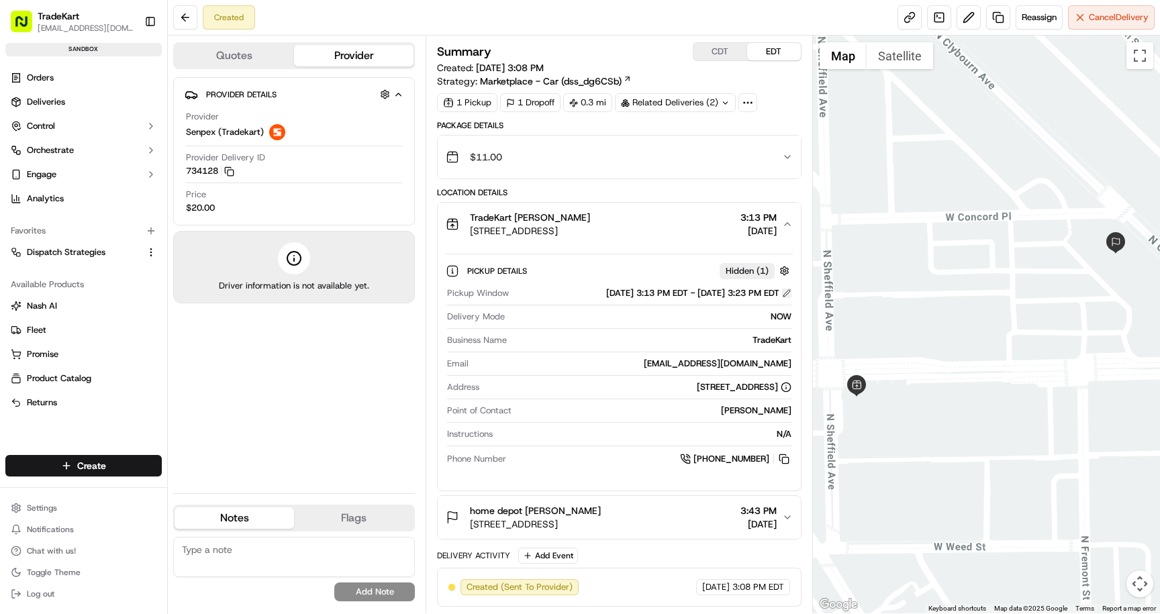
click at [784, 295] on button at bounding box center [786, 293] width 9 height 9
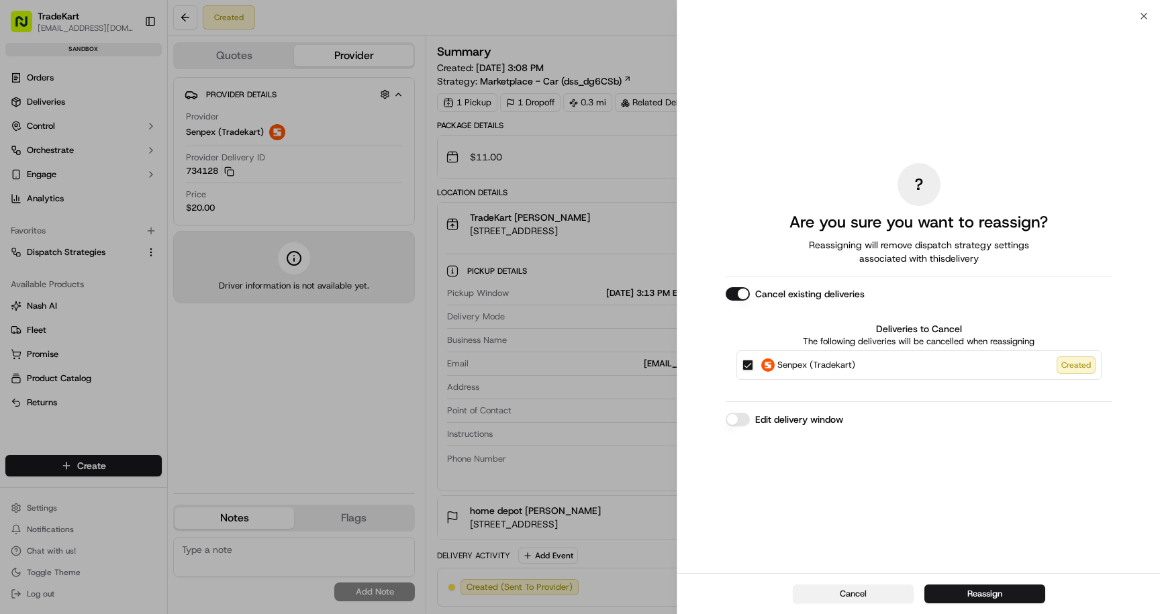
click at [835, 595] on button "Cancel" at bounding box center [853, 594] width 121 height 19
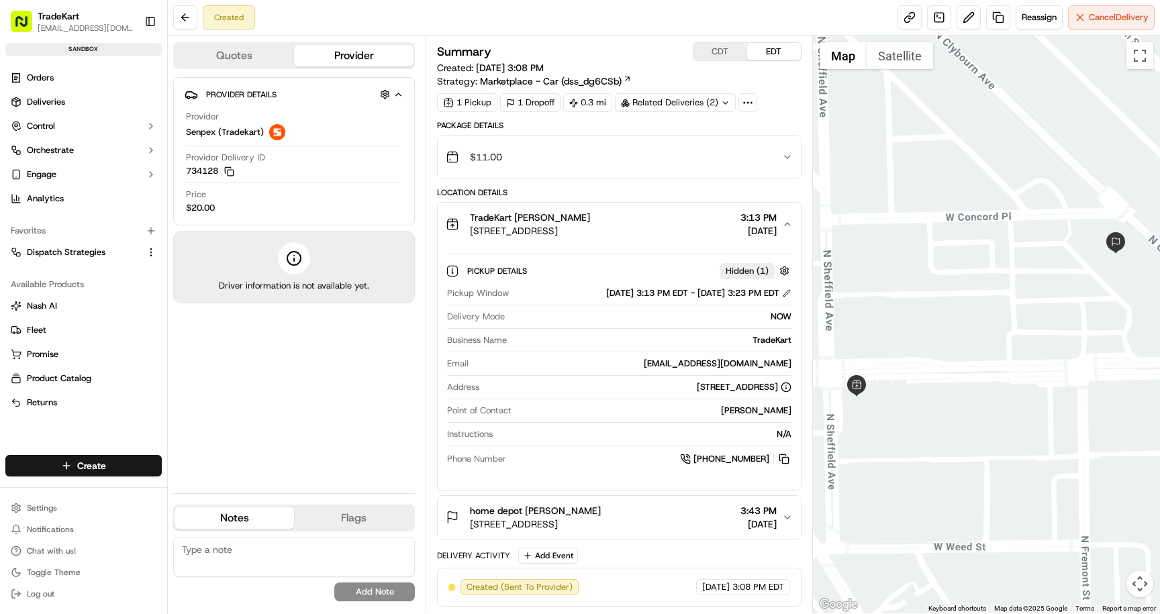
click at [700, 526] on div "home depot Clifton Kartner 900 W North Ave, Chicago, IL 60614, USA 3:43 PM 09/1…" at bounding box center [614, 517] width 336 height 27
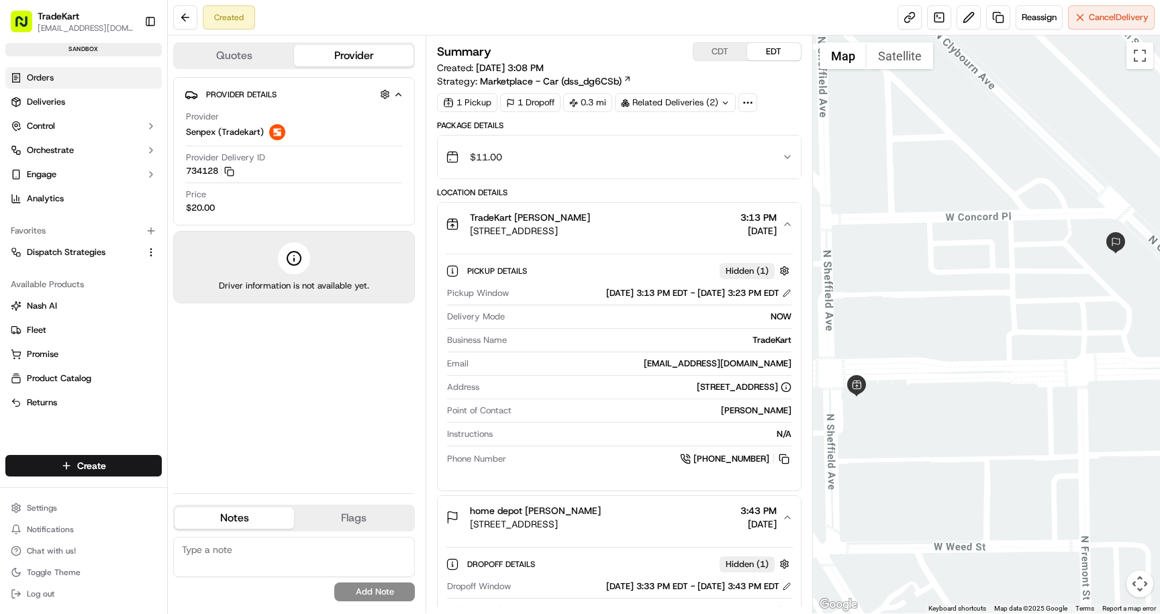
click at [43, 81] on span "Orders" at bounding box center [40, 78] width 27 height 12
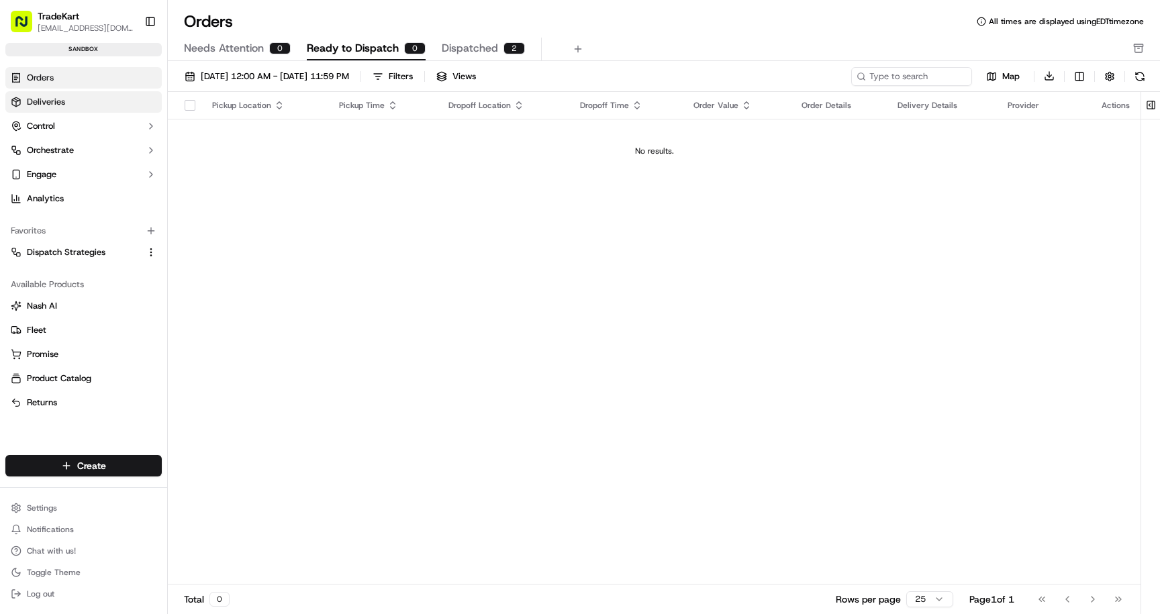
click at [51, 97] on span "Deliveries" at bounding box center [46, 102] width 38 height 12
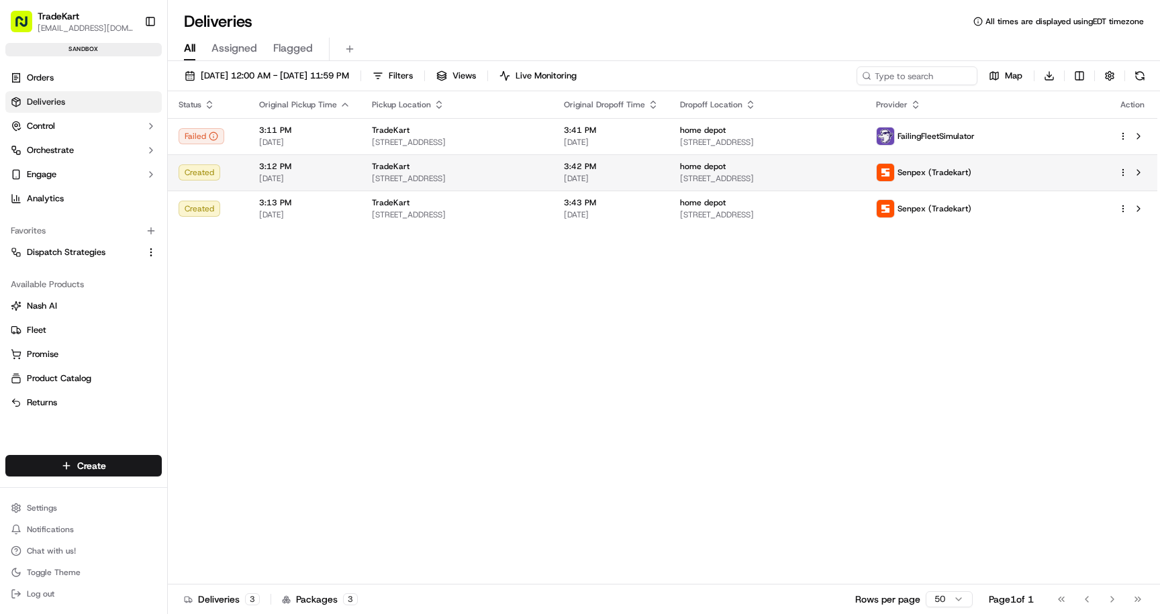
click at [716, 173] on td "home depot 900 W North Ave, Chicago, IL 60614, USA" at bounding box center [767, 172] width 196 height 36
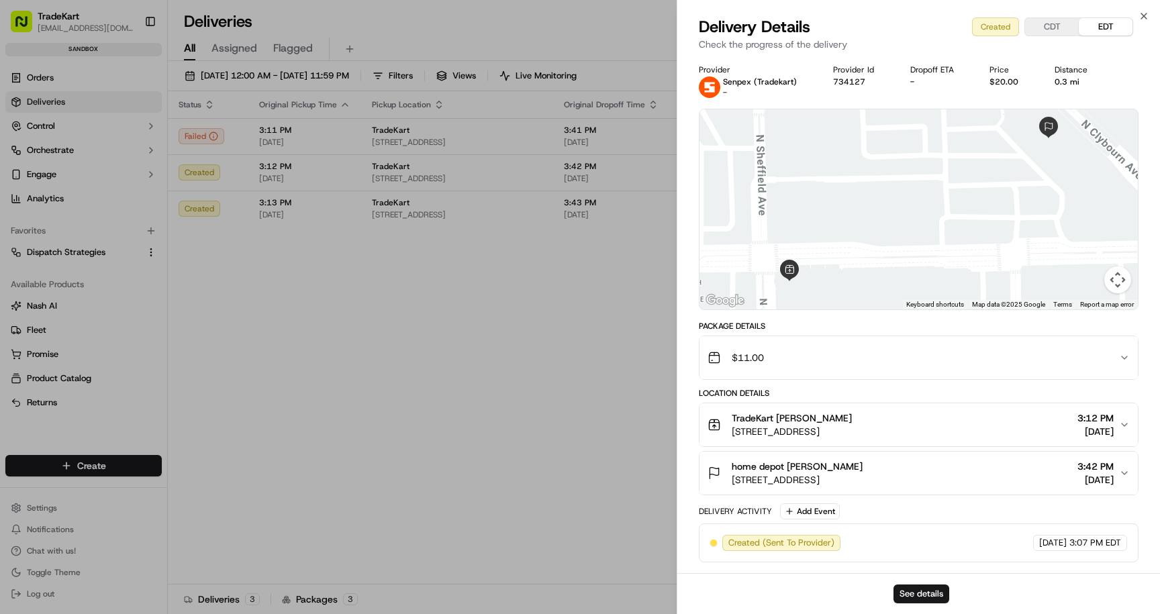
click at [852, 416] on div "TradeKart [PERSON_NAME]" at bounding box center [792, 418] width 120 height 13
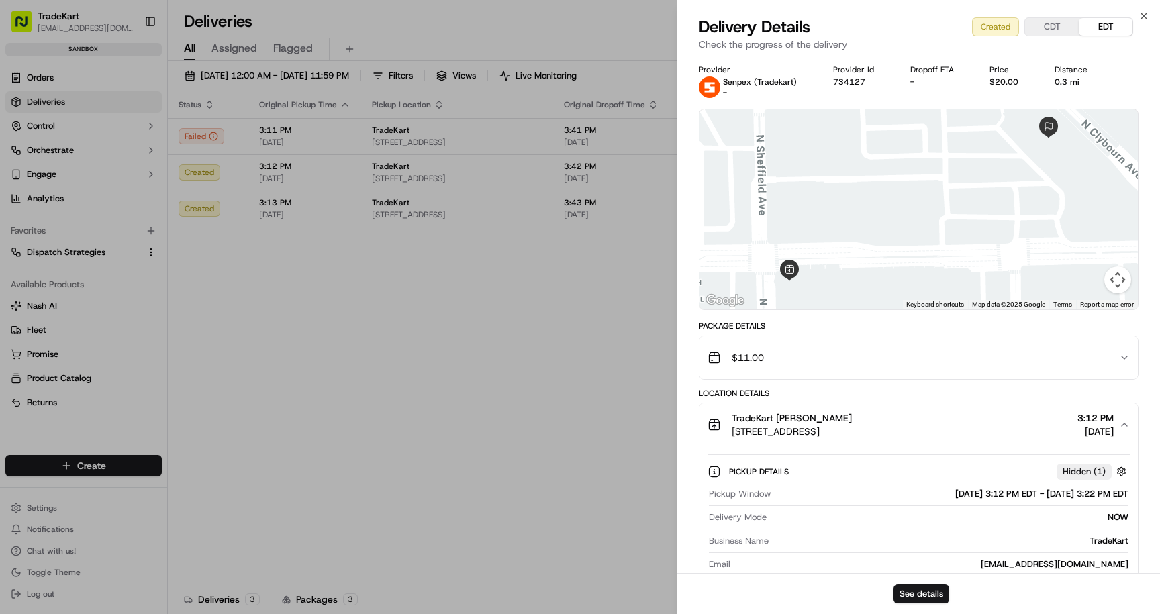
scroll to position [242, 0]
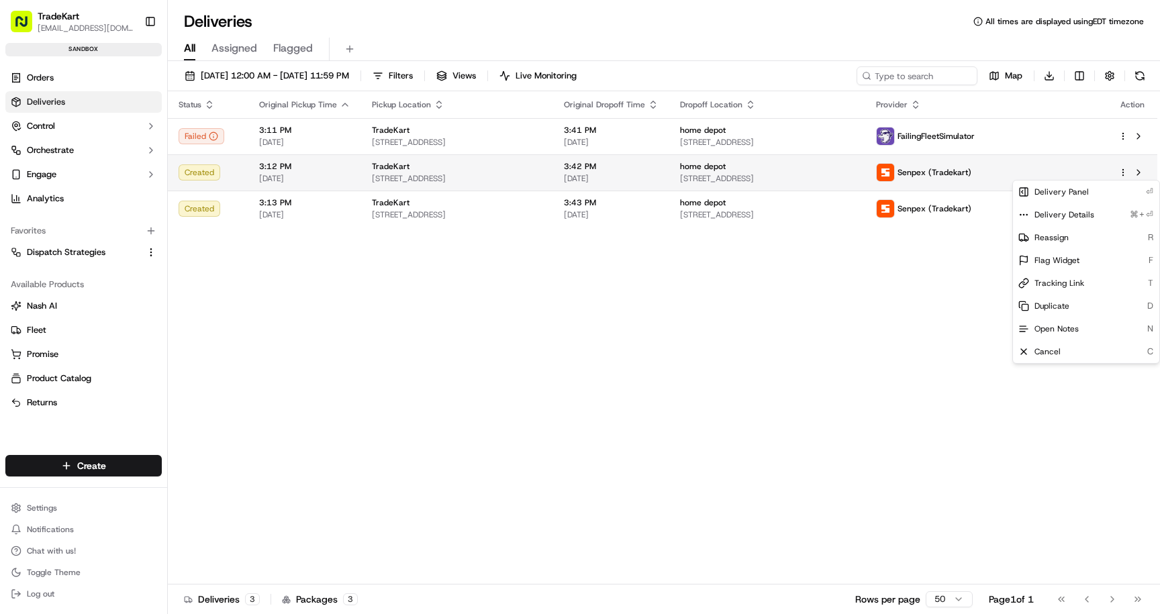
click at [1120, 167] on html "TradeKart cliftonkartner@tradekart.com Toggle Sidebar sandbox Orders Deliveries…" at bounding box center [580, 307] width 1160 height 614
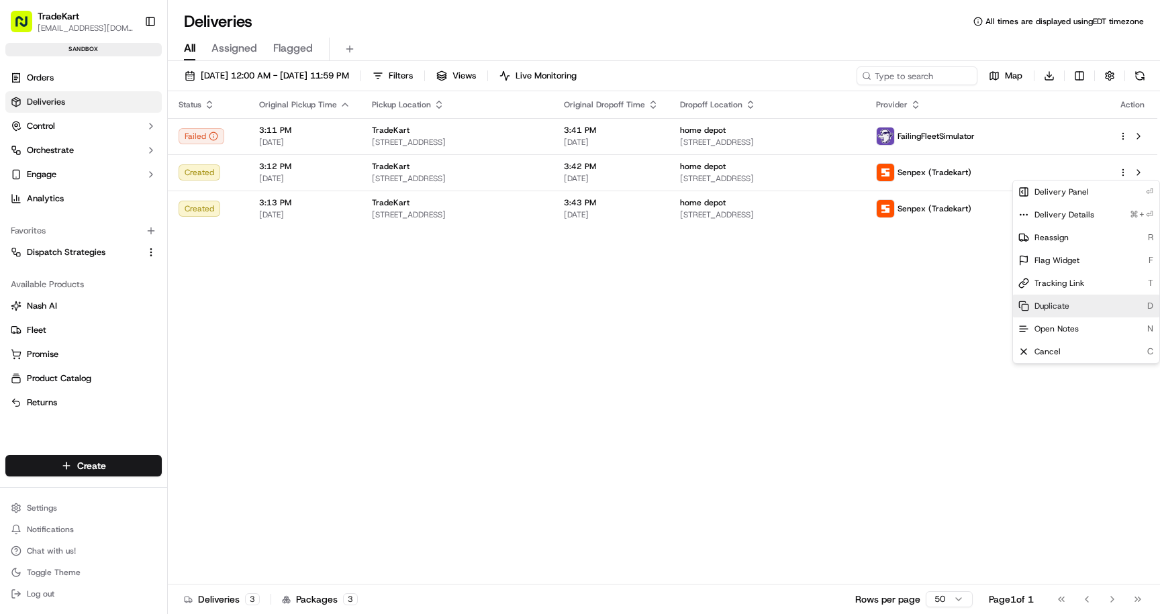
click at [1076, 304] on div "Duplicate D" at bounding box center [1086, 306] width 146 height 23
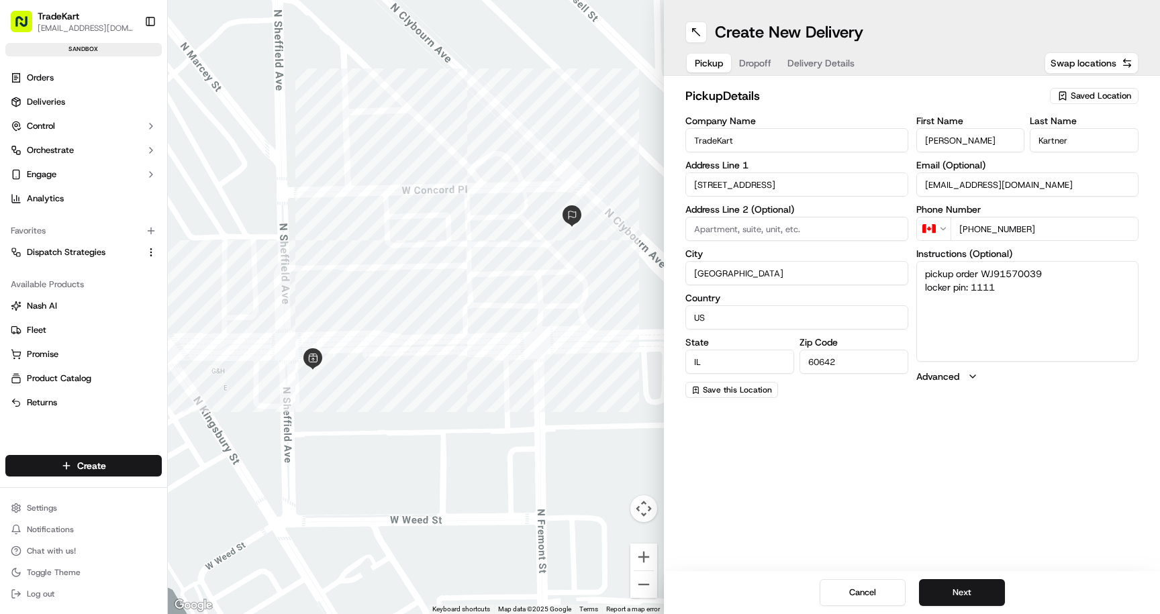
click at [945, 377] on label "Advanced" at bounding box center [938, 376] width 43 height 13
click at [961, 418] on input "Barcodes (Optional)" at bounding box center [1028, 416] width 223 height 24
paste input "WJ91570039"
type input "WJ91570039"
click at [998, 601] on button "Next" at bounding box center [962, 592] width 86 height 27
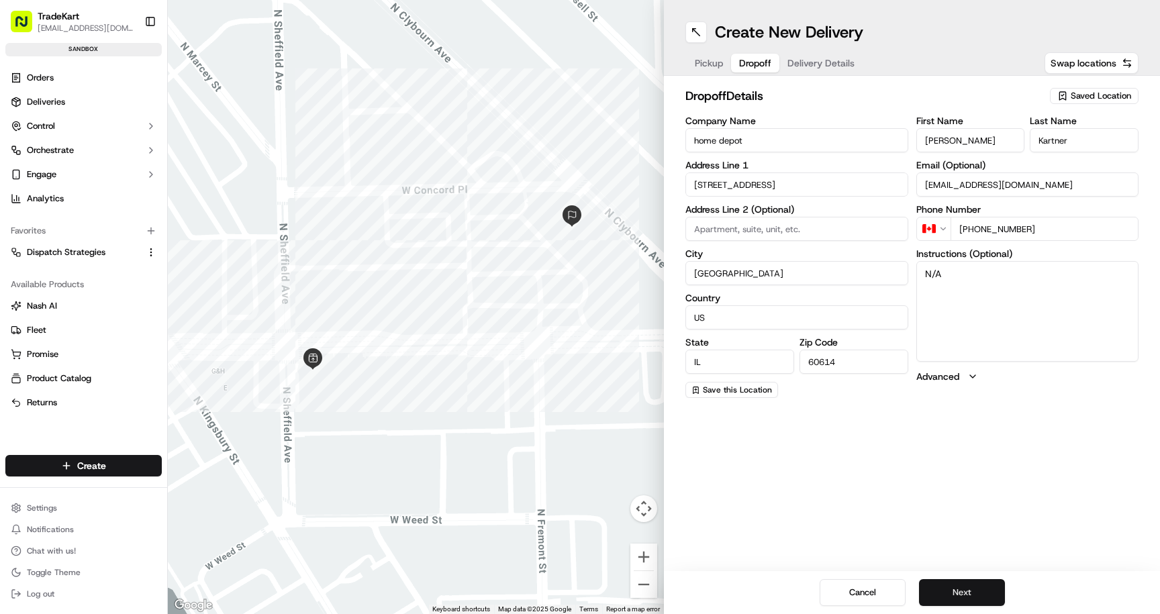
click at [998, 601] on button "Next" at bounding box center [962, 592] width 86 height 27
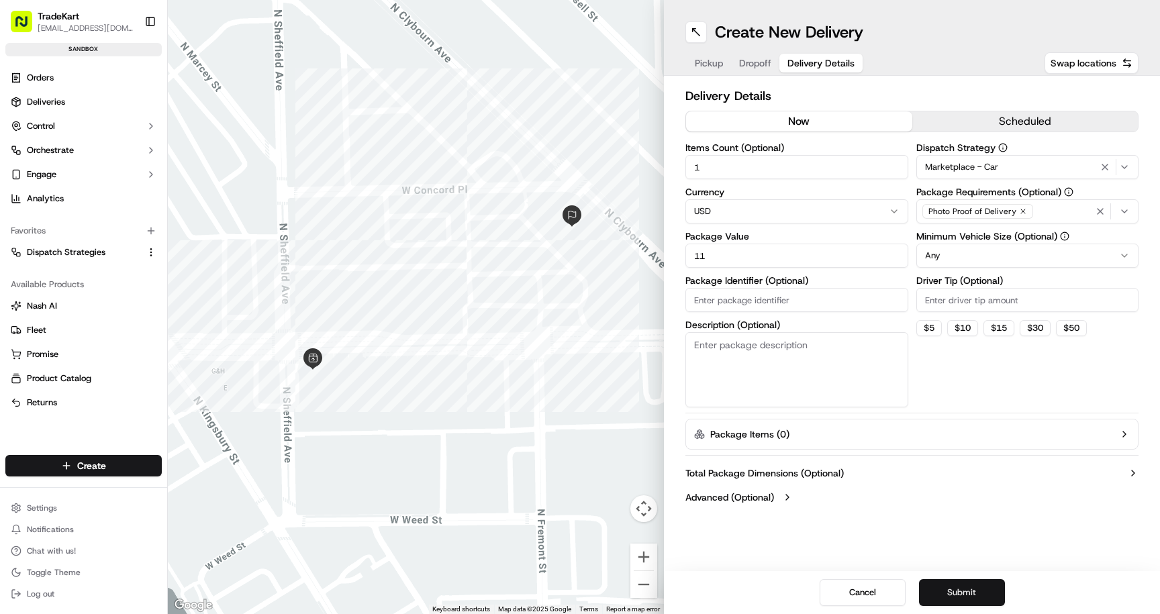
click at [998, 600] on button "Submit" at bounding box center [962, 592] width 86 height 27
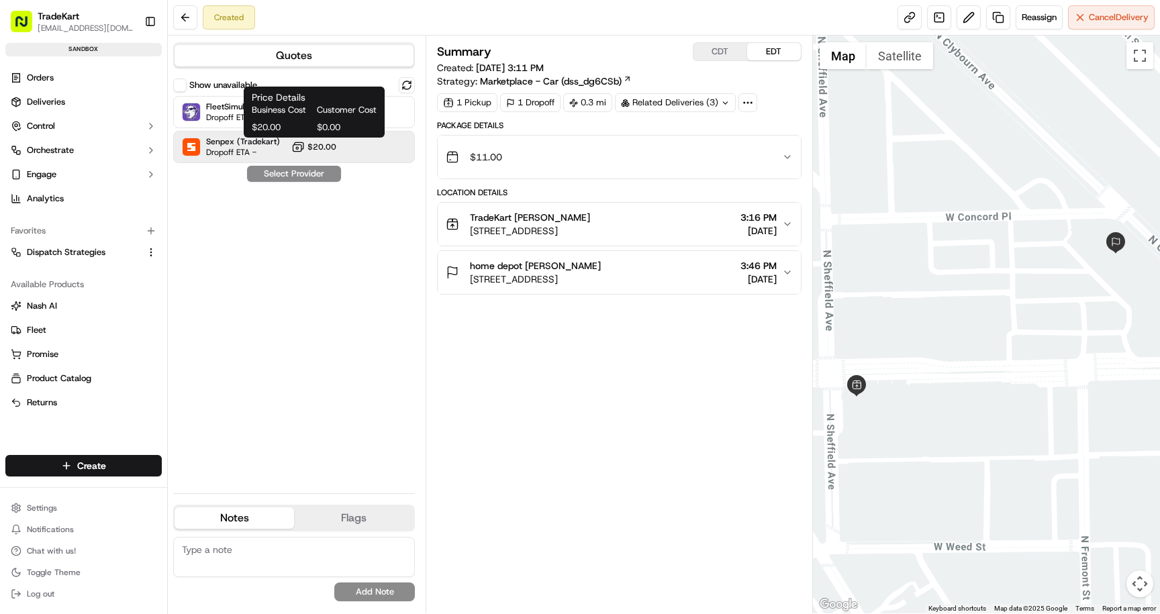
click at [312, 146] on span "$20.00" at bounding box center [322, 147] width 29 height 11
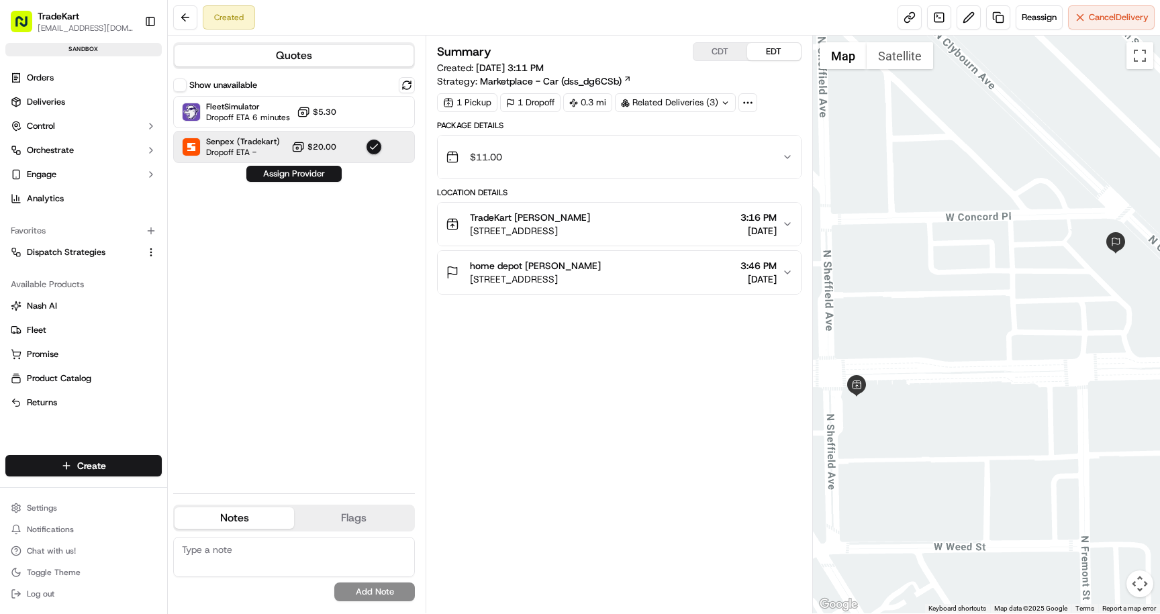
click at [310, 171] on button "Assign Provider" at bounding box center [293, 174] width 95 height 16
